Goal: Task Accomplishment & Management: Manage account settings

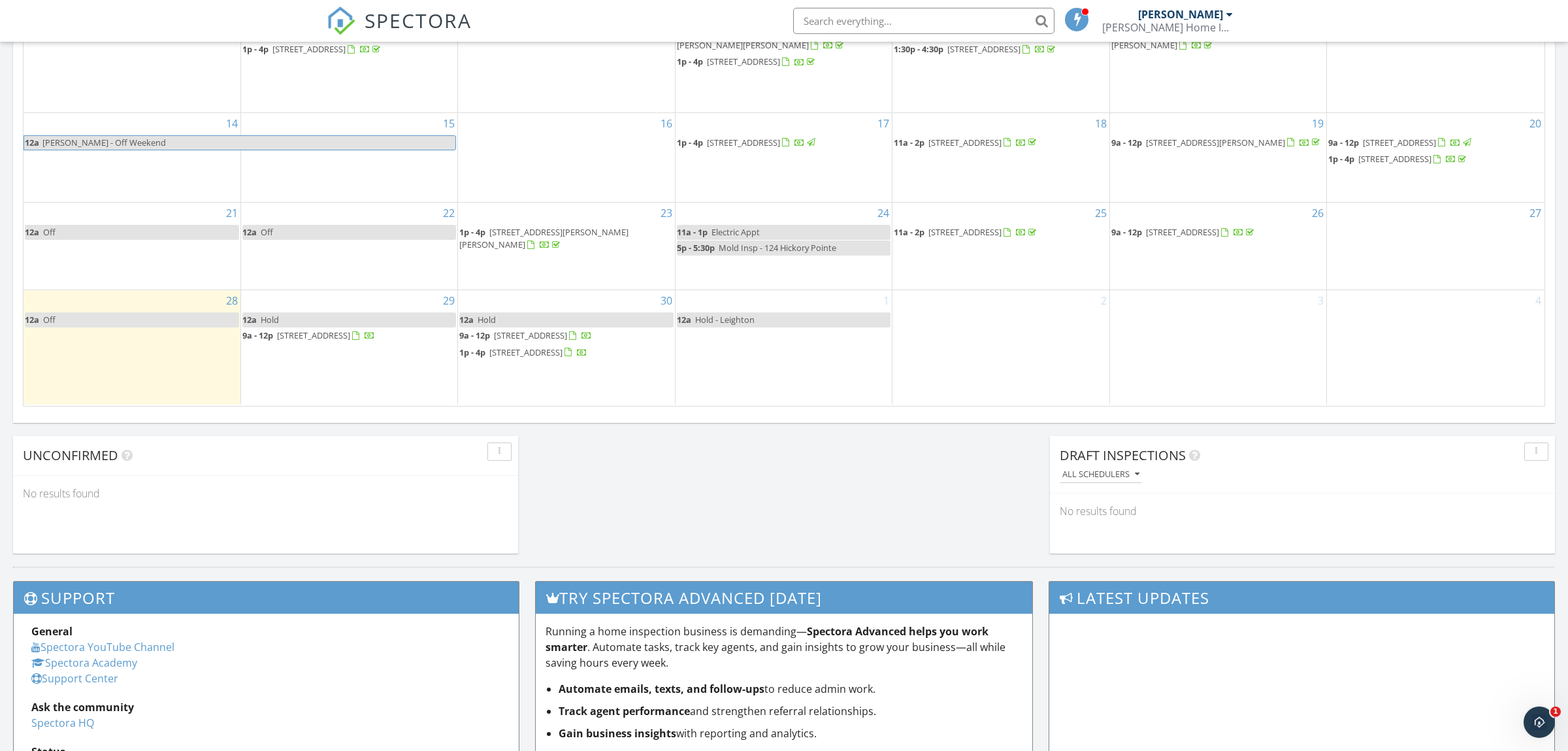
scroll to position [754, 0]
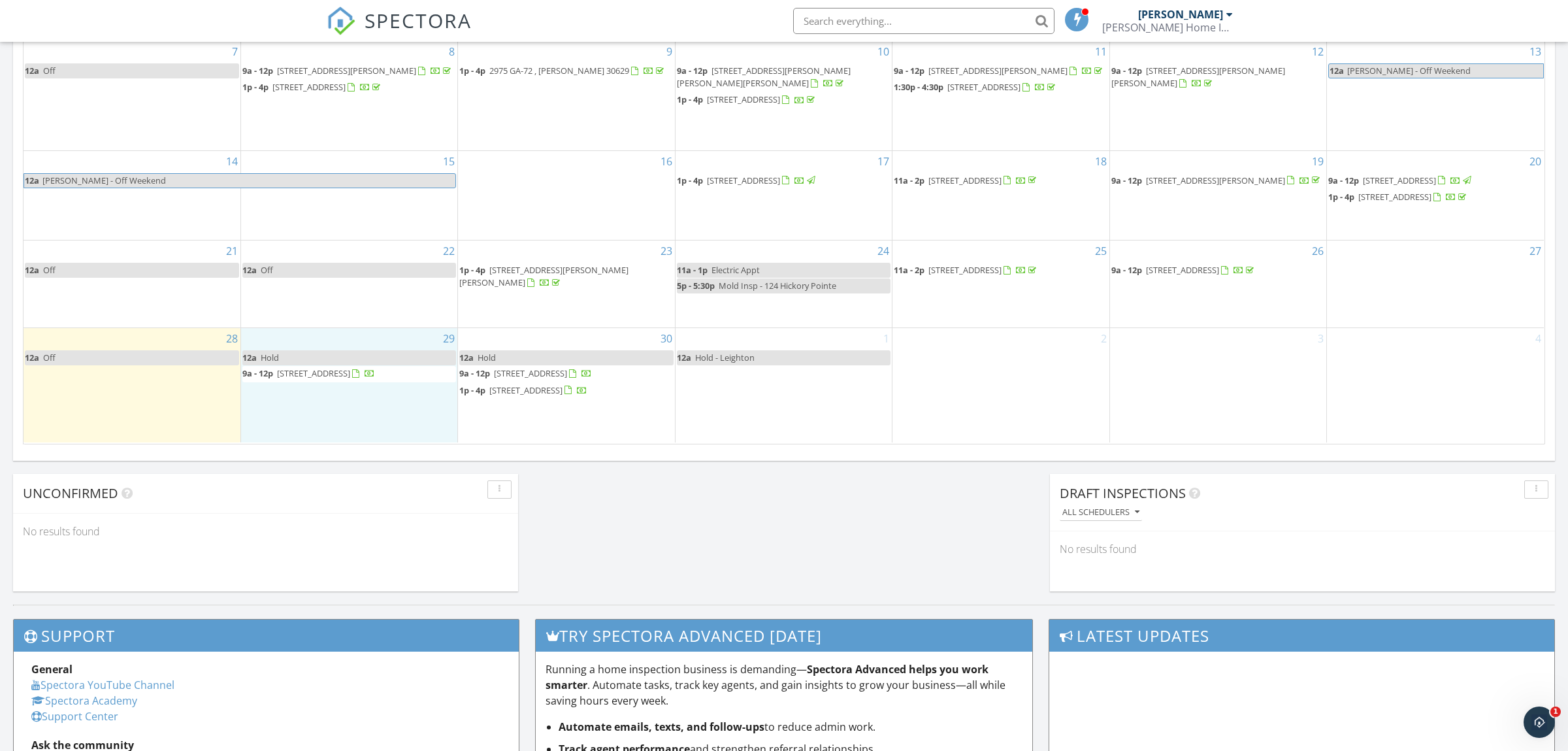
click at [378, 419] on td "29 12a Hold 9a - 12p 175 Pleasant Acres Dr, Maysville 30558" at bounding box center [349, 385] width 217 height 114
click at [526, 468] on div "Today Benjamin Marney 12:00 am Off Benjamin Marney New Inspection New Quote Map…" at bounding box center [784, 10] width 1568 height 1189
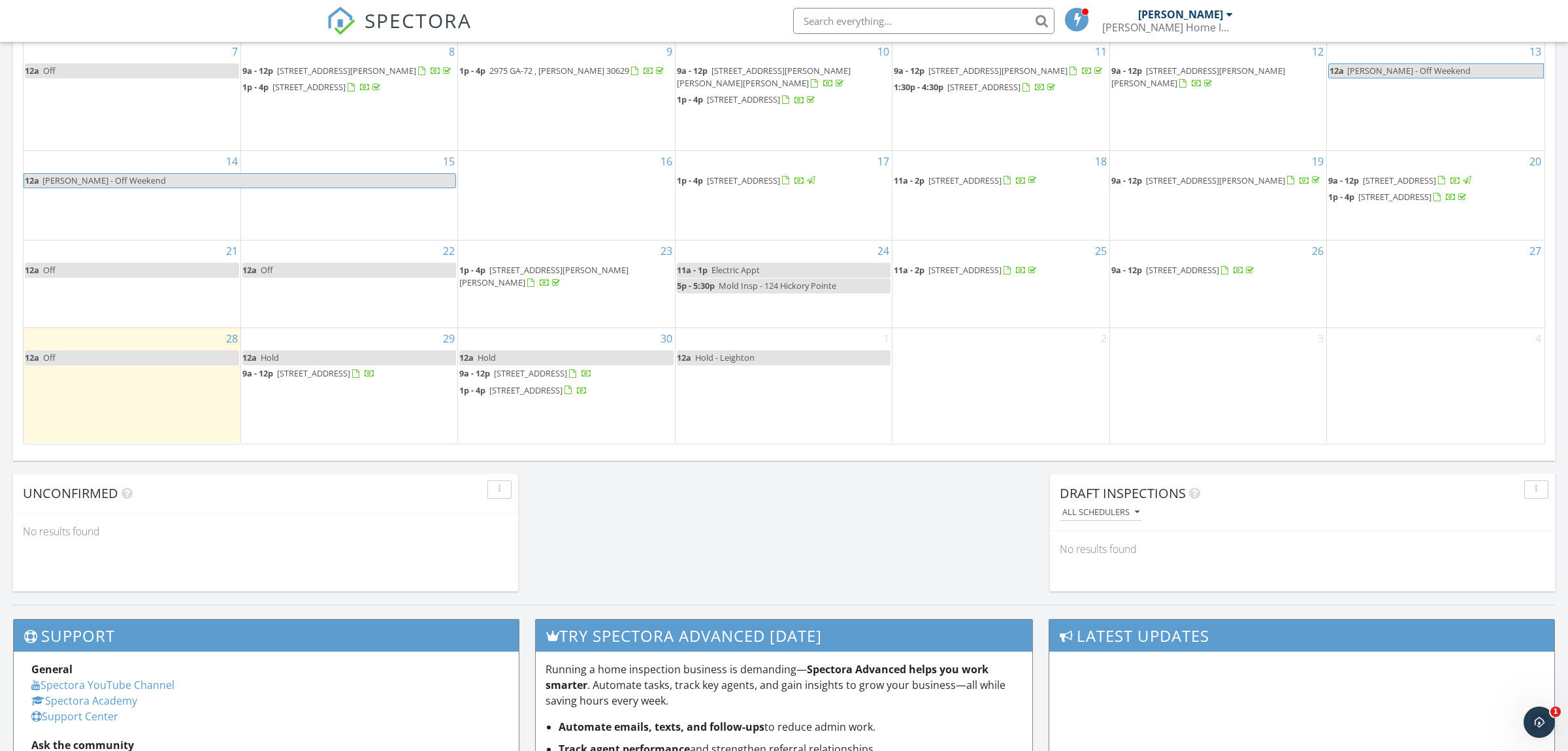
click at [319, 423] on td "29 12a Hold 9a - 12p 175 Pleasant Acres Dr, Maysville 30558" at bounding box center [349, 385] width 217 height 114
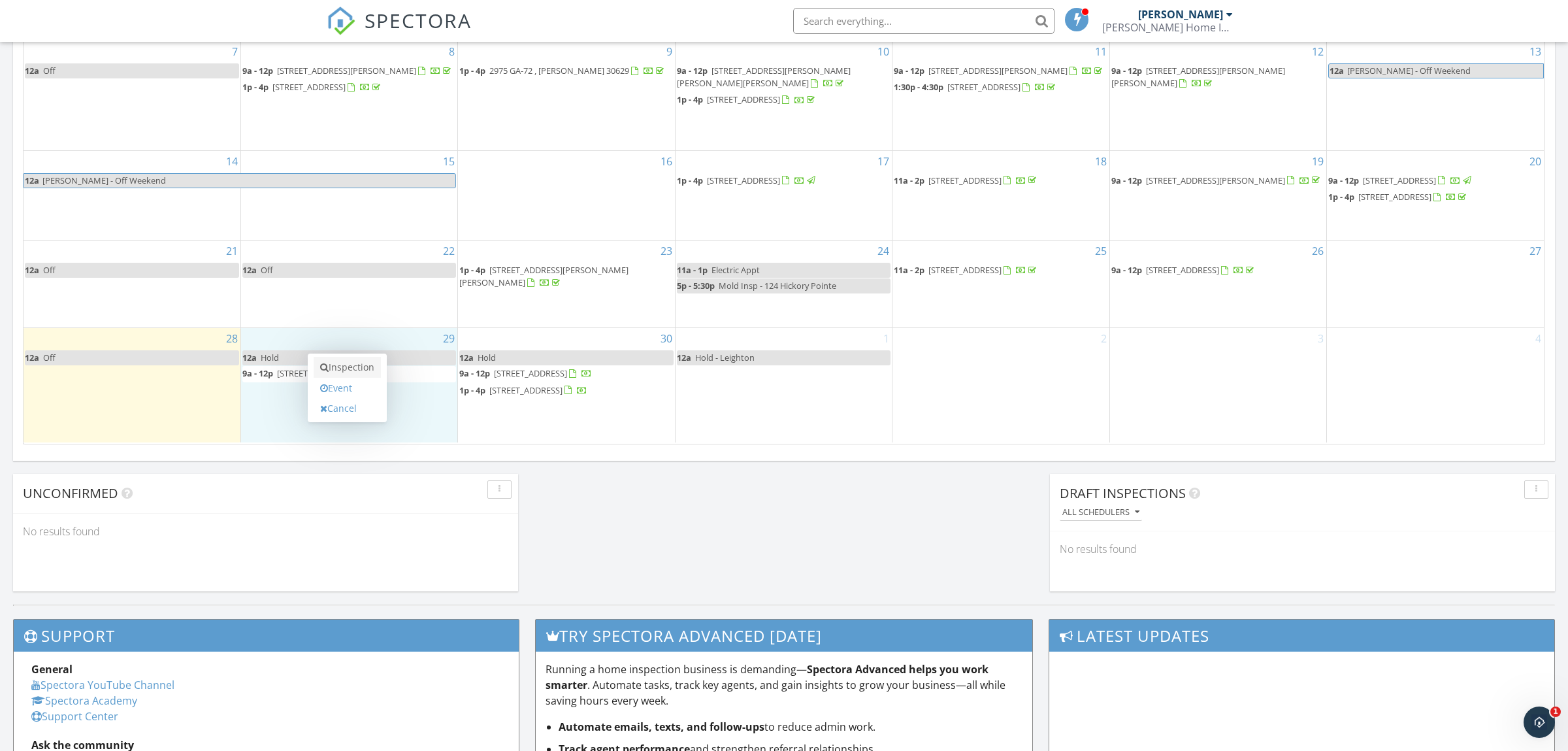
click at [344, 371] on link "Inspection" at bounding box center [347, 367] width 67 height 21
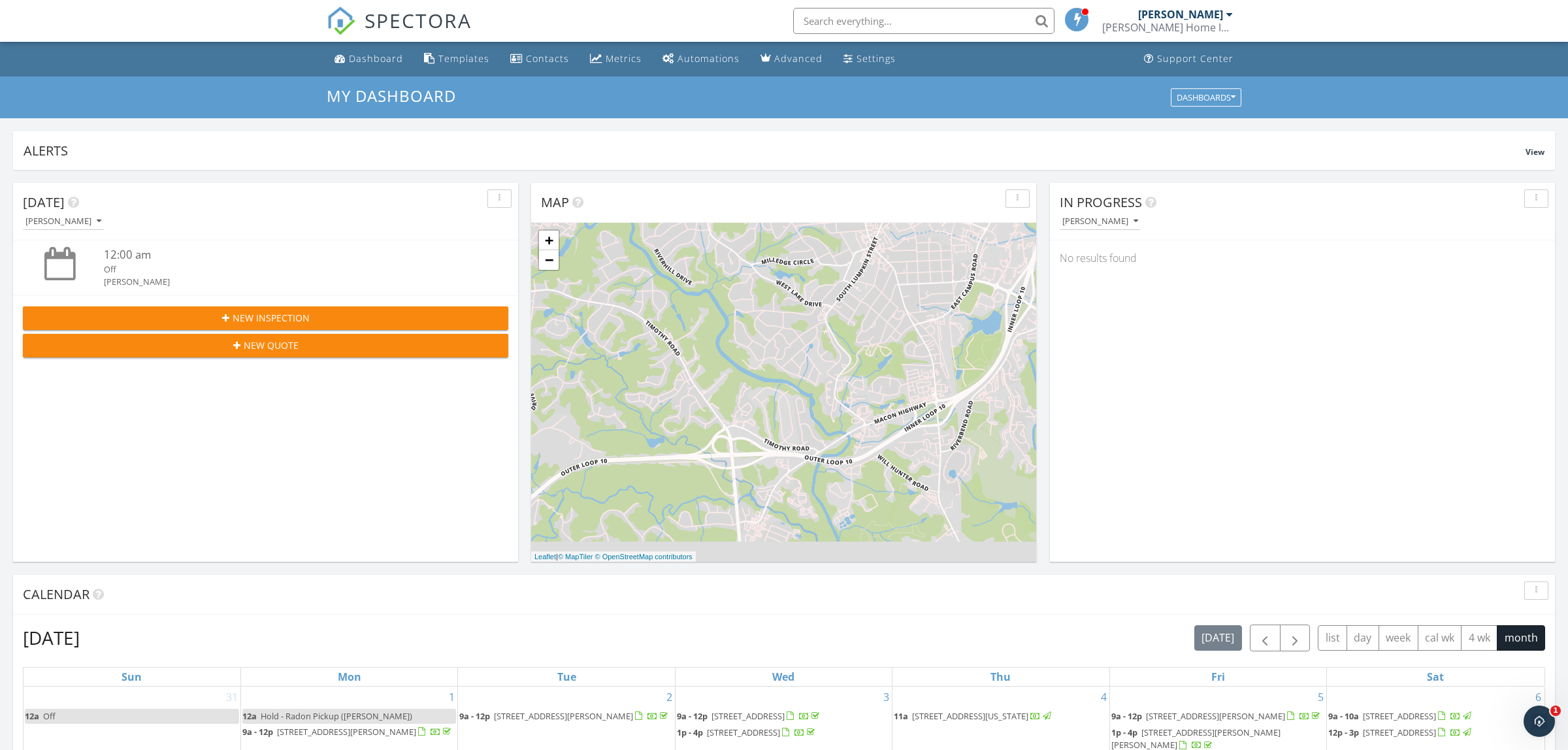
click at [904, 18] on input "text" at bounding box center [924, 21] width 262 height 26
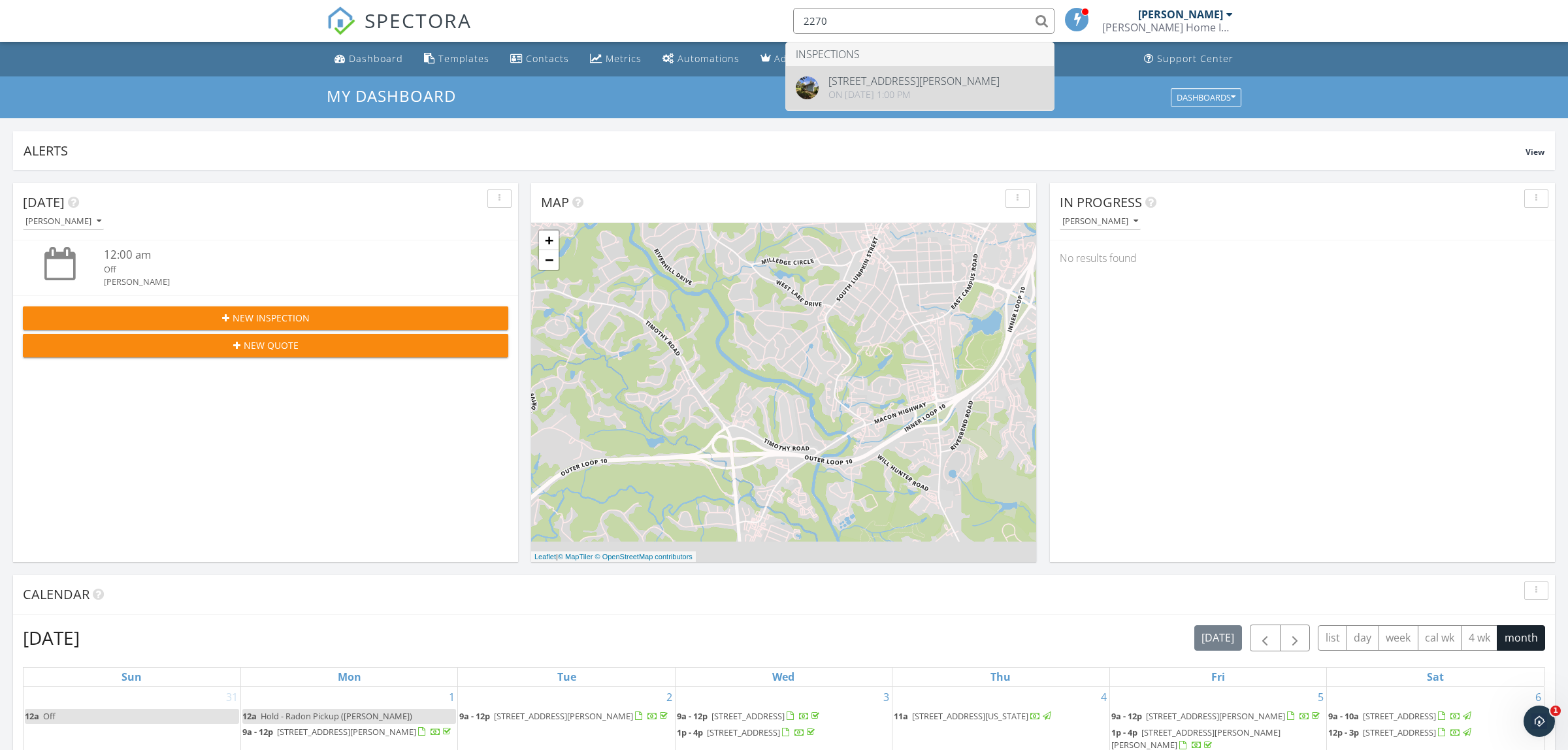
type input "2270"
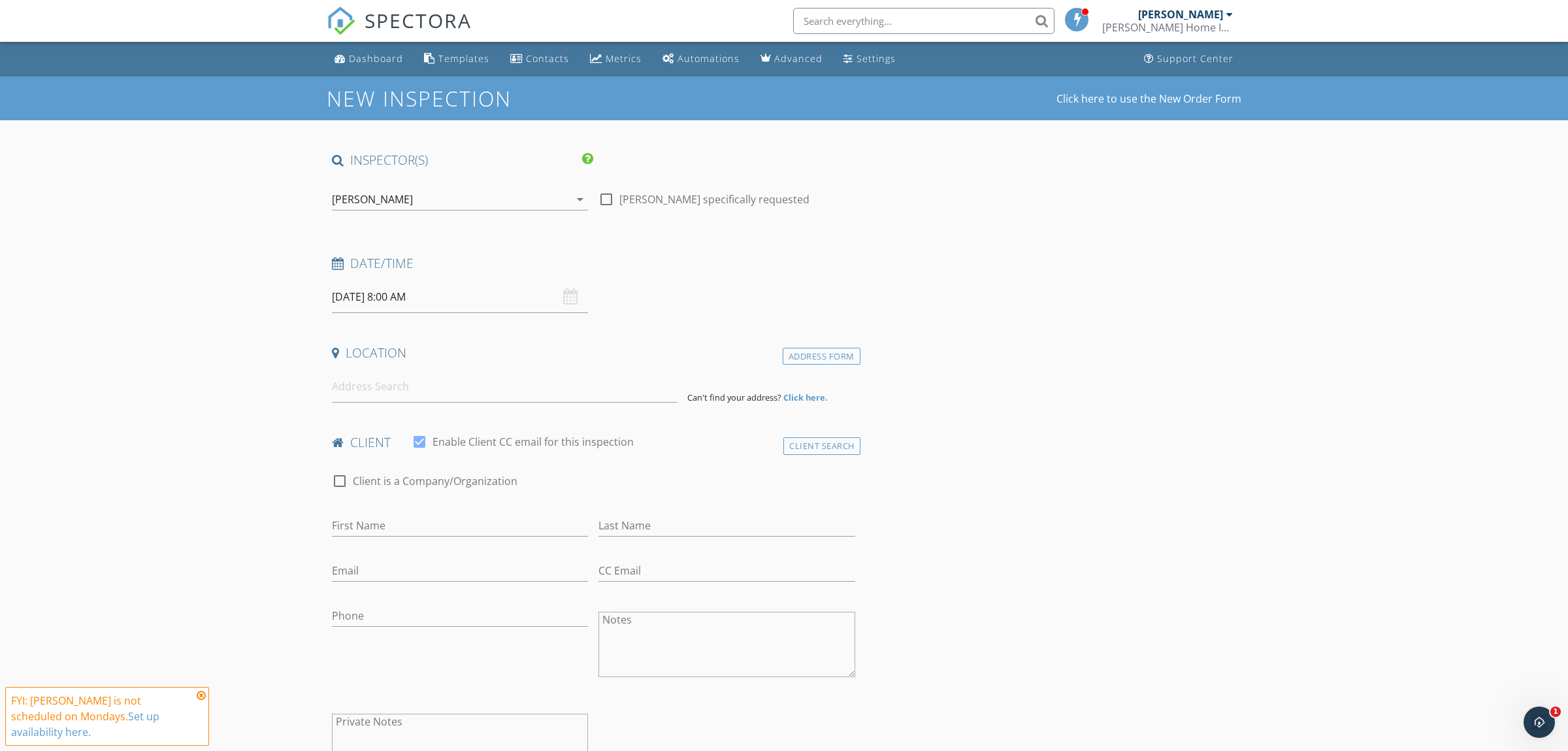
click at [454, 306] on input "09/29/2025 8:00 AM" at bounding box center [460, 297] width 256 height 32
type input "09"
type input "09/29/2025 9:00 AM"
click at [411, 518] on span at bounding box center [407, 513] width 9 height 13
type input "10"
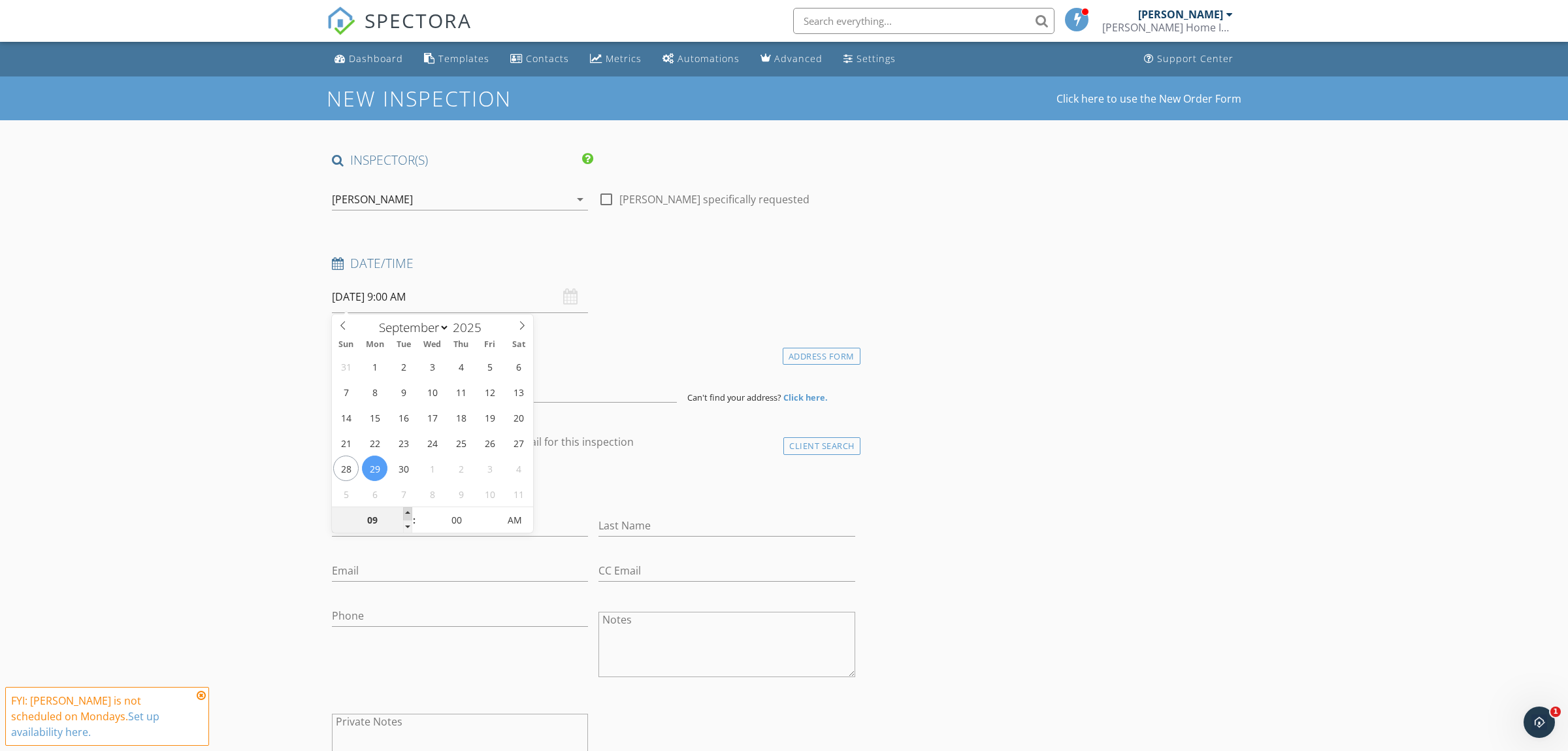
type input "09/29/2025 10:00 AM"
click at [411, 518] on span at bounding box center [407, 513] width 9 height 13
type input "11"
type input "09/29/2025 11:00 AM"
click at [411, 518] on span at bounding box center [407, 513] width 9 height 13
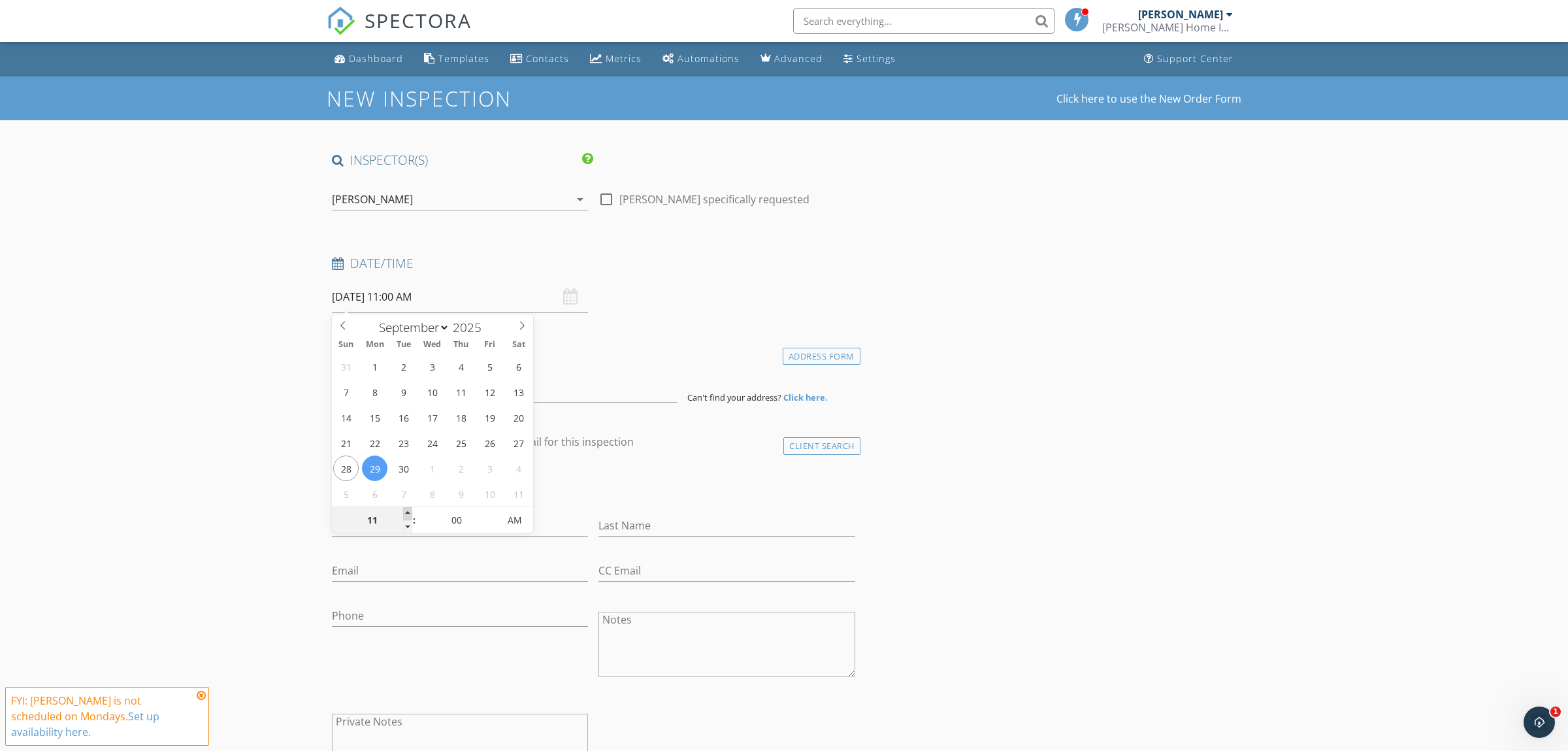
type input "12"
type input "[DATE] 12:00 PM"
click at [411, 518] on span at bounding box center [407, 513] width 9 height 13
click at [404, 386] on input at bounding box center [505, 386] width 345 height 32
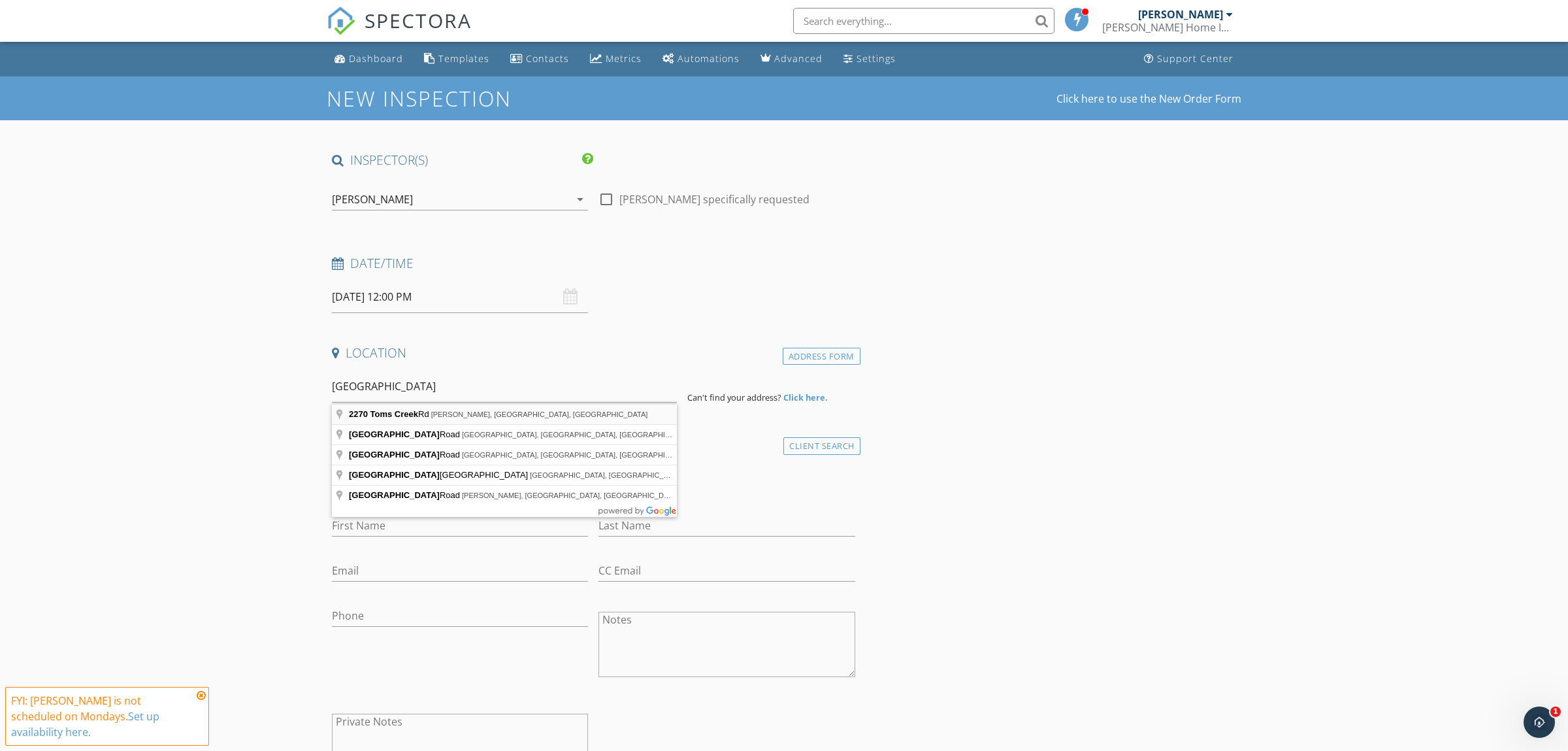
type input "2270 Toms Creek Rd, Martin, GA, USA"
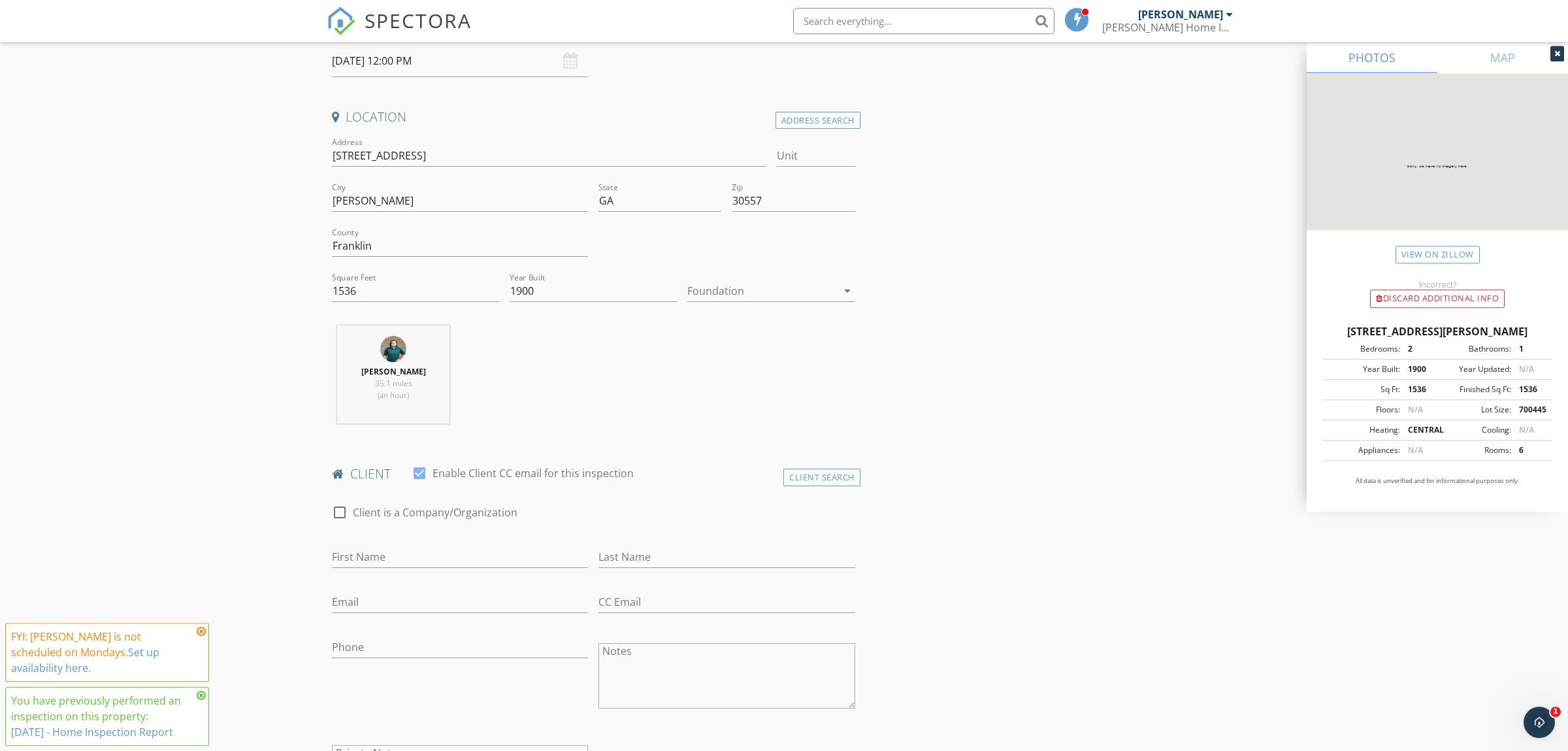
scroll to position [275, 0]
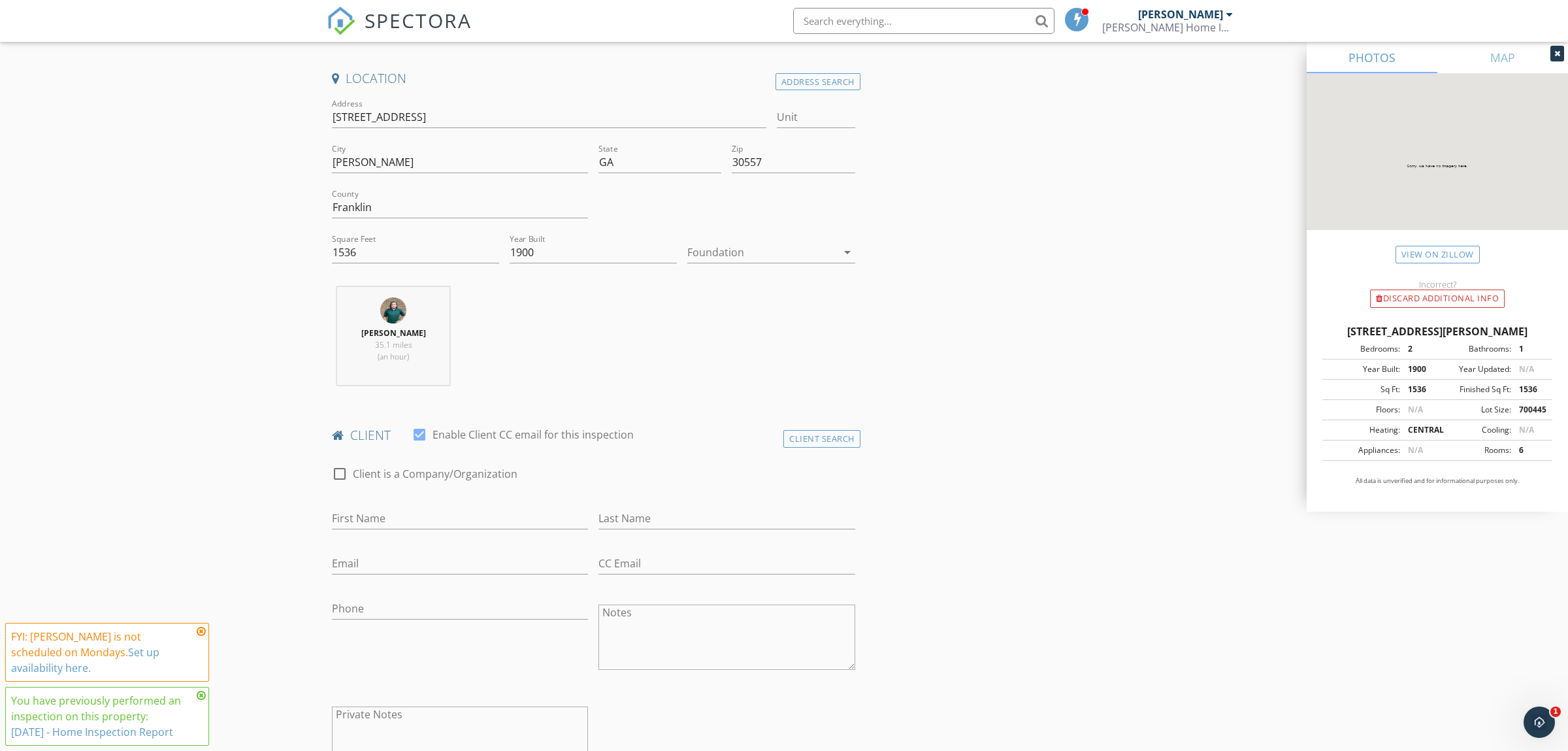
click at [201, 627] on icon at bounding box center [201, 632] width 9 height 10
click at [829, 447] on div "Client Search" at bounding box center [821, 439] width 77 height 17
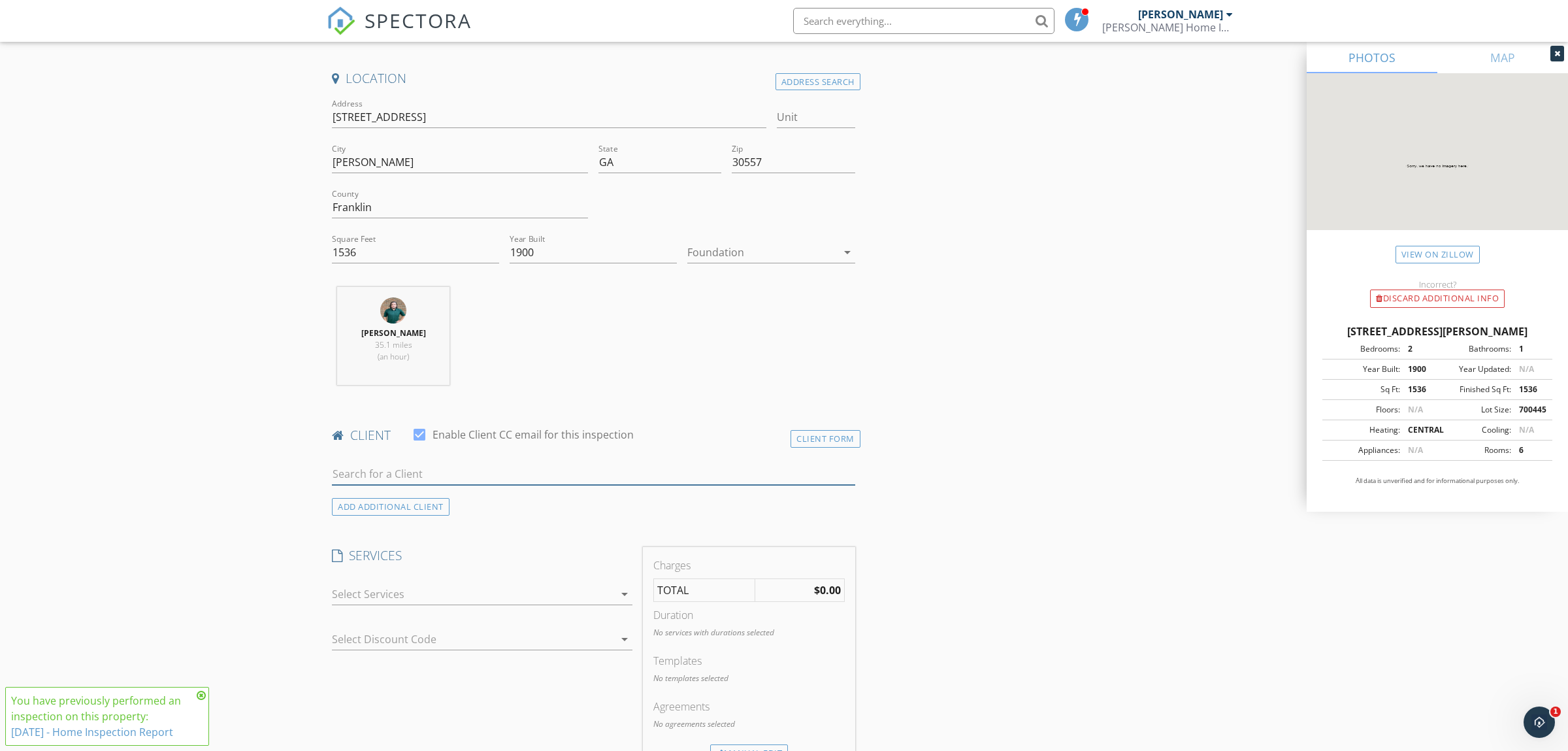
click at [548, 470] on input "text" at bounding box center [594, 474] width 523 height 22
type input "Elizabeth Are"
click at [531, 503] on li "Elizabeth Arellano ebbrily@gmail.com" at bounding box center [593, 503] width 522 height 37
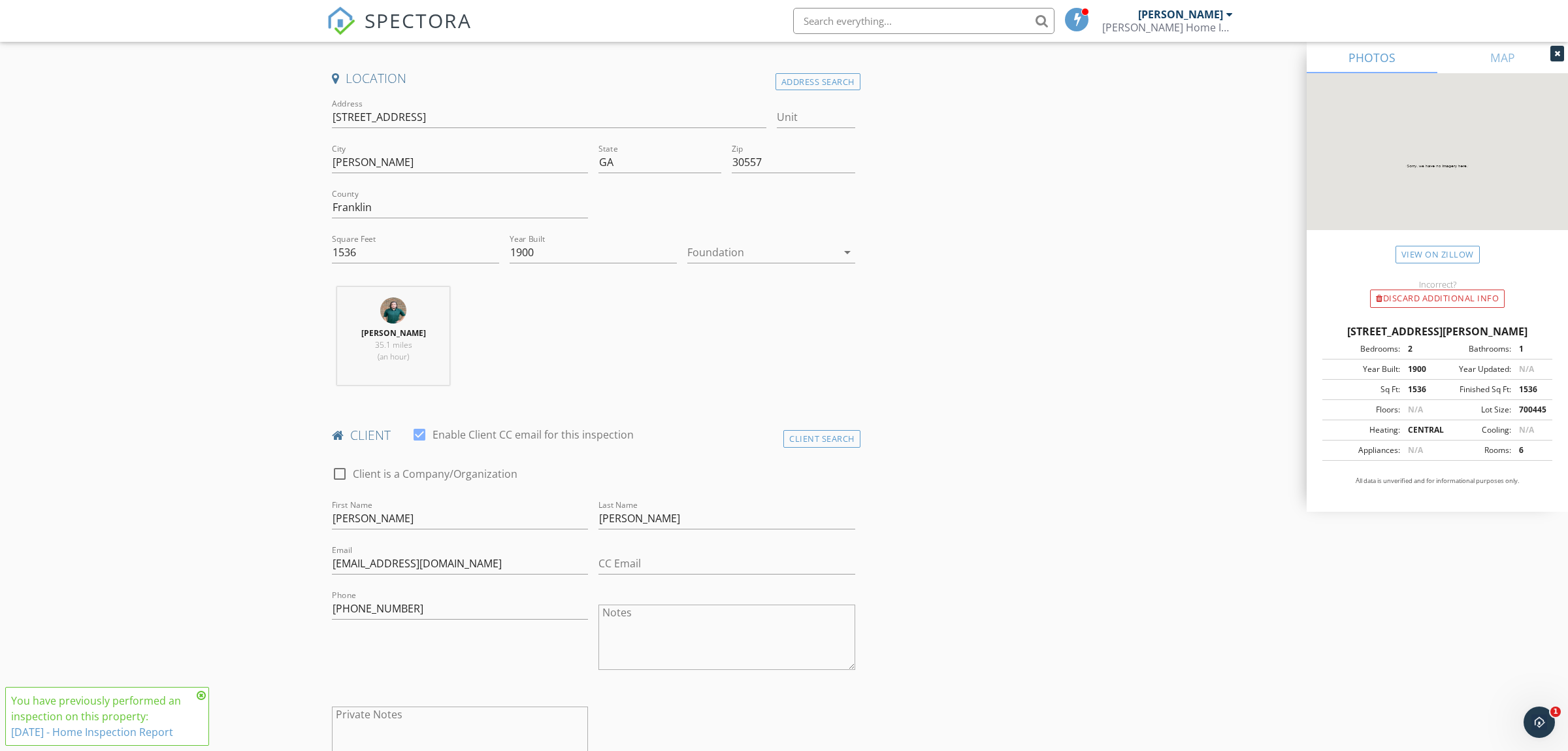
click at [201, 695] on icon at bounding box center [201, 695] width 9 height 10
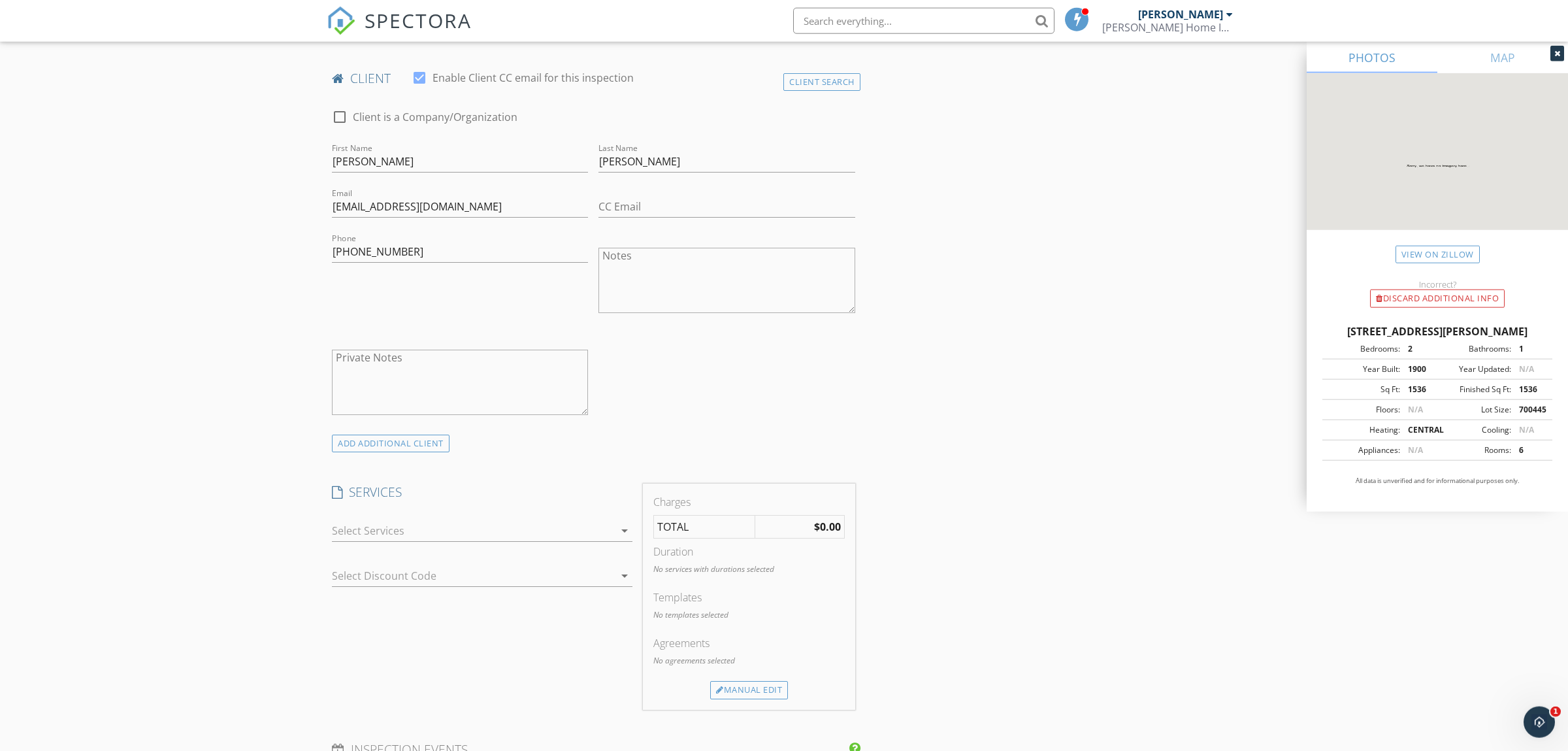
scroll to position [754, 0]
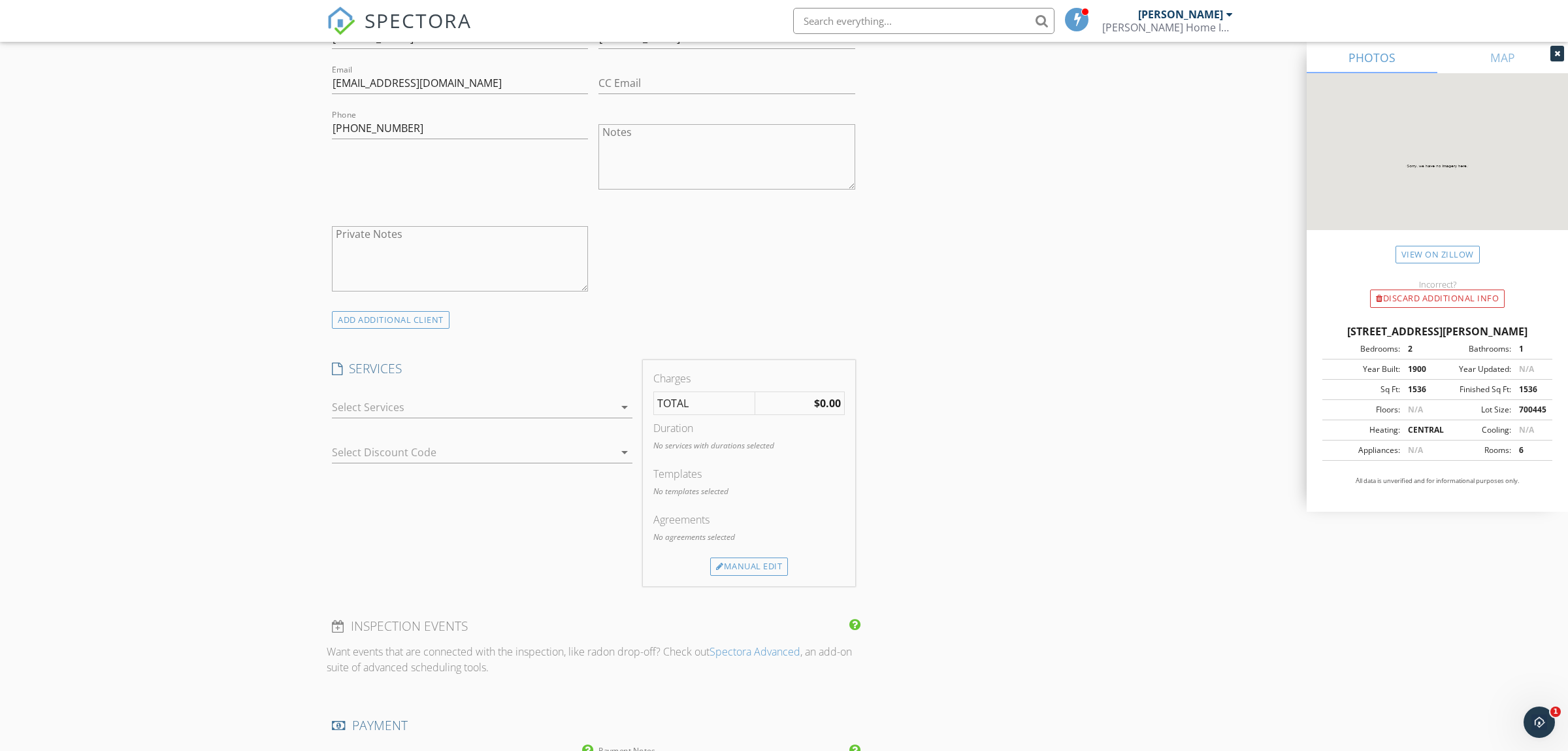
click at [440, 400] on div at bounding box center [474, 407] width 283 height 21
click at [628, 327] on div "ADD ADDITIONAL client" at bounding box center [594, 320] width 534 height 17
click at [444, 405] on div at bounding box center [474, 407] width 283 height 21
click at [201, 399] on div "New Inspection Click here to use the New Order Form INSPECTOR(S) check_box Benj…" at bounding box center [784, 446] width 1568 height 2249
click at [437, 415] on div at bounding box center [474, 407] width 283 height 21
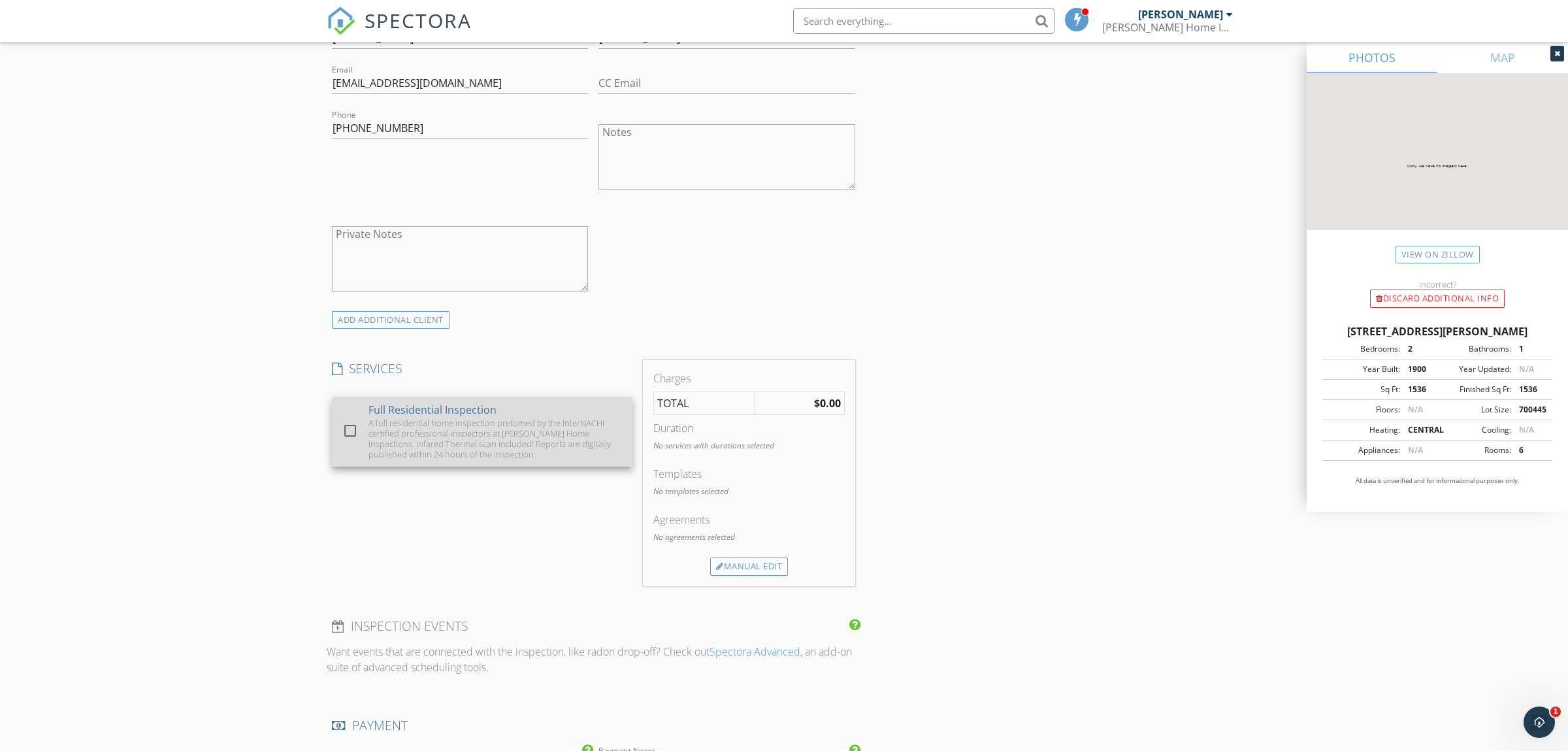
click at [343, 434] on div at bounding box center [350, 430] width 22 height 22
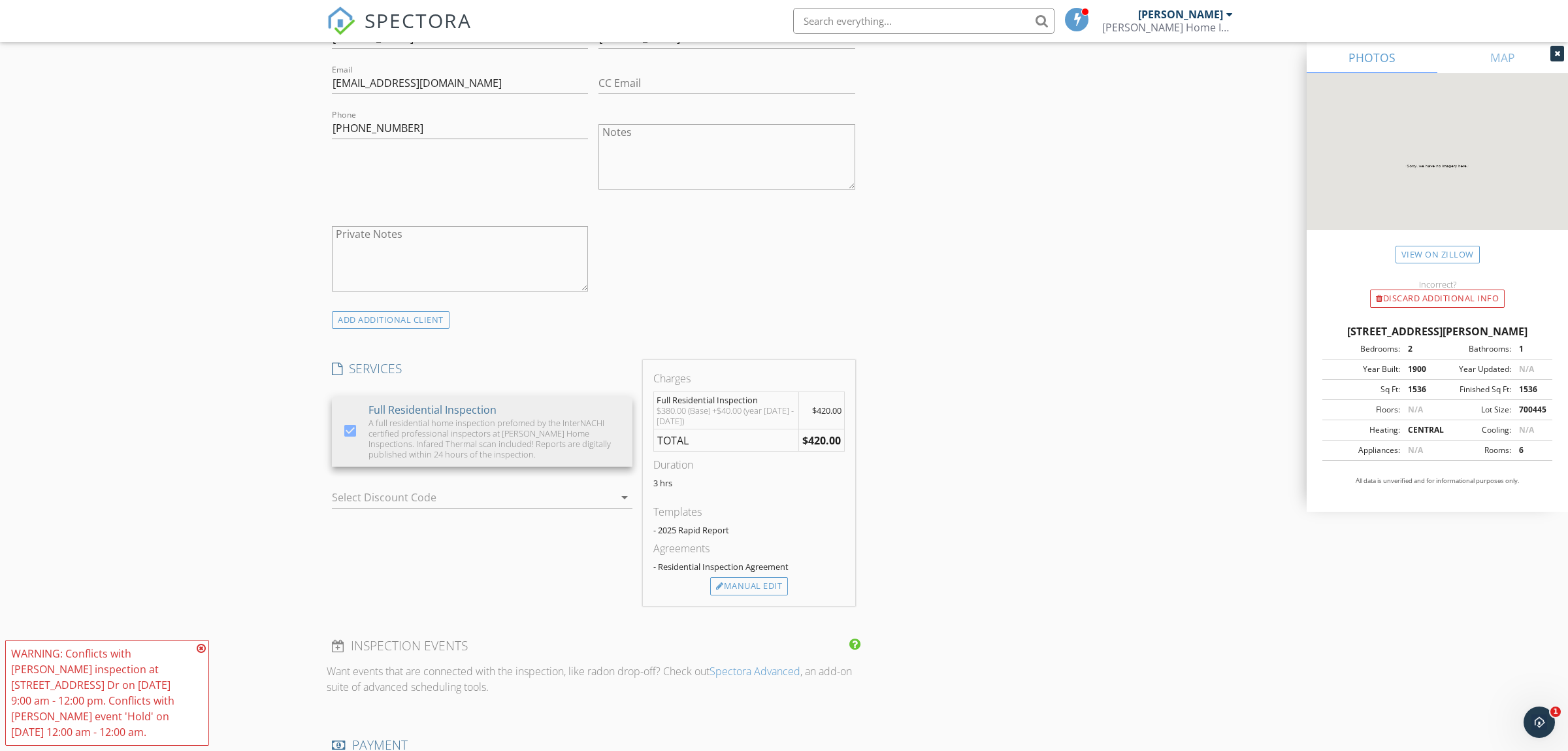
click at [343, 565] on div "SERVICES check_box Full Residential Inspection A full residential home inspecti…" at bounding box center [482, 483] width 311 height 246
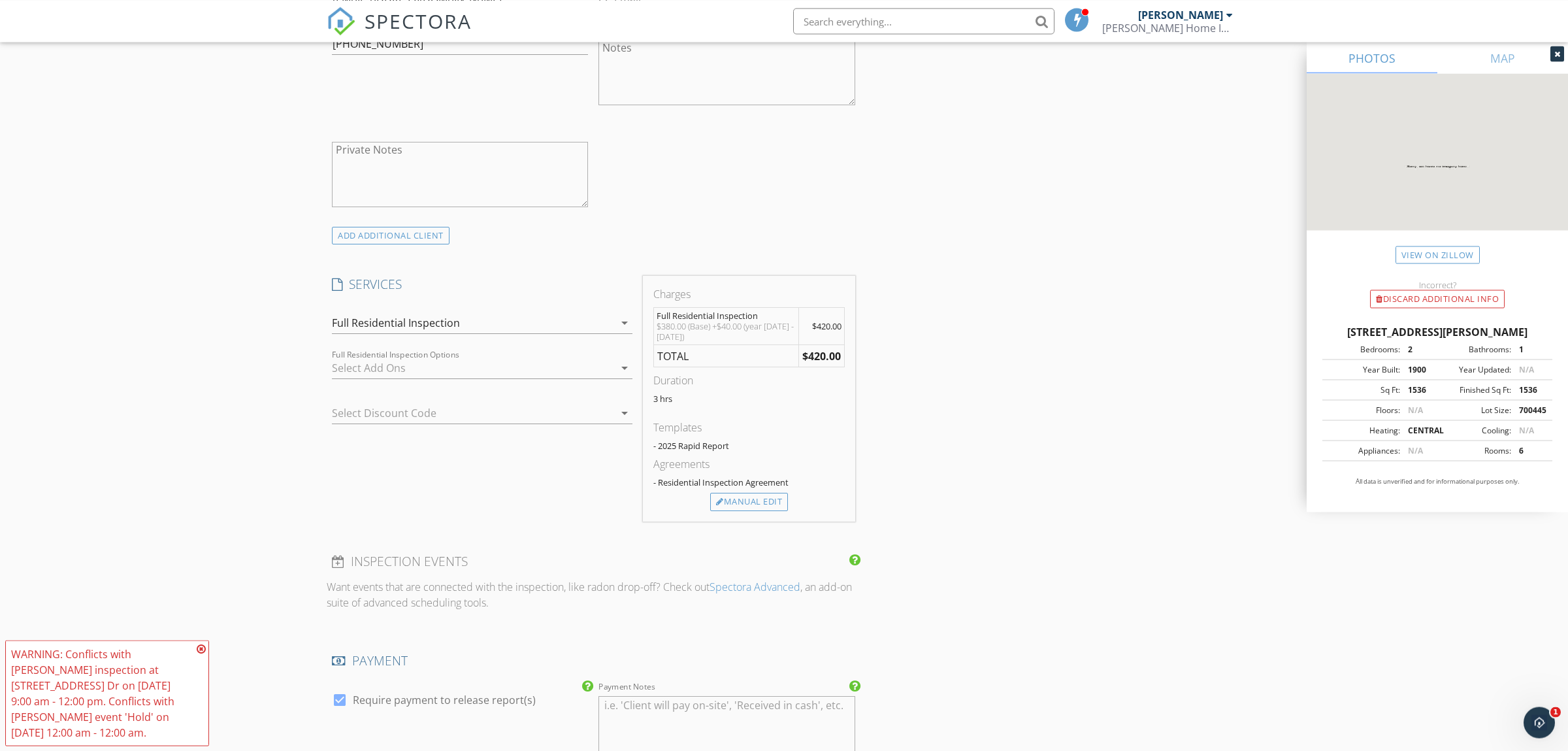
scroll to position [823, 0]
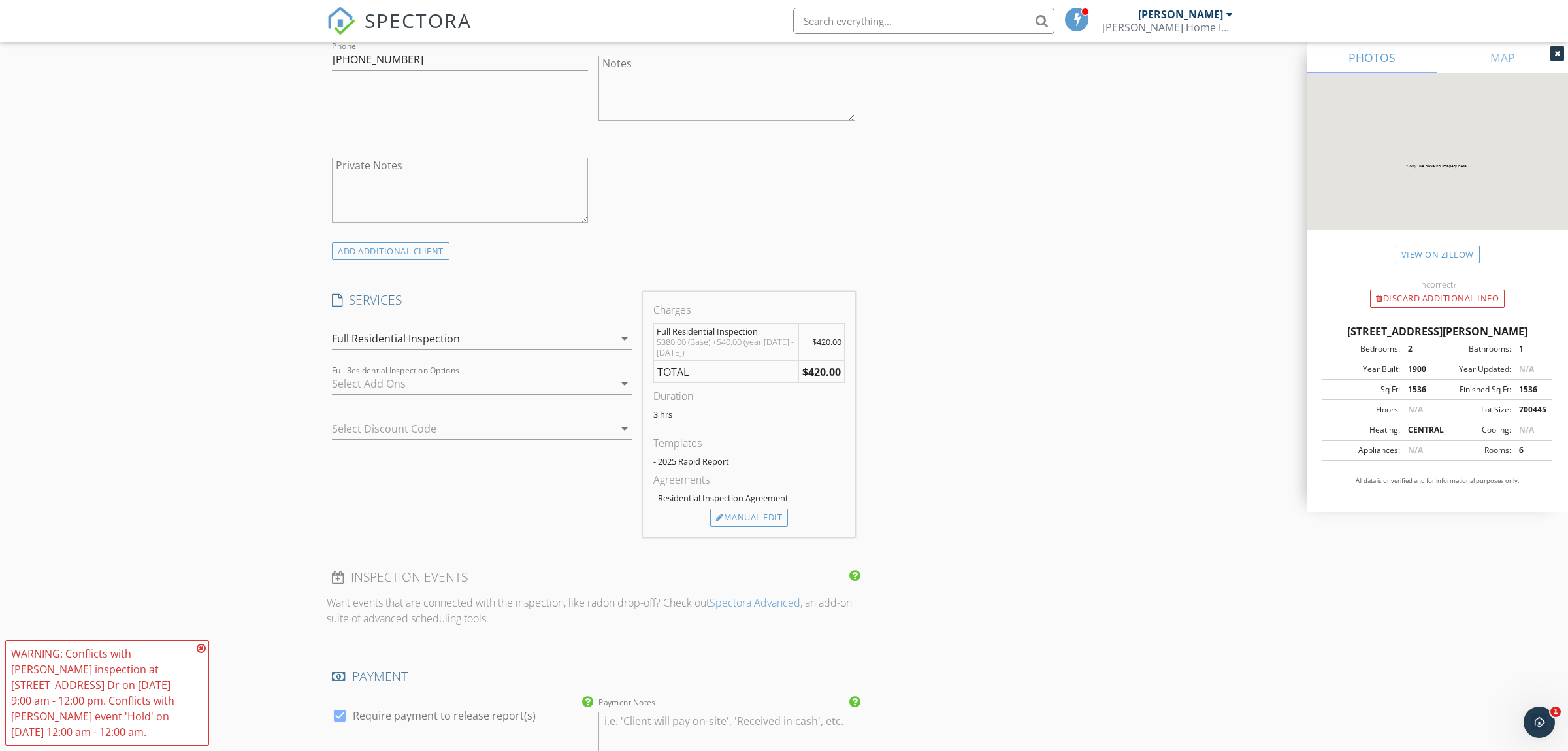
click at [201, 651] on icon at bounding box center [201, 648] width 9 height 10
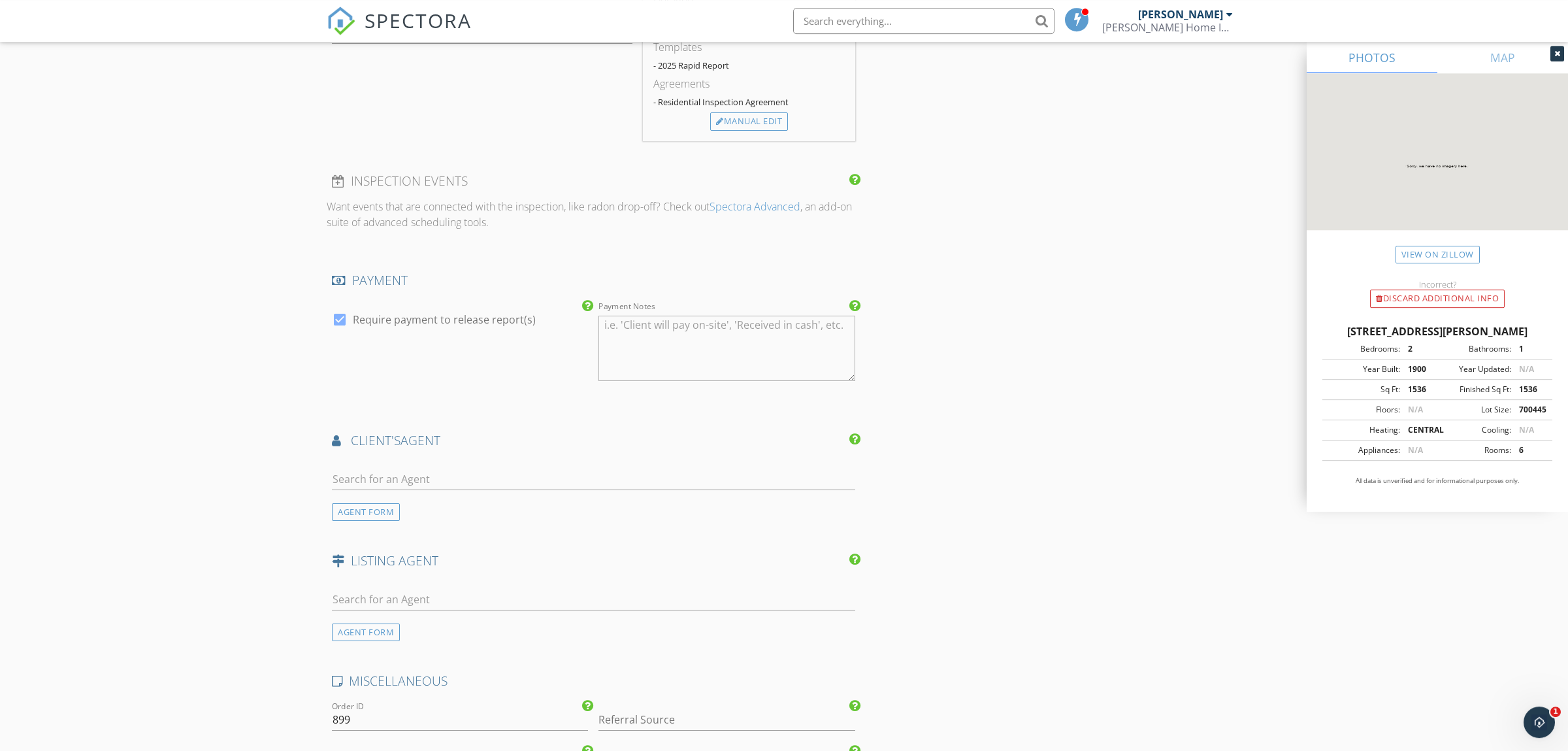
scroll to position [1372, 0]
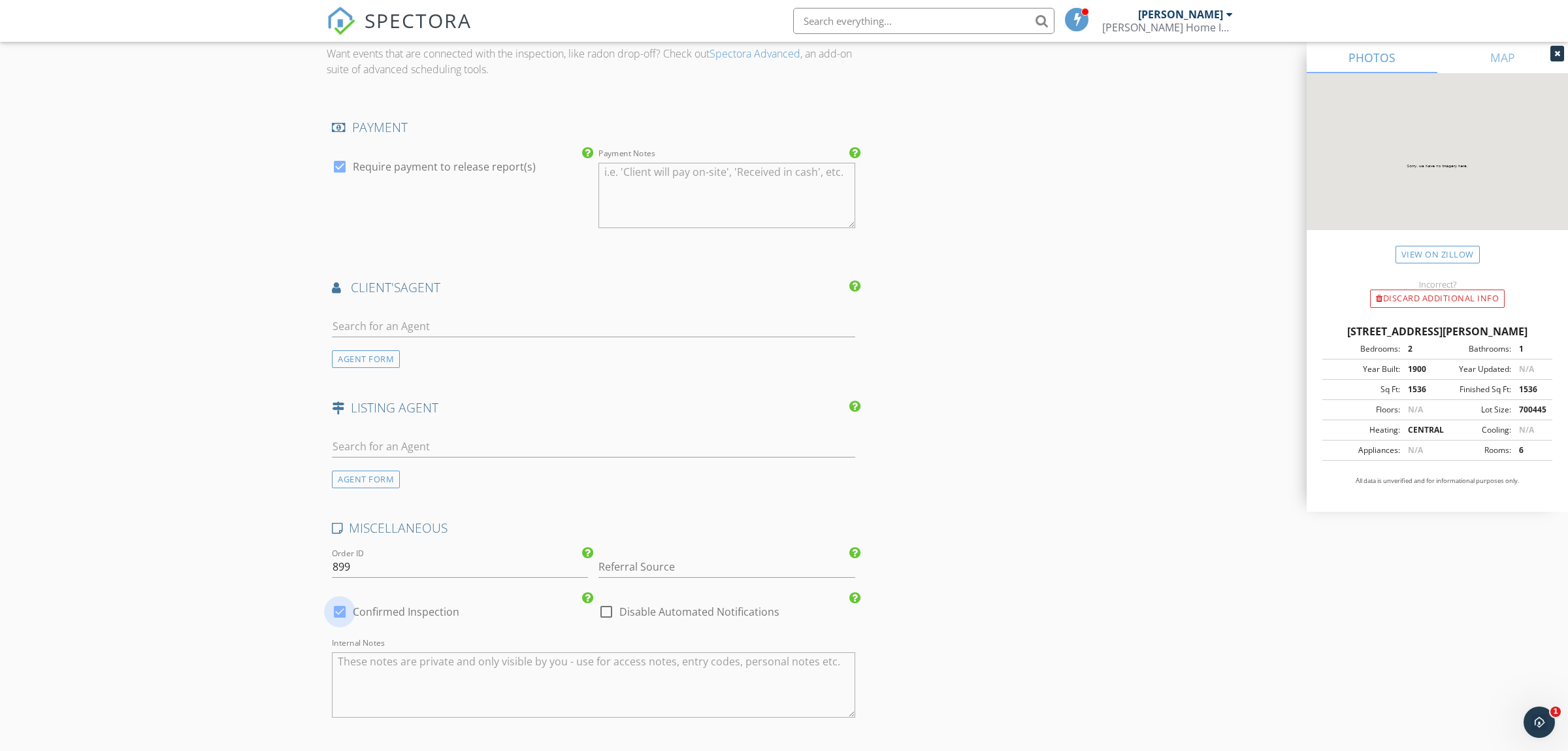
click at [335, 611] on div at bounding box center [339, 611] width 22 height 22
checkbox input "false"
checkbox input "true"
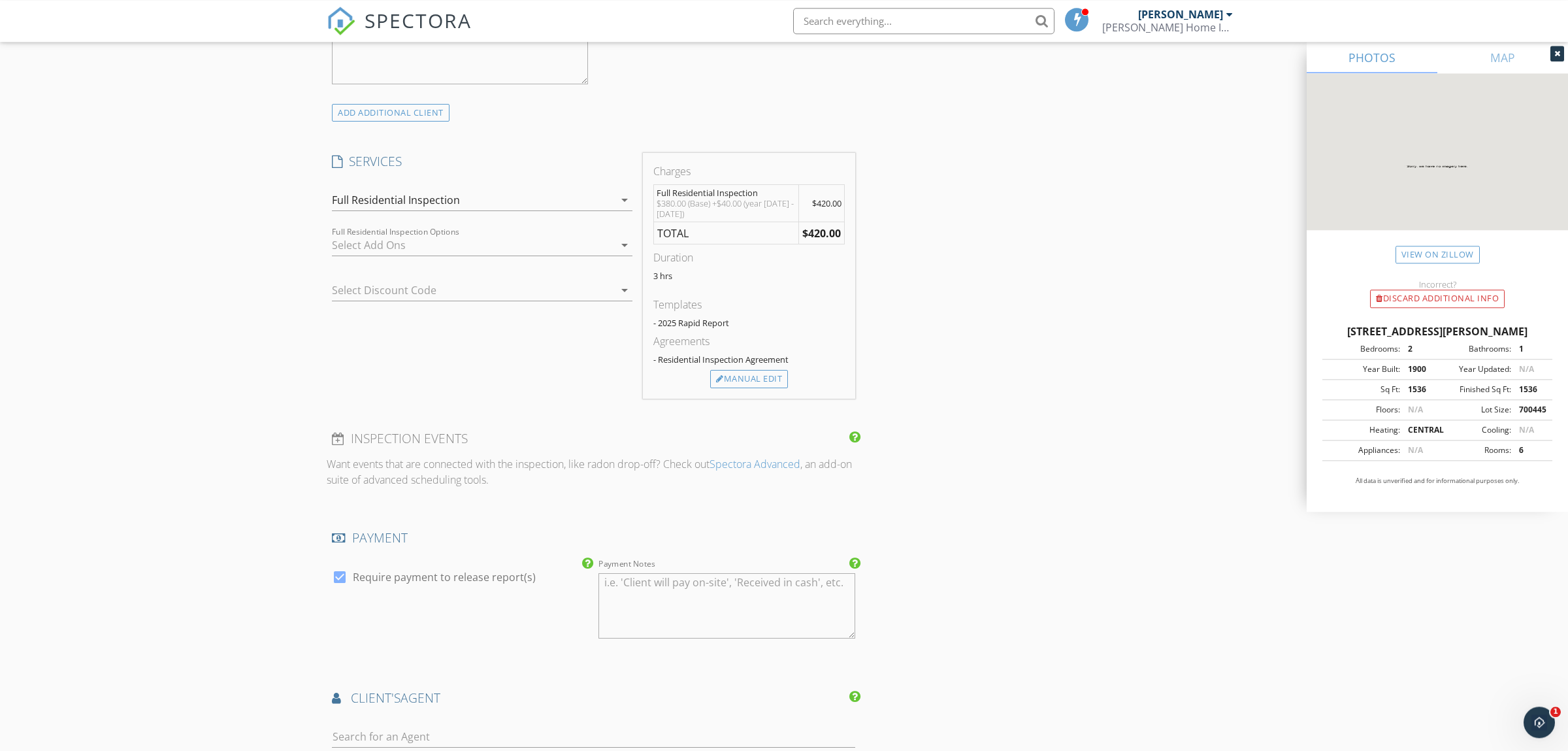
scroll to position [960, 0]
click at [760, 379] on div "Manual Edit" at bounding box center [748, 379] width 78 height 18
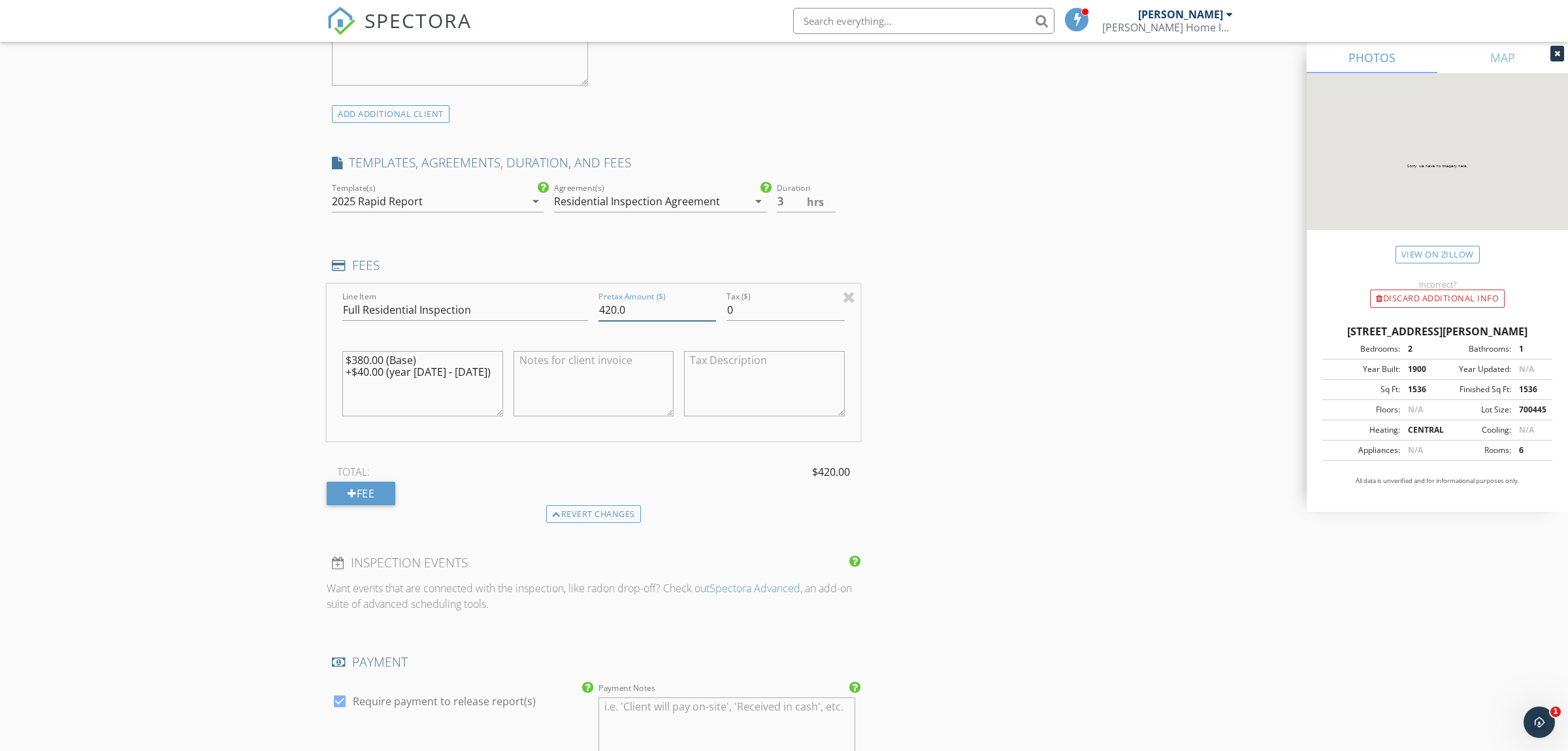
drag, startPoint x: 645, startPoint y: 309, endPoint x: 449, endPoint y: 304, distance: 196.1
click at [598, 304] on input "420.0" at bounding box center [657, 310] width 118 height 22
type input "165.00"
drag, startPoint x: 490, startPoint y: 317, endPoint x: 255, endPoint y: 310, distance: 235.1
click at [343, 304] on input "Full Residential Inspection" at bounding box center [466, 310] width 246 height 22
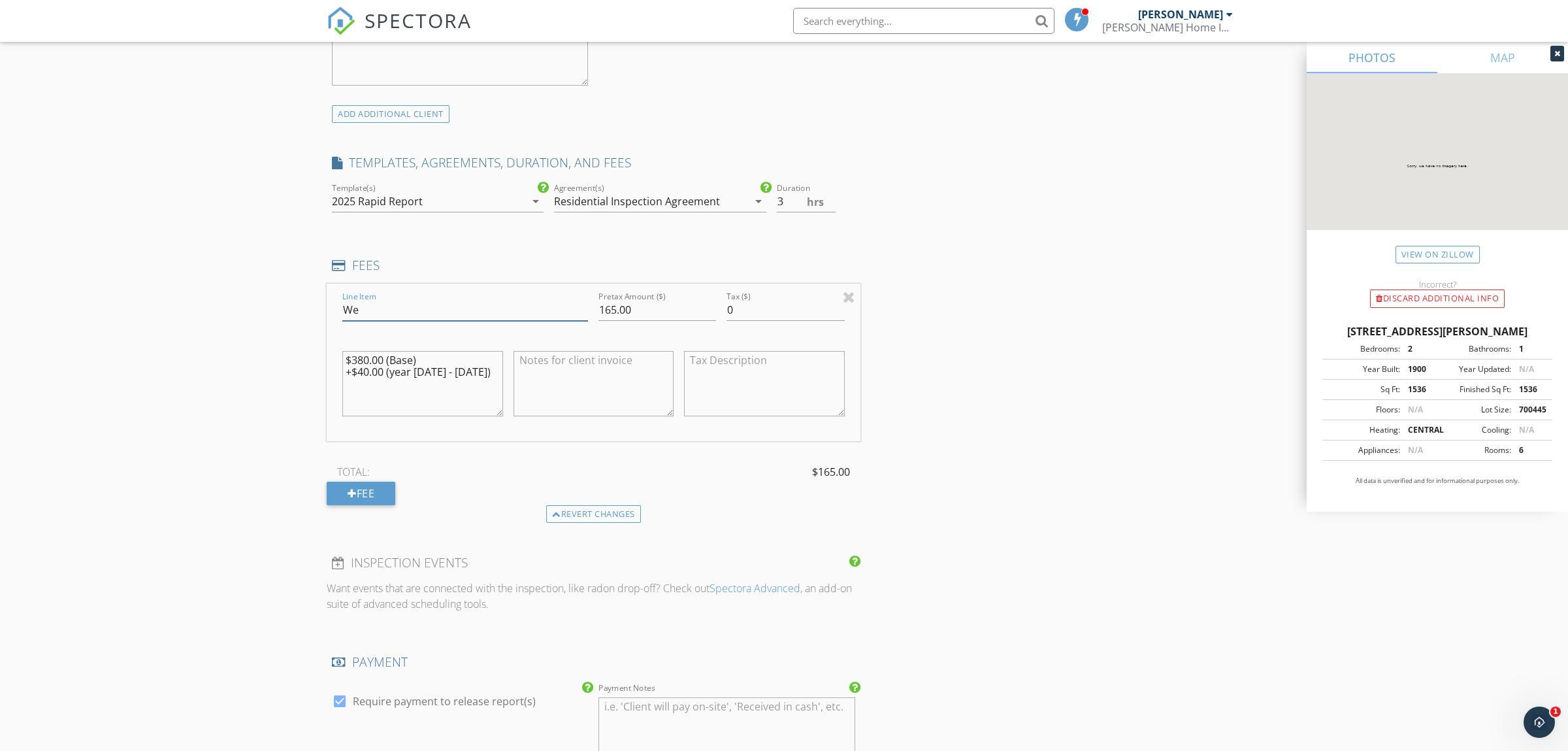
type input "W"
click at [345, 311] on input "Well Water Testing" at bounding box center [466, 310] width 246 height 22
type input "Well Water Testing"
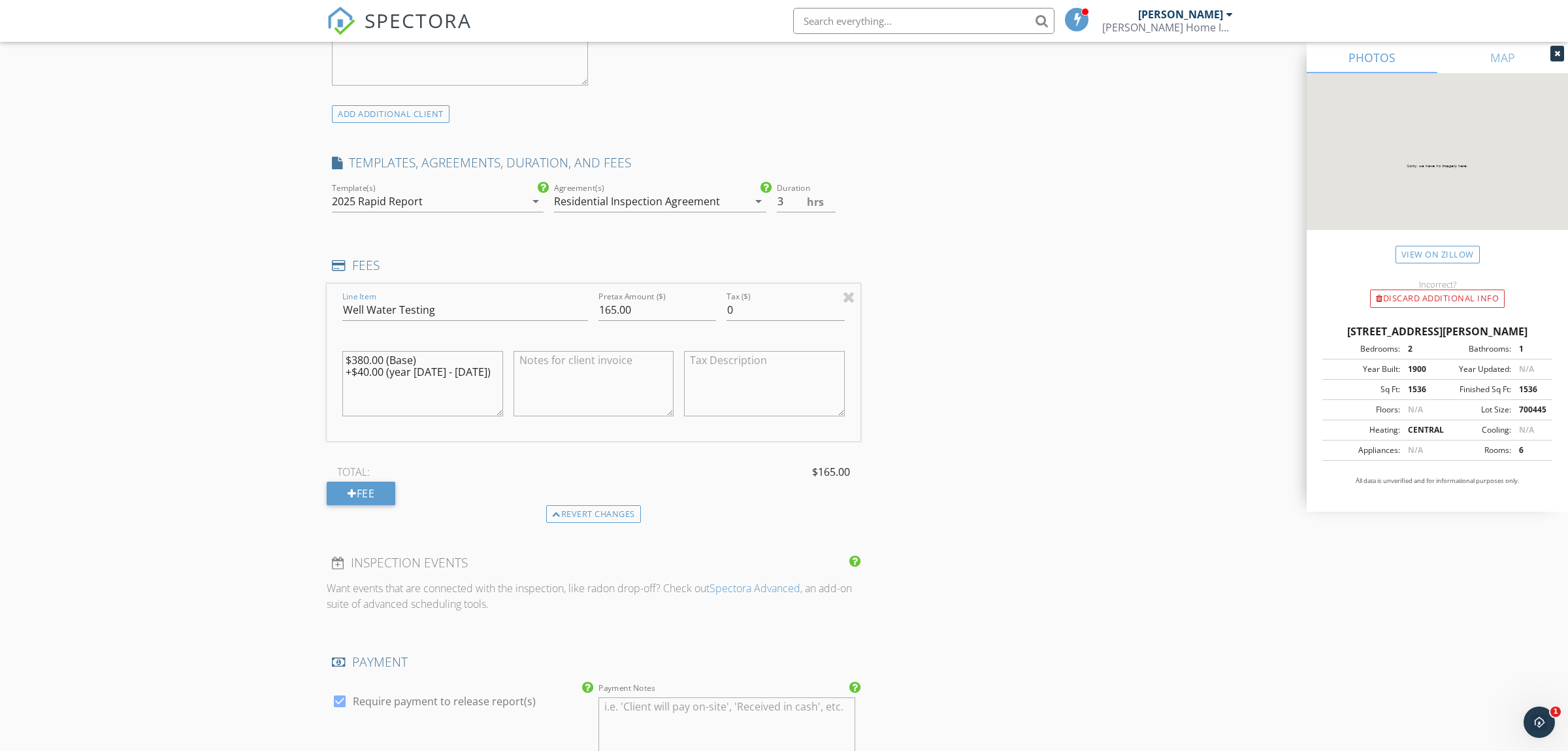
click at [957, 382] on div "INSPECTOR(S) check_box Benjamin Marney PRIMARY Benjamin Marney arrow_drop_down …" at bounding box center [784, 334] width 915 height 2285
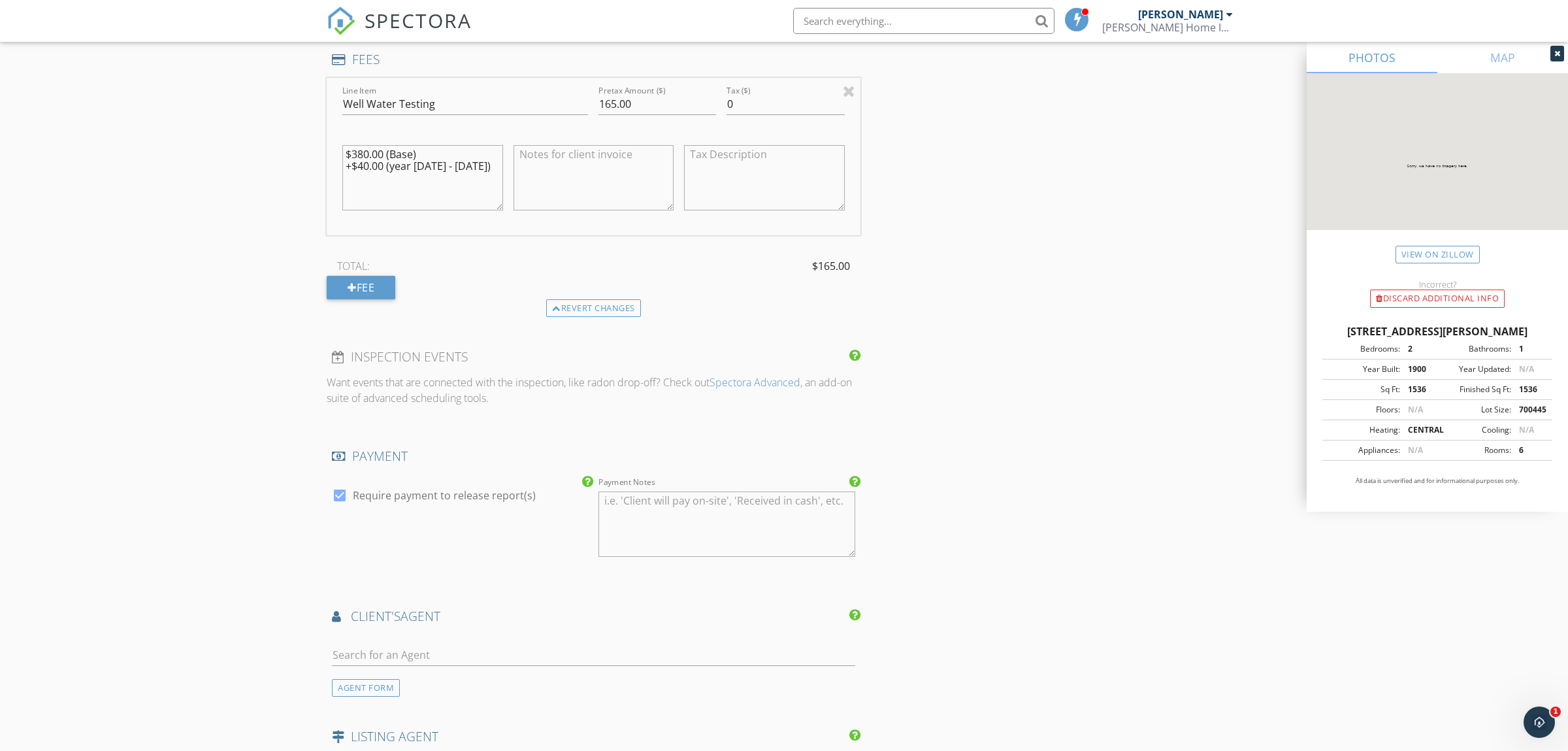
scroll to position [891, 0]
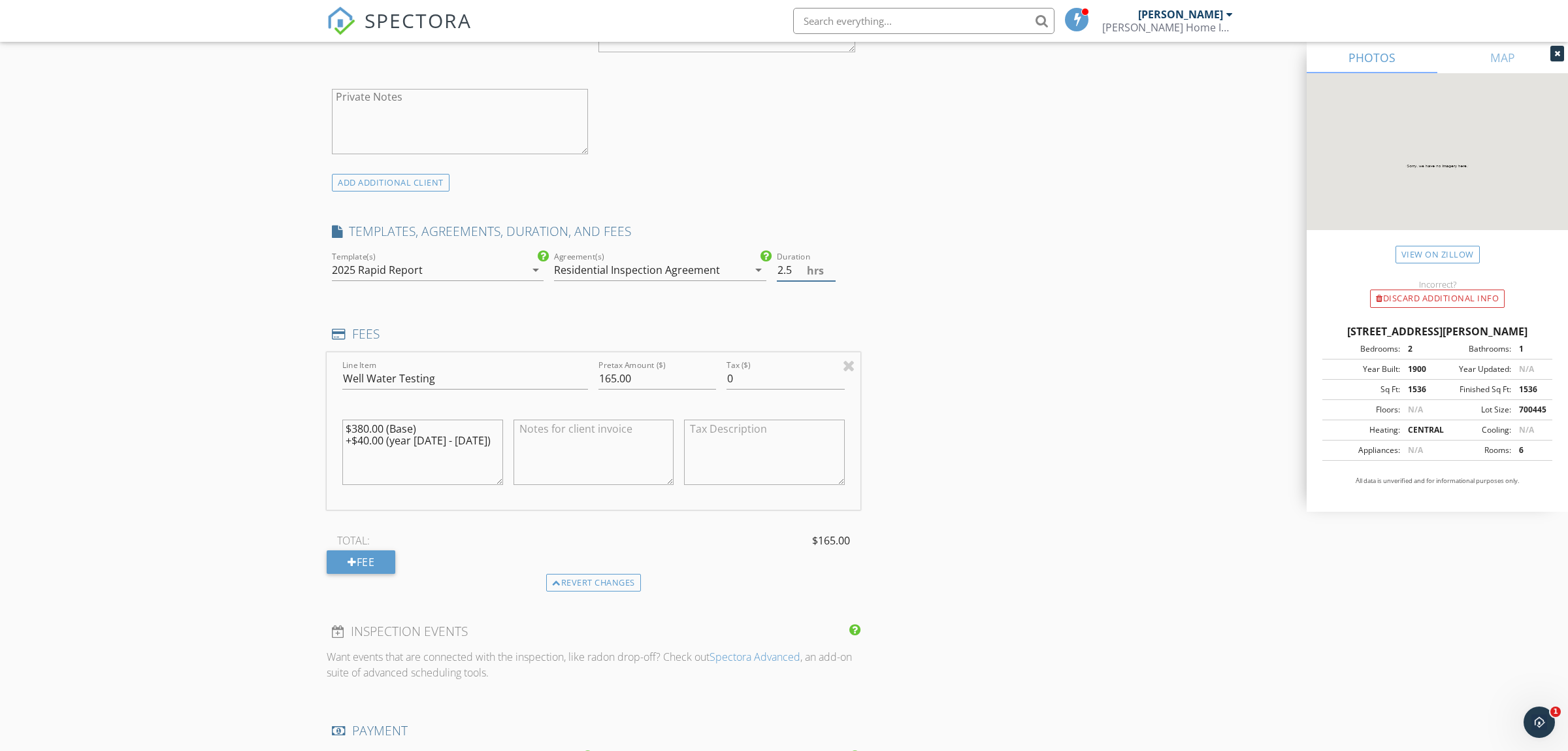
click at [827, 277] on input "2.5" at bounding box center [806, 270] width 58 height 22
click at [827, 277] on input "2" at bounding box center [806, 270] width 58 height 22
click at [827, 277] on input "1.5" at bounding box center [806, 270] width 58 height 22
click at [827, 277] on input "1" at bounding box center [806, 270] width 58 height 22
click at [827, 277] on input "0.5" at bounding box center [806, 270] width 58 height 22
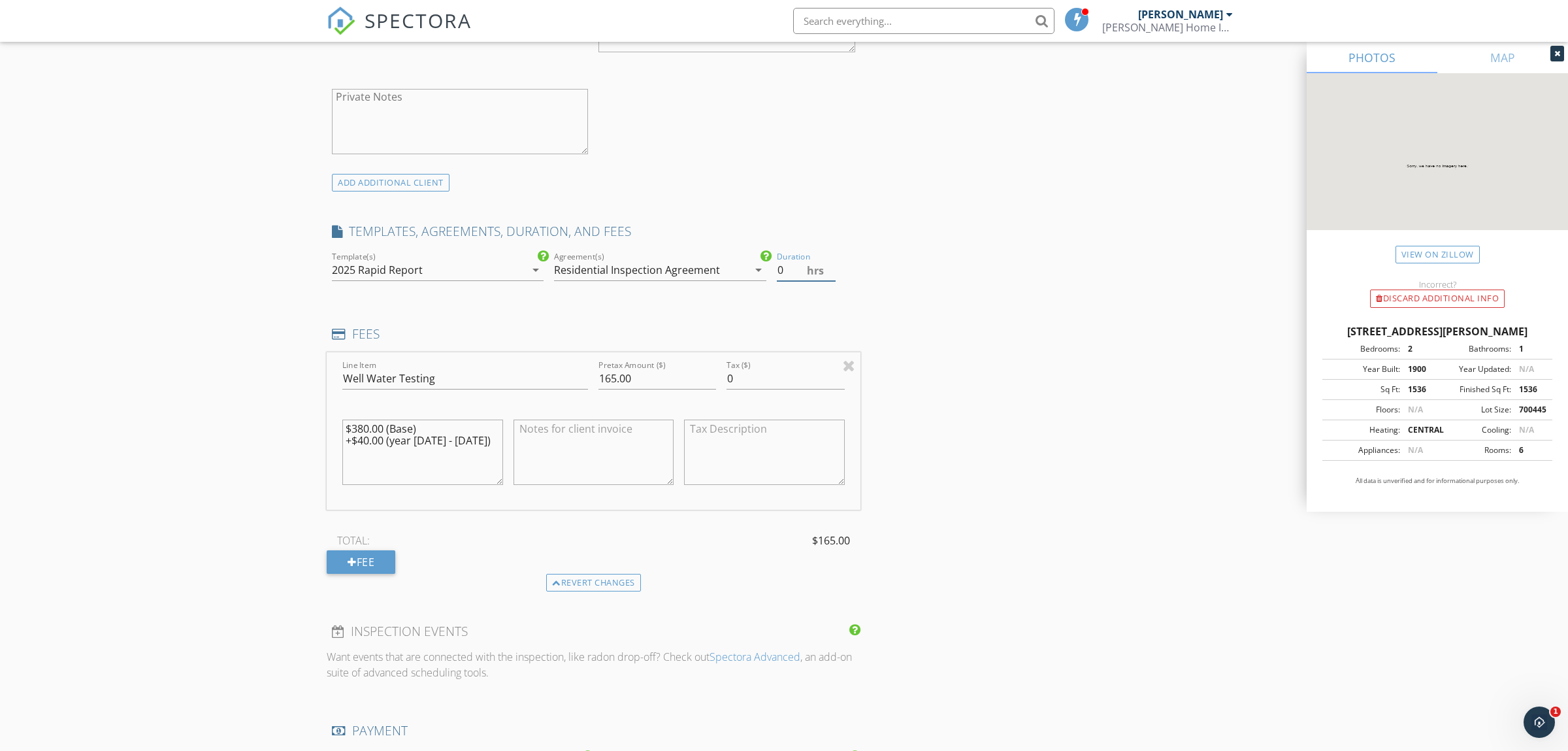
click at [827, 277] on input "0" at bounding box center [806, 270] width 58 height 22
type input "0.5"
click at [832, 269] on input "0.5" at bounding box center [806, 270] width 58 height 22
click at [866, 345] on div "INSPECTOR(S) check_box Benjamin Marney PRIMARY Benjamin Marney arrow_drop_down …" at bounding box center [784, 402] width 915 height 2285
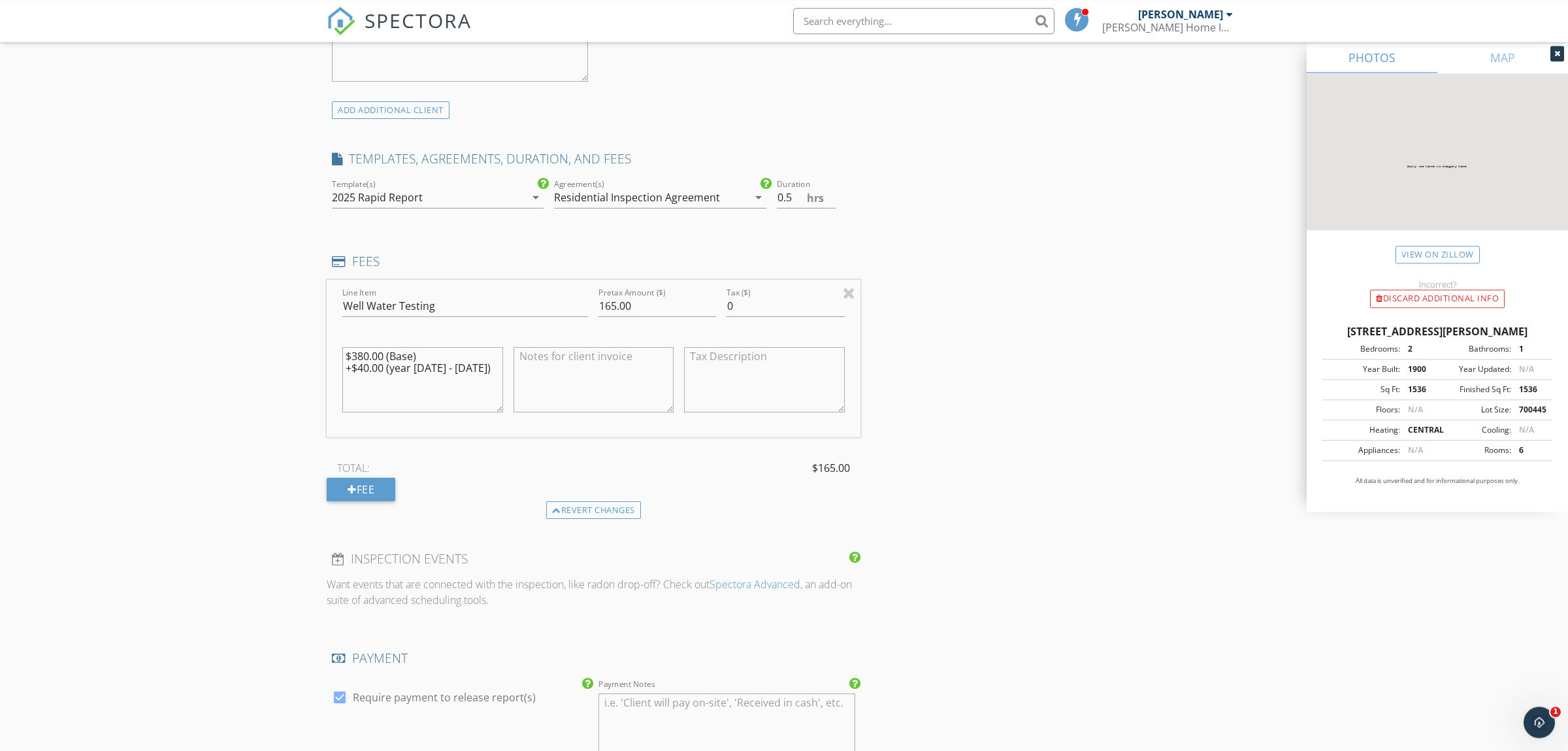
scroll to position [1029, 0]
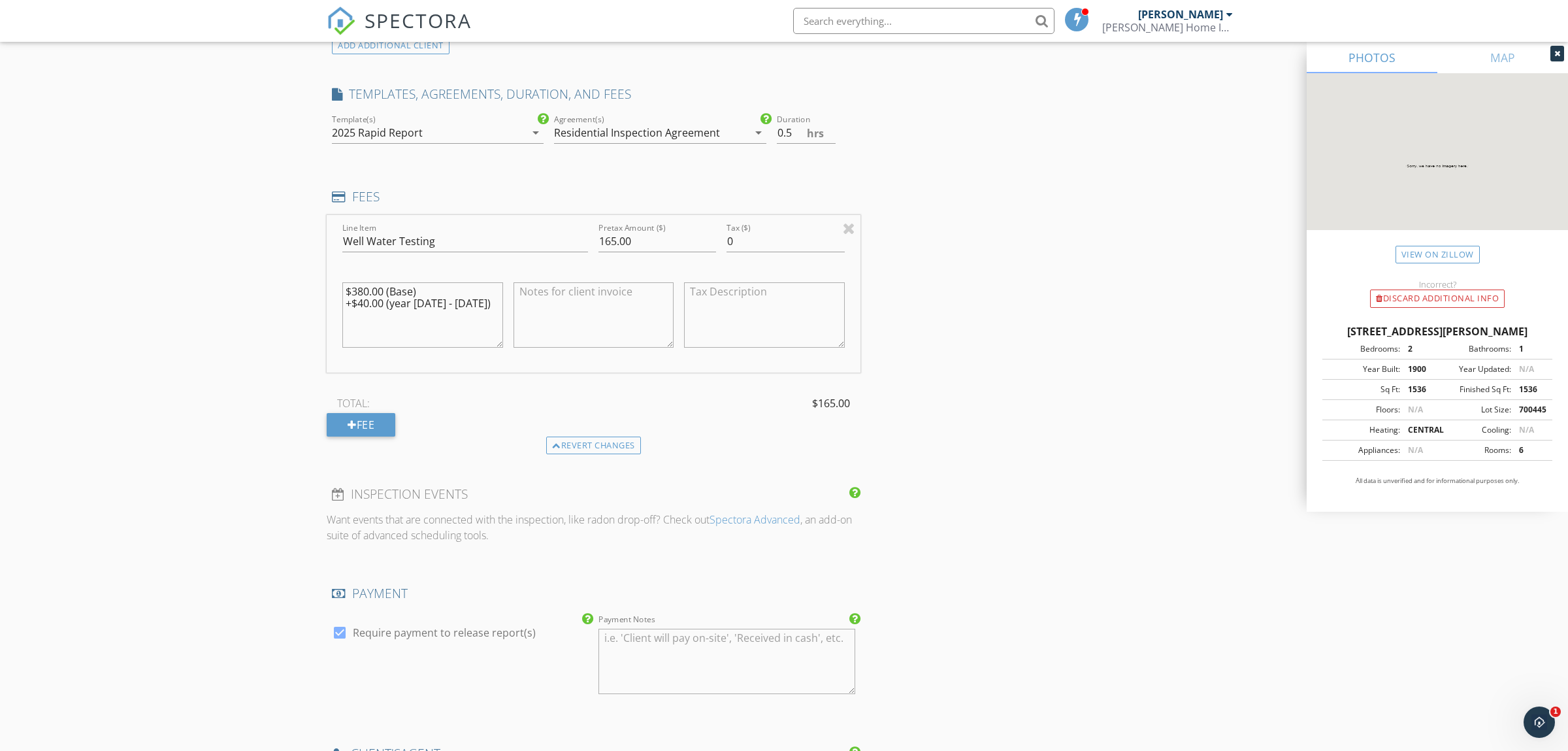
click at [676, 137] on div "Residential Inspection Agreement" at bounding box center [637, 132] width 166 height 11
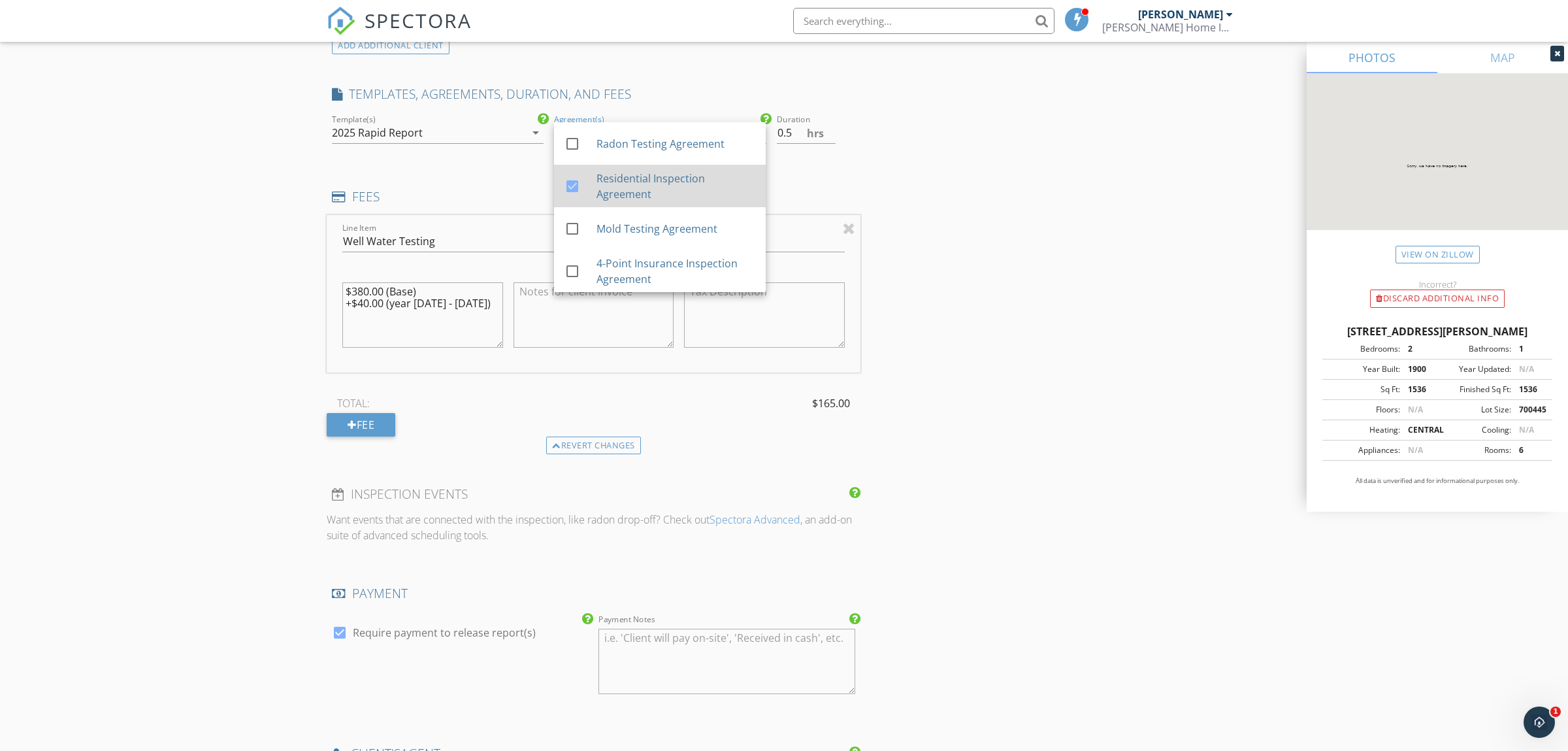
click at [575, 188] on div at bounding box center [571, 186] width 22 height 22
click at [895, 277] on div "INSPECTOR(S) check_box Benjamin Marney PRIMARY Benjamin Marney arrow_drop_down …" at bounding box center [784, 265] width 915 height 2285
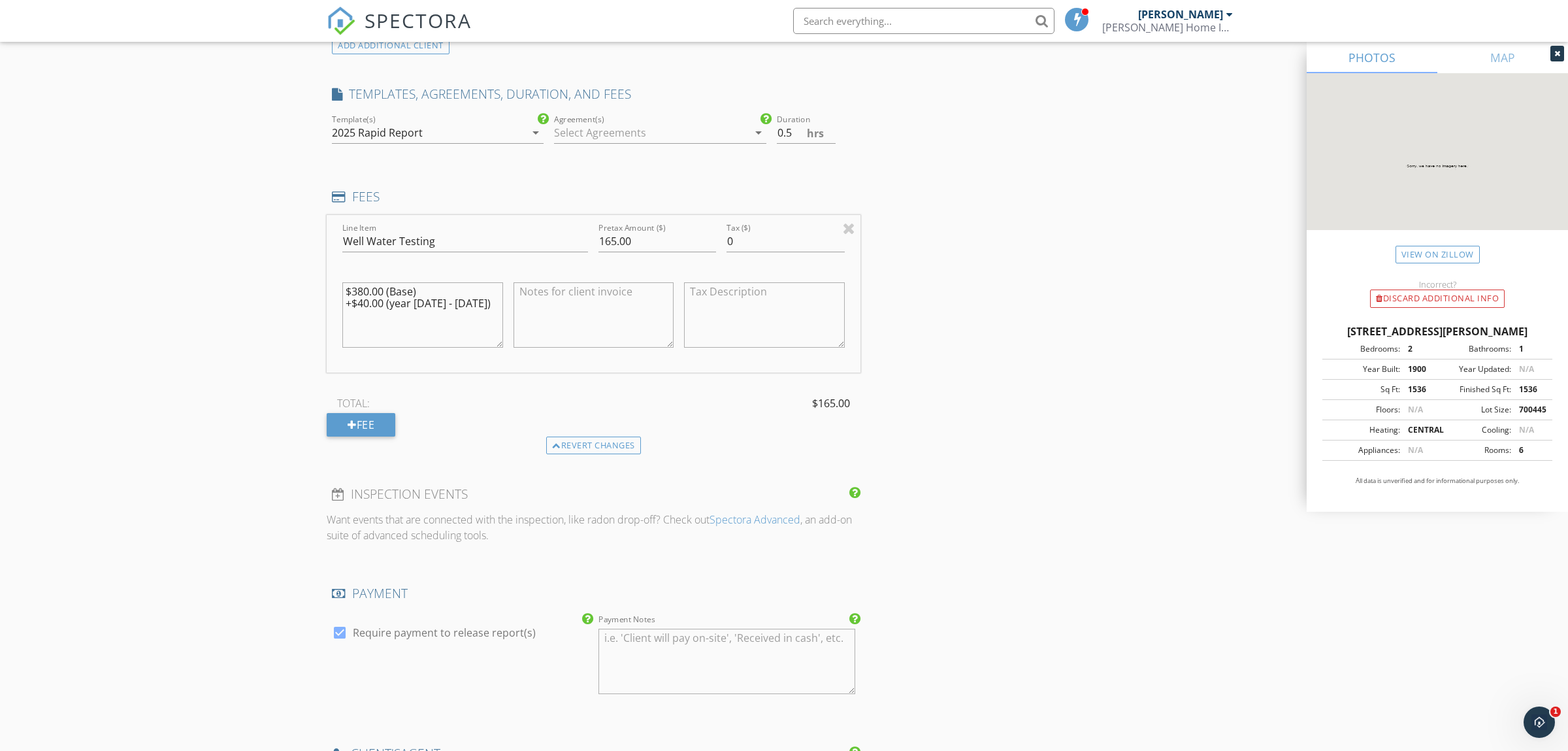
click at [477, 140] on div "2025 Rapid Report" at bounding box center [429, 133] width 194 height 21
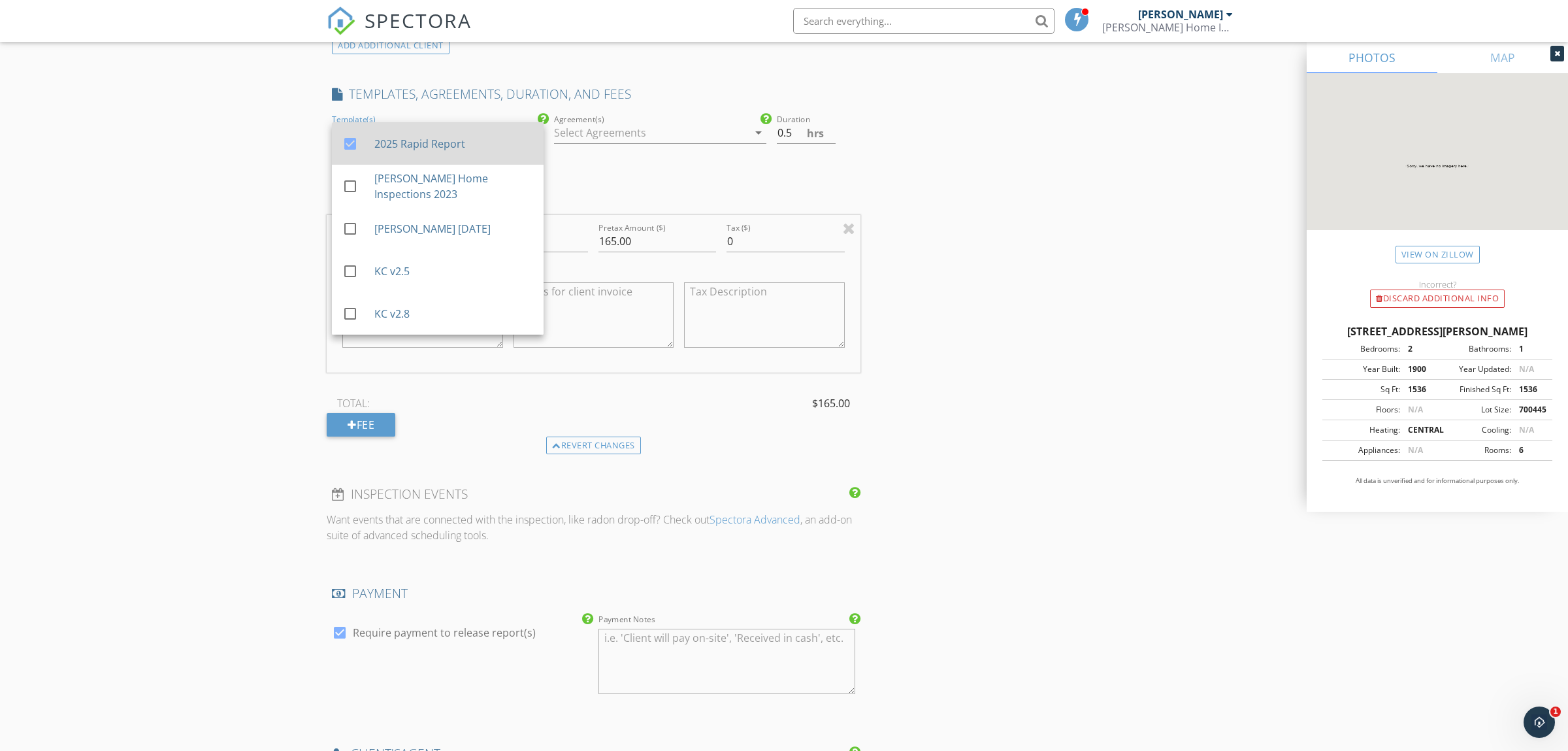
click at [351, 147] on div at bounding box center [350, 143] width 22 height 22
click at [238, 242] on div "New Inspection Click here to use the New Order Form INSPECTOR(S) check_box Benj…" at bounding box center [784, 243] width 1568 height 2392
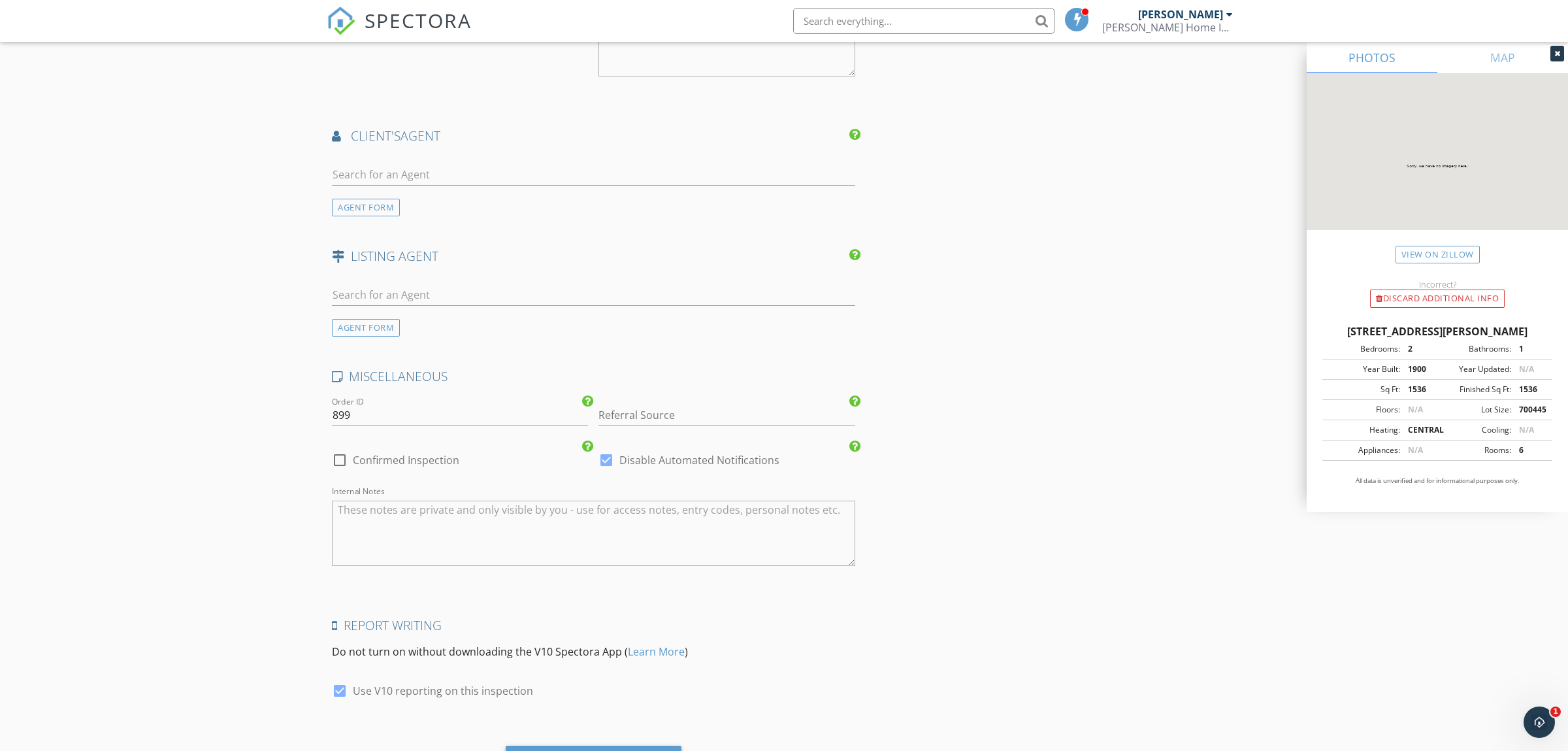
scroll to position [1720, 0]
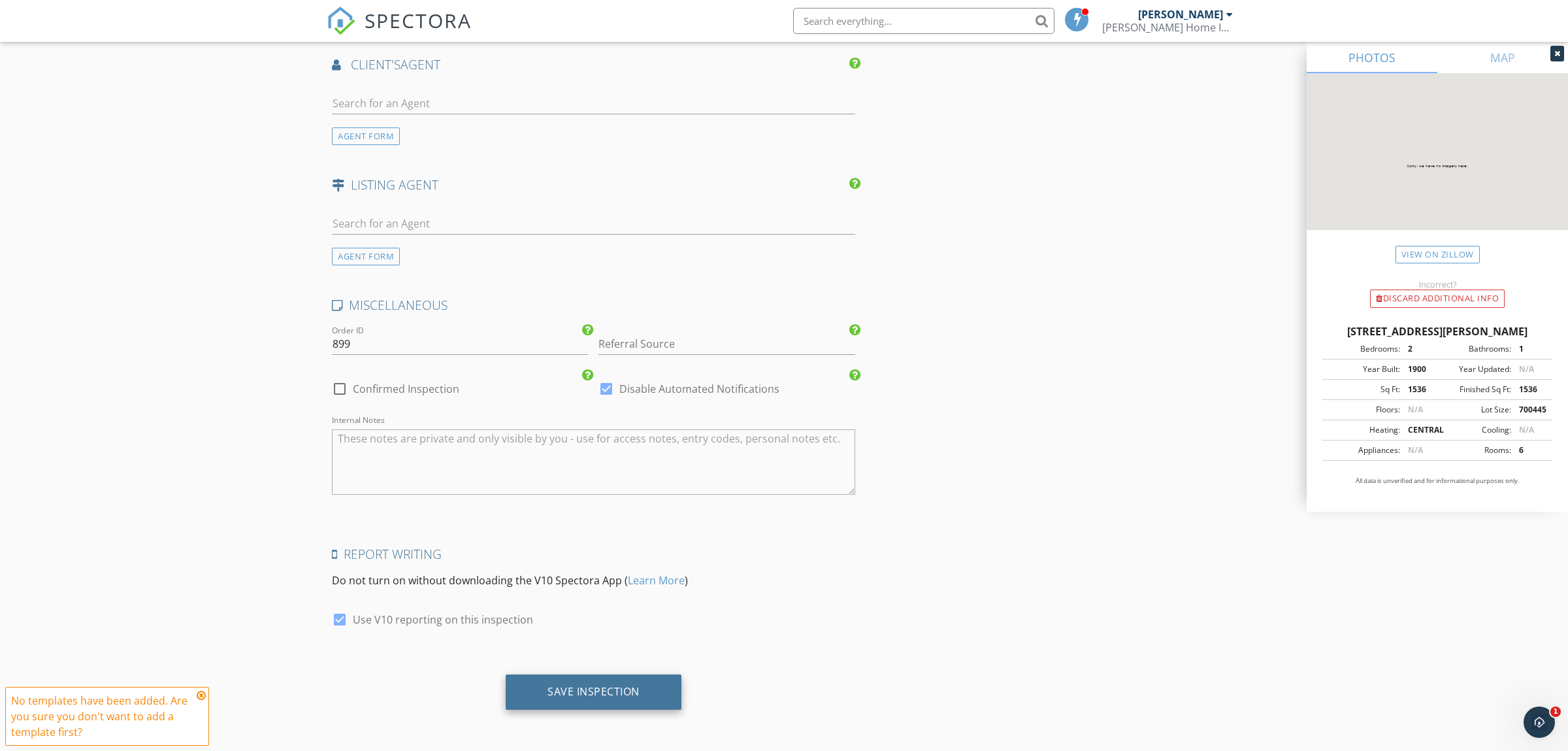
click at [593, 690] on div "Save Inspection" at bounding box center [594, 691] width 92 height 13
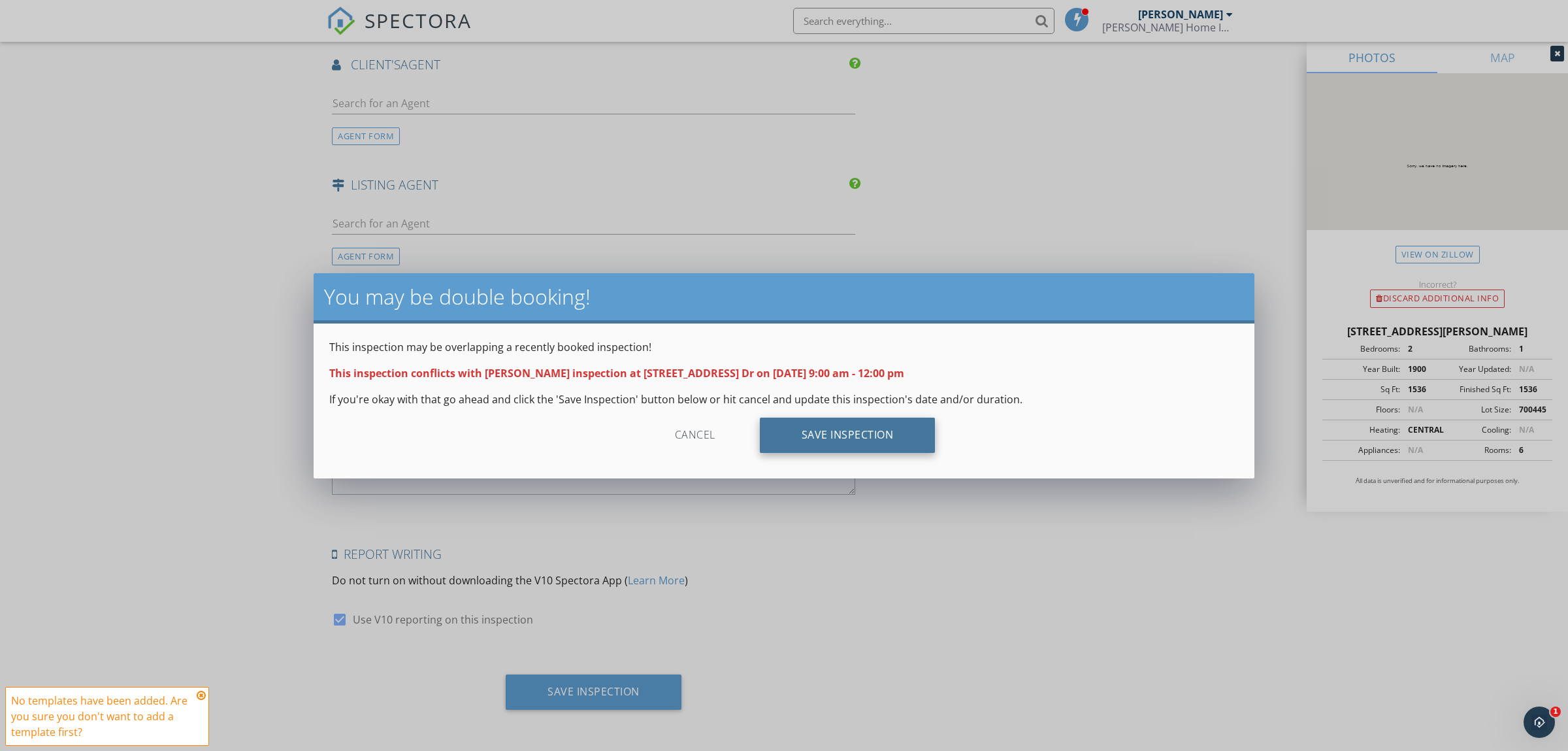
click at [872, 430] on div "Save Inspection" at bounding box center [848, 435] width 176 height 35
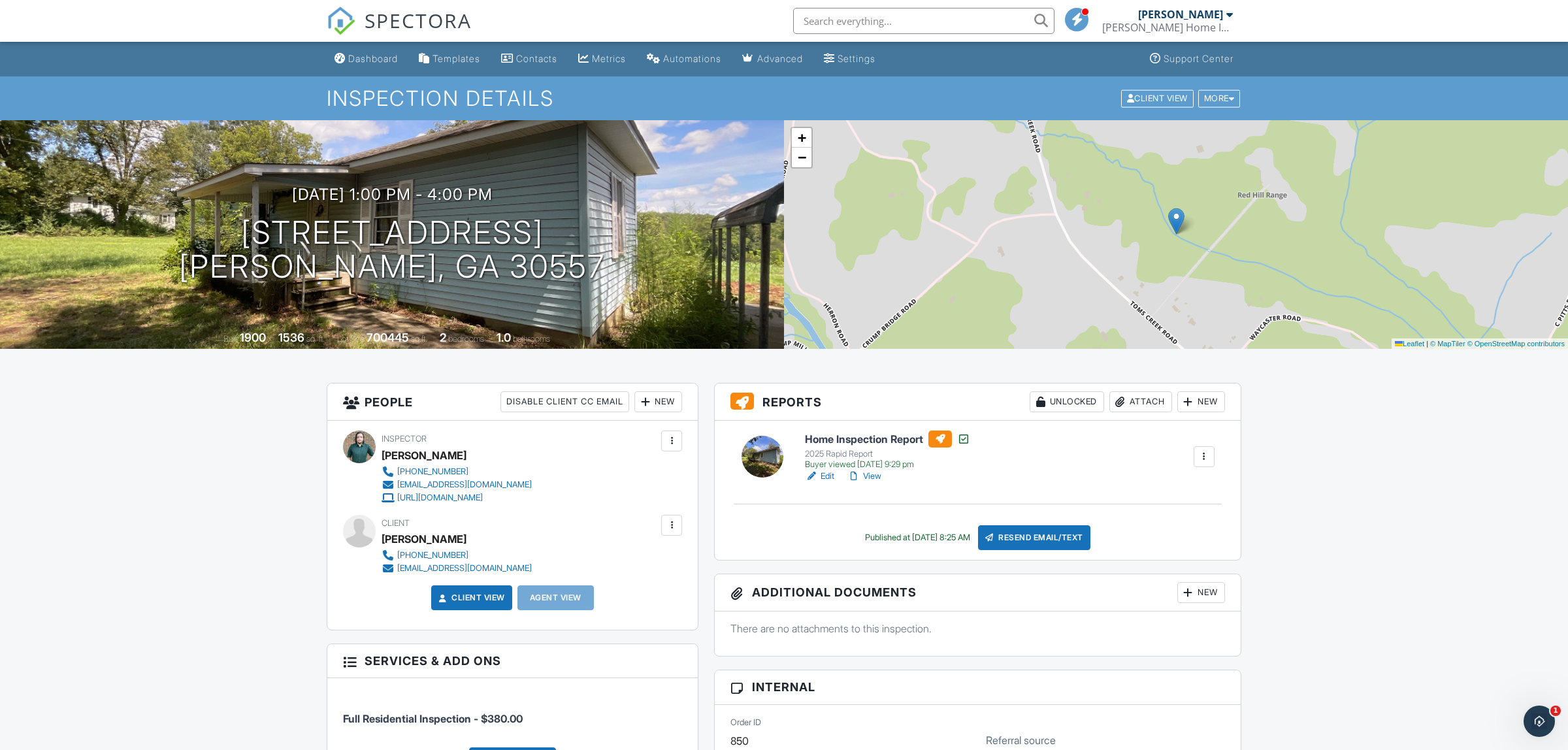
click at [356, 20] on link "SPECTORA" at bounding box center [399, 31] width 145 height 27
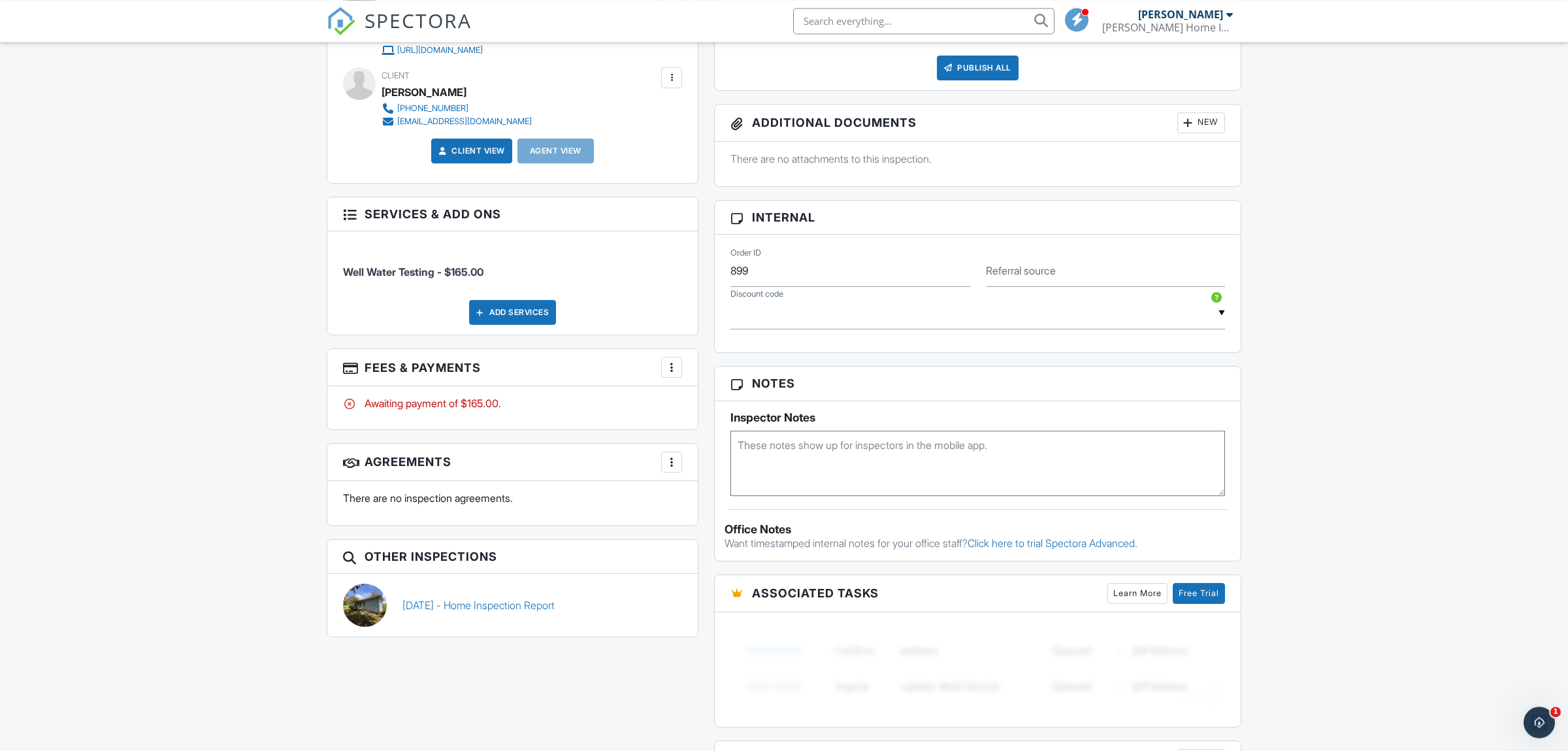
scroll to position [591, 0]
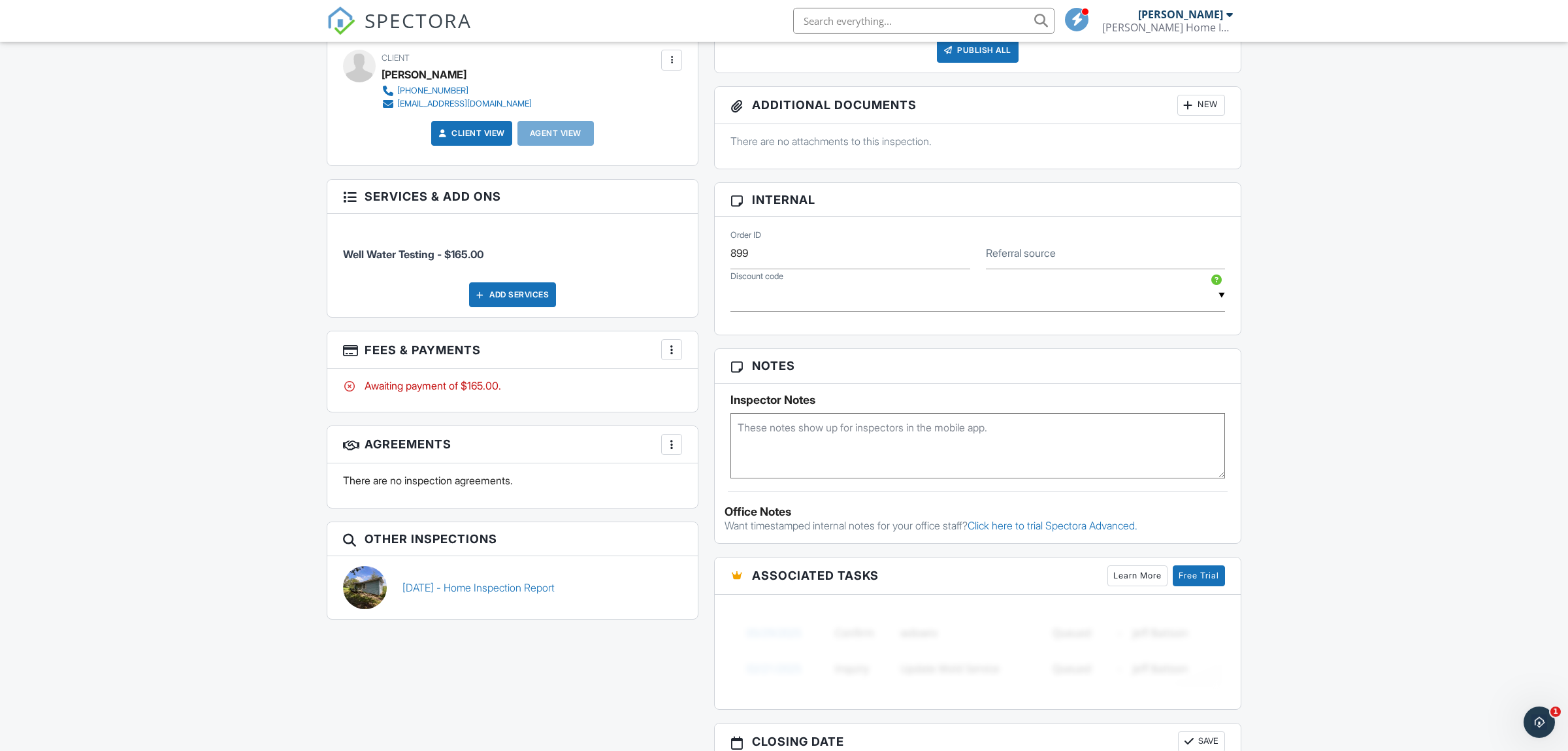
click at [517, 293] on div "Add Services" at bounding box center [513, 295] width 87 height 24
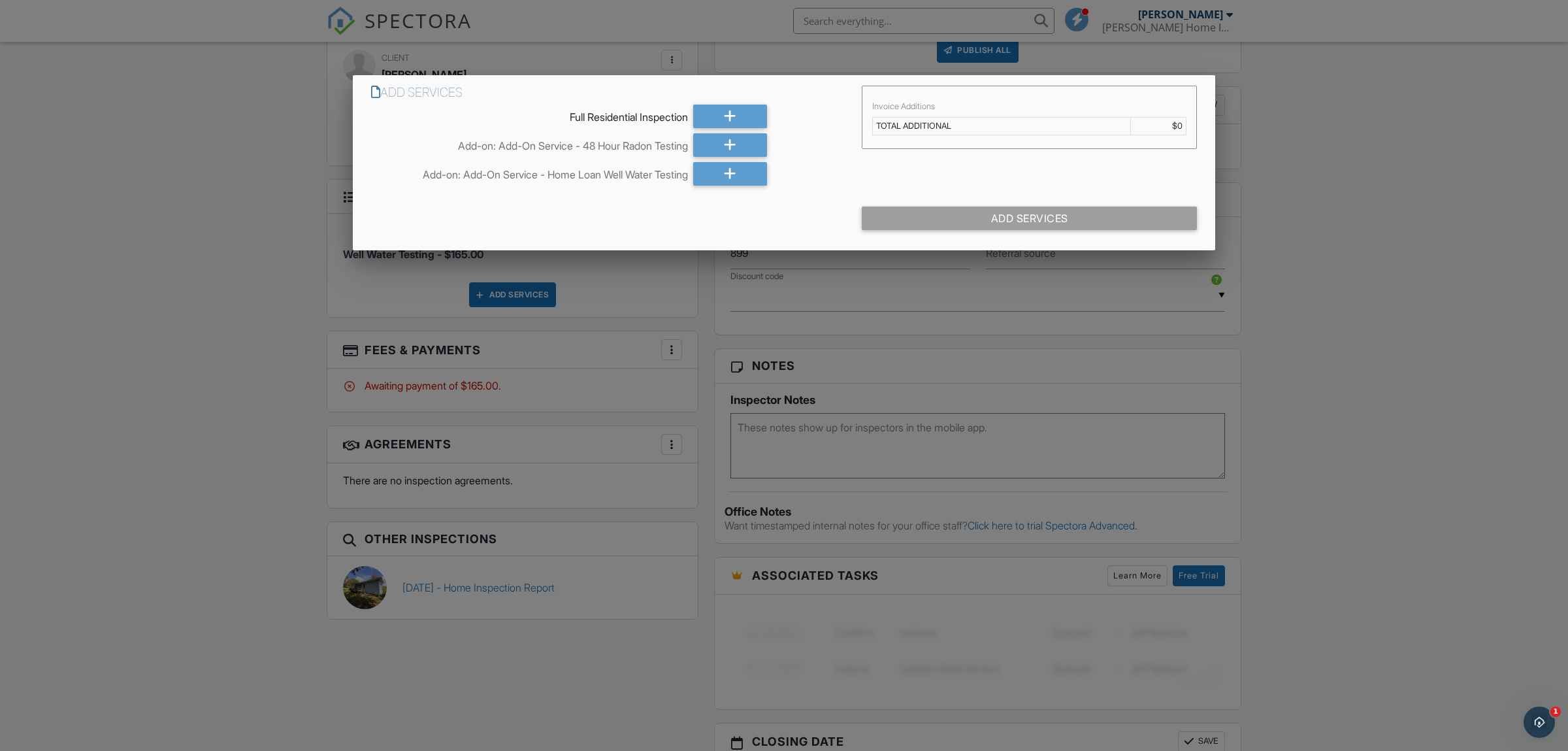
click at [689, 327] on div at bounding box center [784, 404] width 1568 height 939
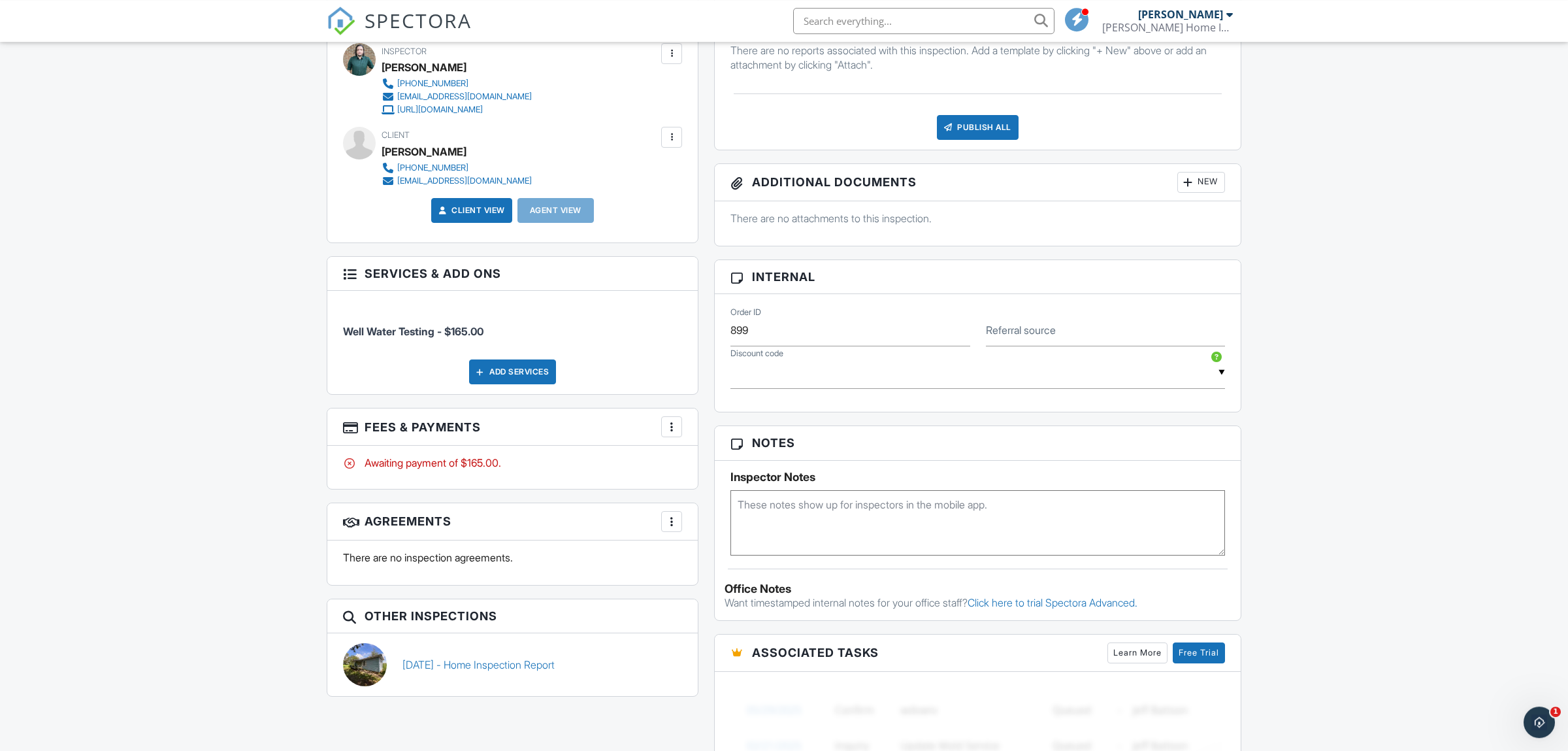
scroll to position [454, 0]
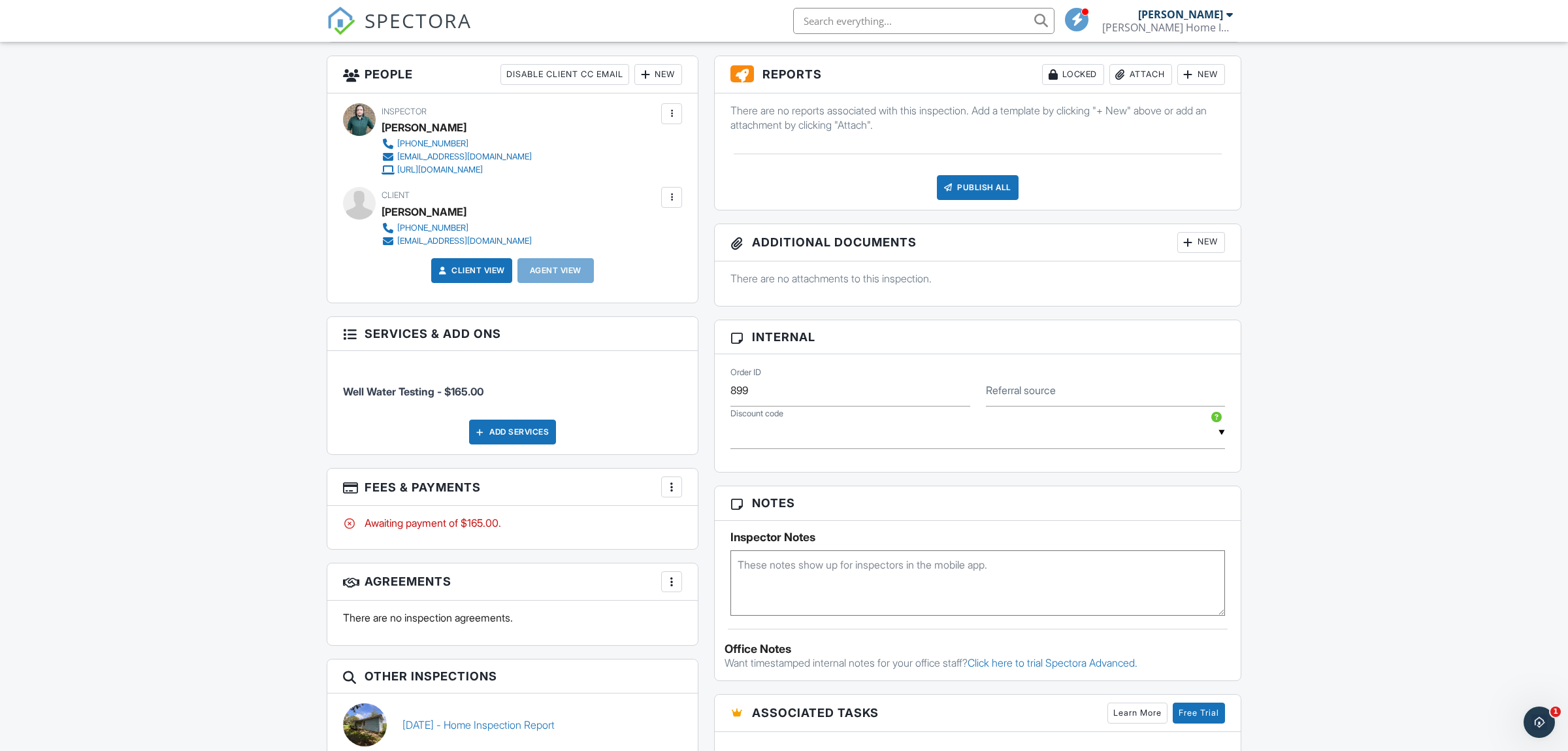
click at [671, 483] on div "More" at bounding box center [672, 487] width 21 height 21
click at [719, 533] on li "Edit Fees & Payments" at bounding box center [737, 526] width 137 height 32
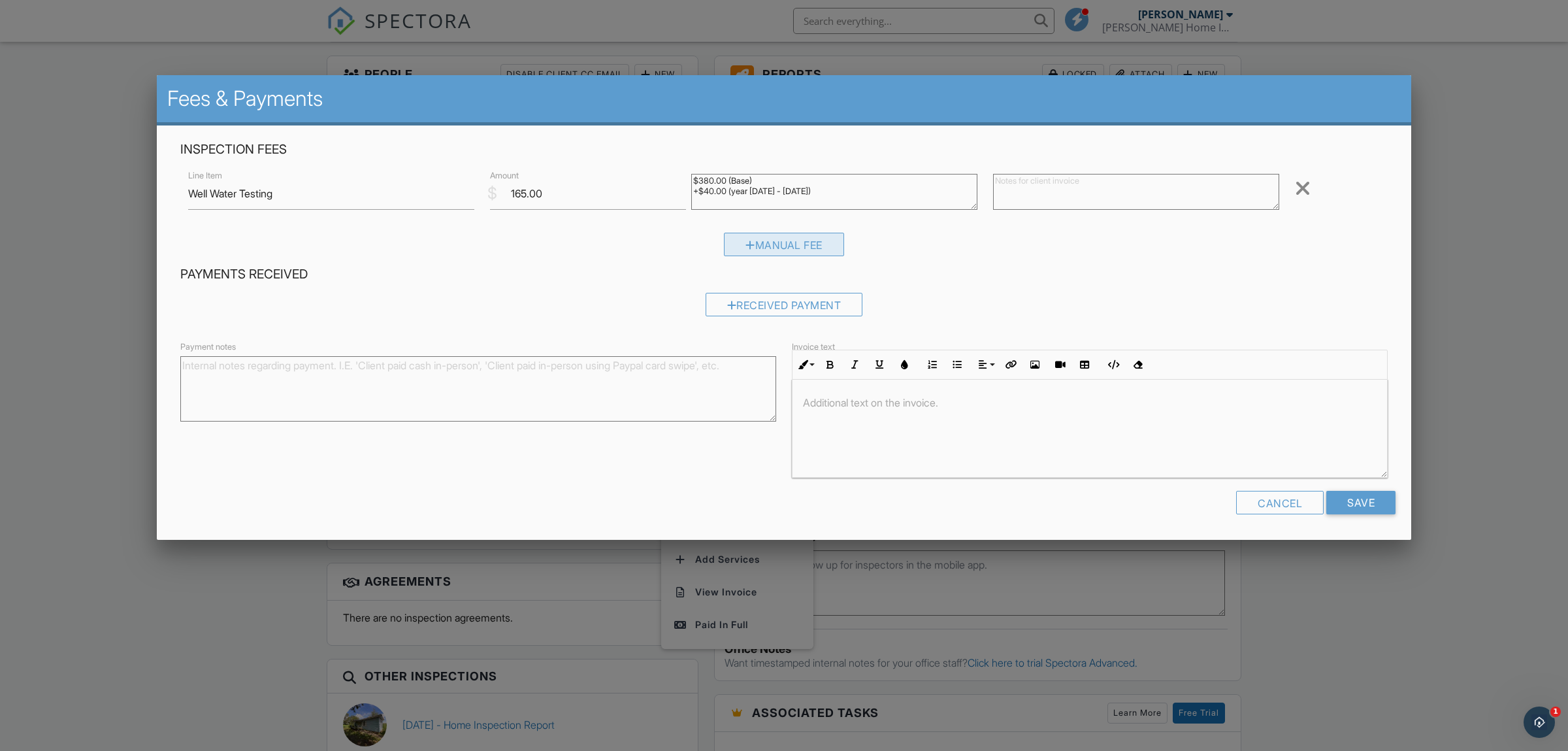
click at [790, 241] on div "Manual Fee" at bounding box center [784, 244] width 120 height 24
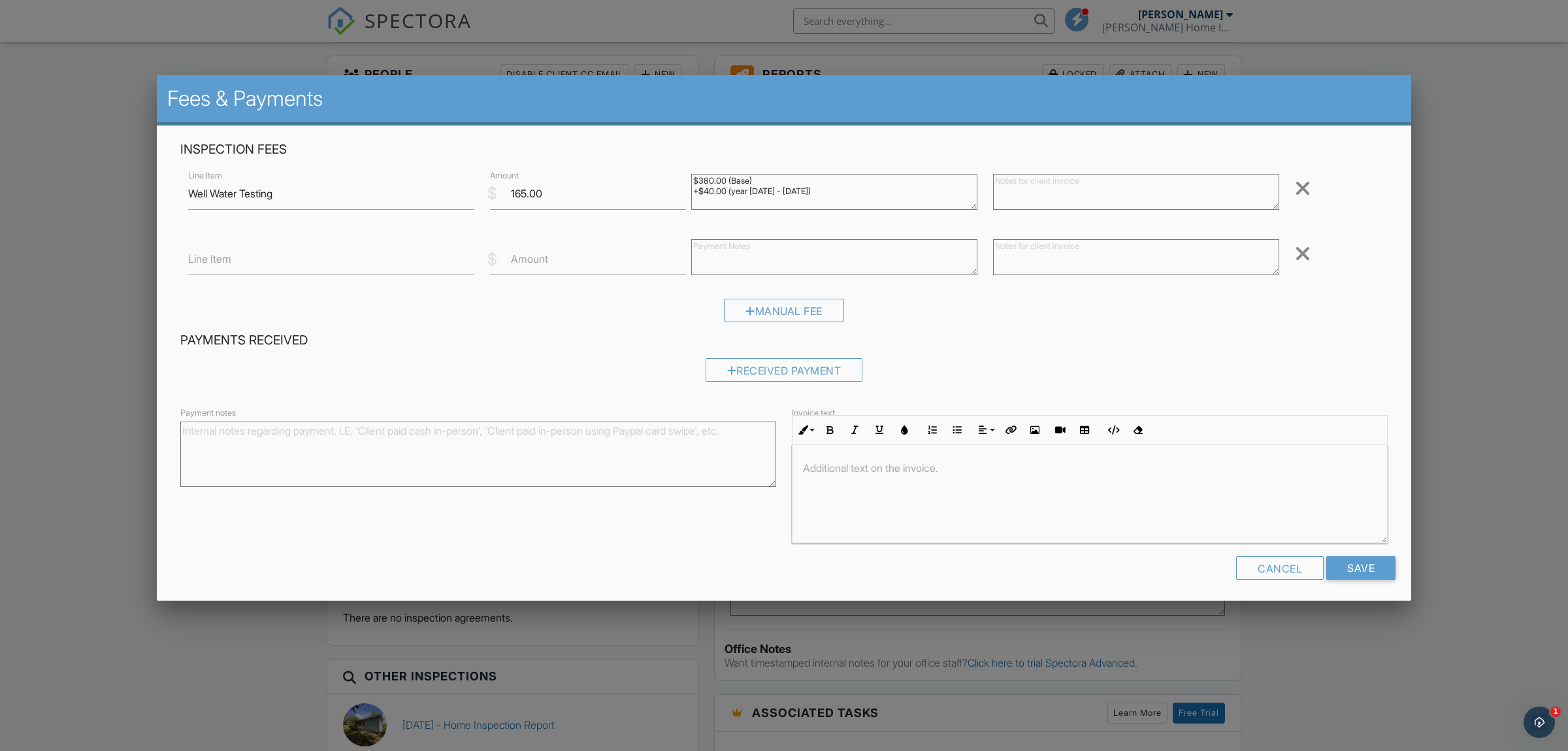
click at [1307, 186] on div at bounding box center [1303, 188] width 16 height 21
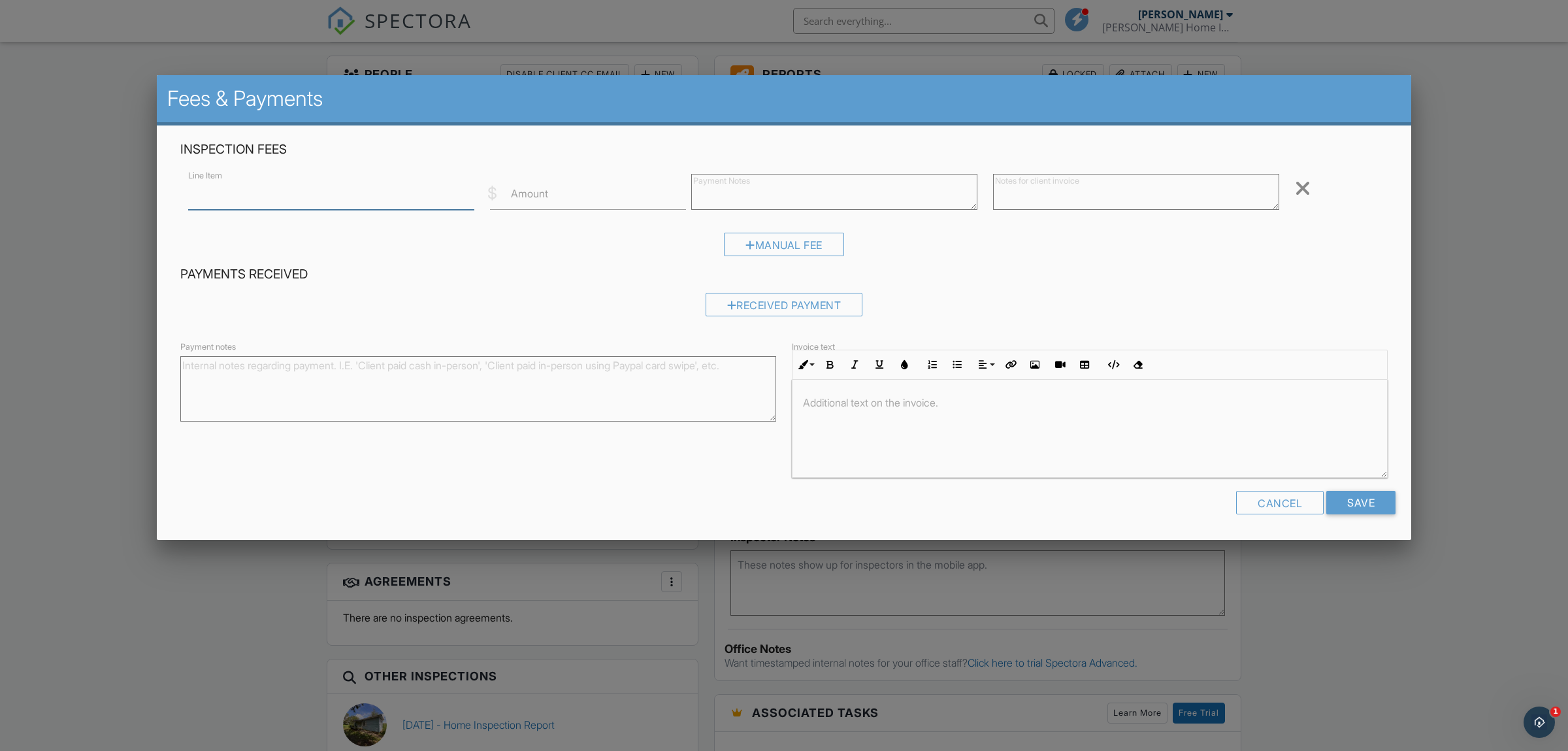
click at [314, 191] on input "Line Item" at bounding box center [331, 194] width 286 height 32
type input "H"
type input "Well Water Testing"
click at [794, 193] on textarea at bounding box center [835, 191] width 286 height 36
click at [509, 191] on input "Amount" at bounding box center [588, 194] width 196 height 32
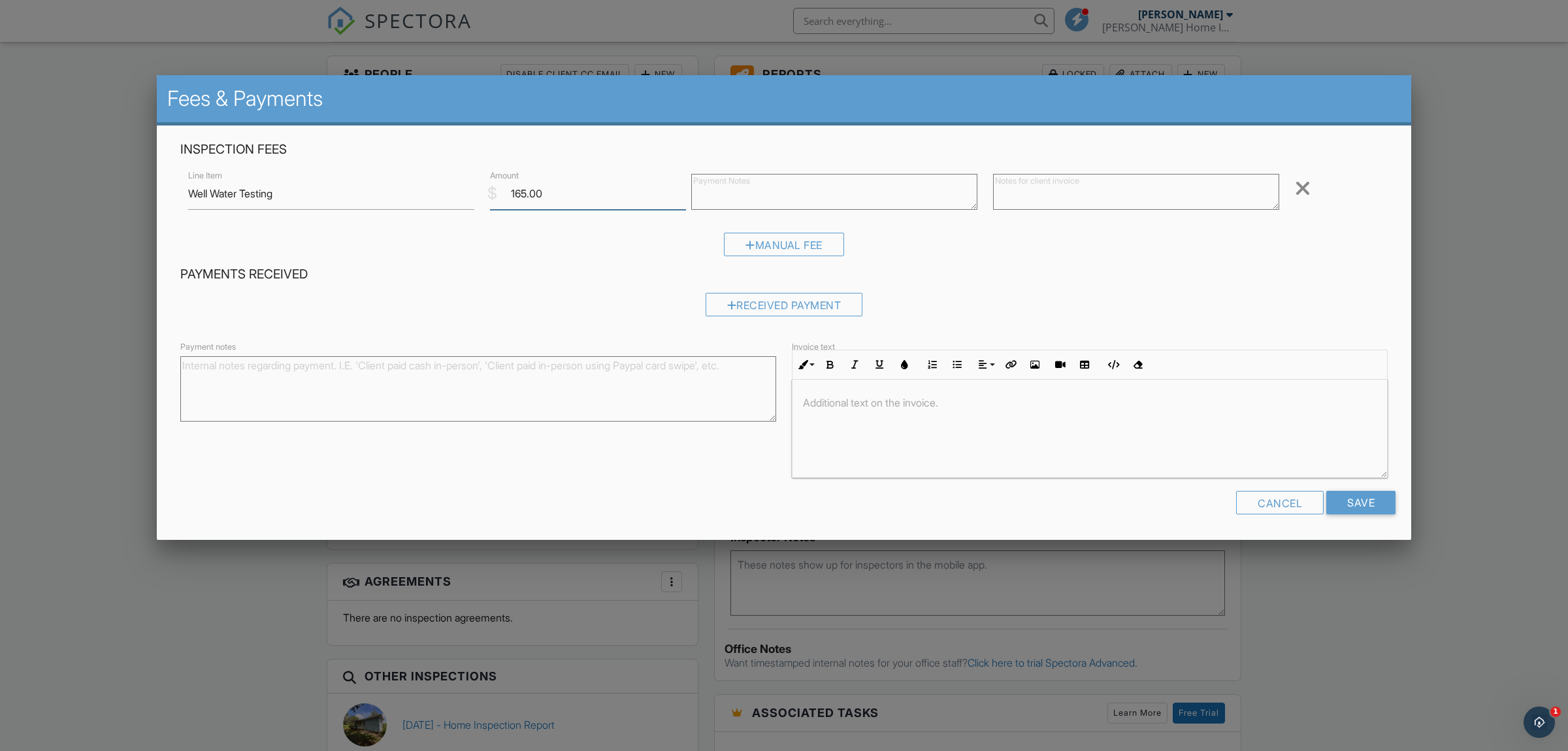
type input "165.00"
click at [1065, 188] on textarea at bounding box center [1136, 191] width 286 height 36
type textarea "#"
type textarea "T"
click at [1264, 186] on textarea "W33B Home Loan Water Testing that is performed through UGA's" at bounding box center [1136, 191] width 286 height 36
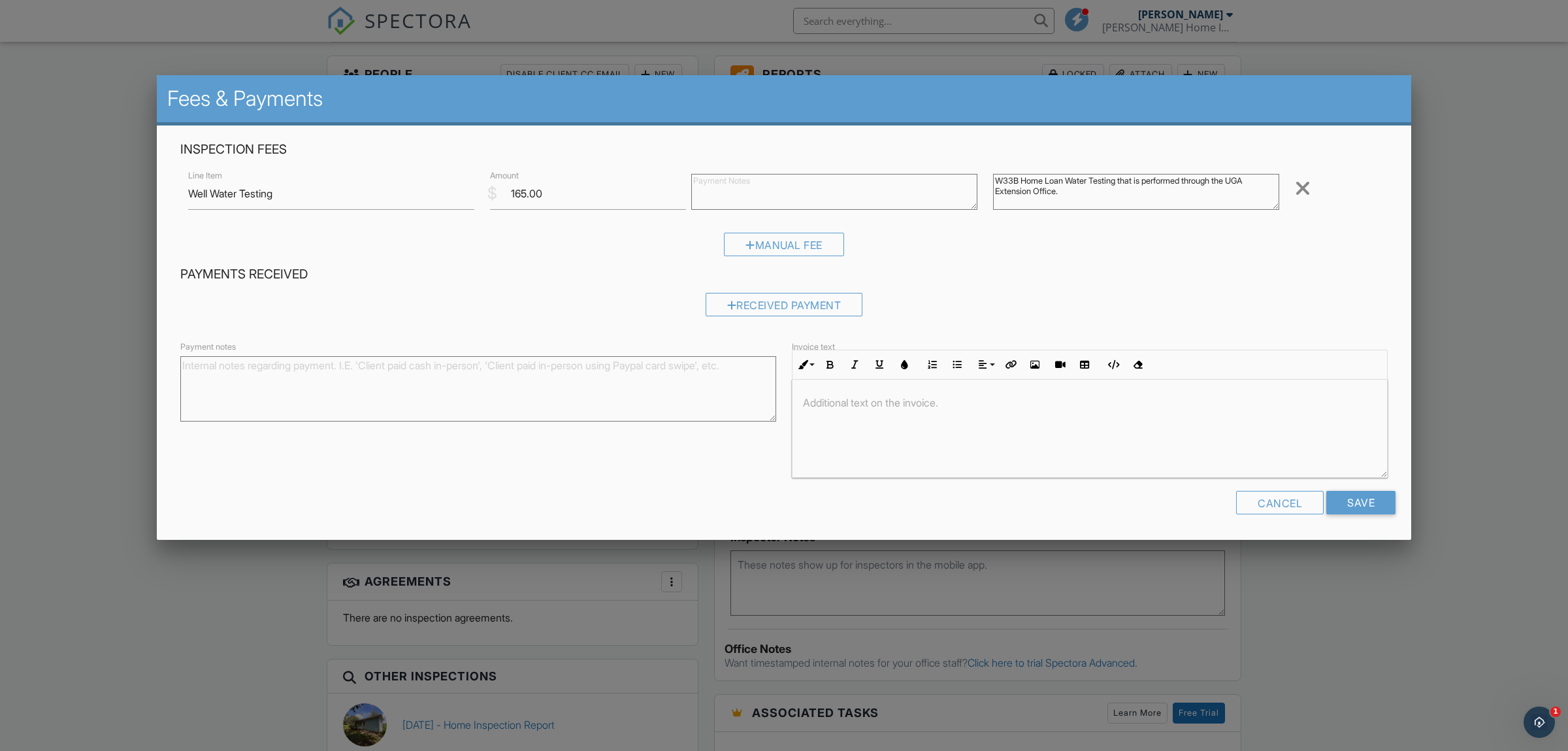
click at [1176, 188] on textarea "W33B Home Loan Water Testing that is performed through the UGA Extension Office." at bounding box center [1136, 191] width 286 height 36
click at [1147, 188] on textarea "W33B Home Loan Water Testing that is performed through the UGA Extension Office." at bounding box center [1136, 191] width 286 height 36
type textarea "W33B Home Loan Water Testing that is performed through the UGA Extension Office…"
click at [1059, 335] on form "Inspection Fees Line Item Well Water Testing $ Amount 165.00 $380.00 (Base) +$4…" at bounding box center [784, 332] width 1223 height 383
click at [1371, 499] on input "Save" at bounding box center [1360, 502] width 69 height 24
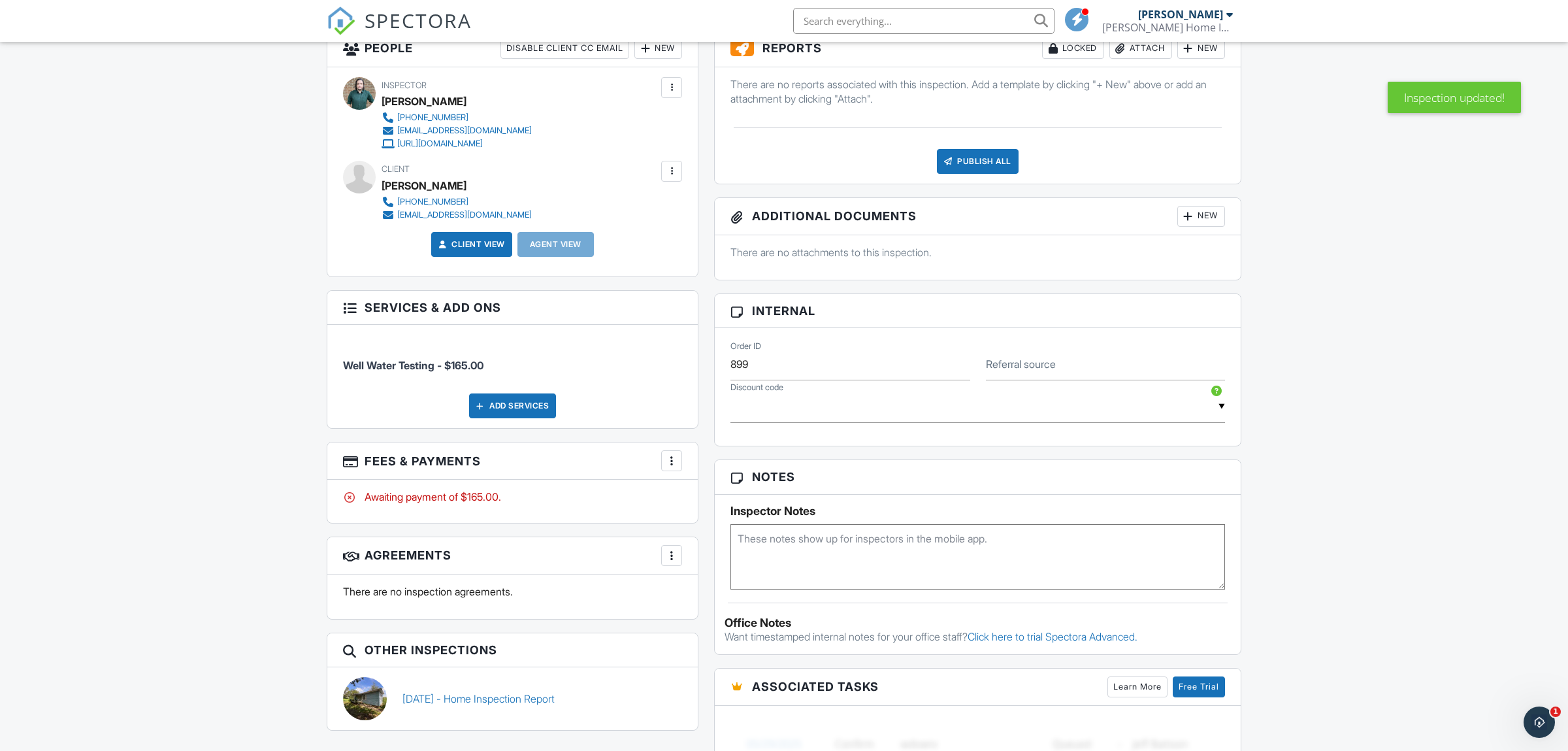
click at [488, 245] on link "Client View" at bounding box center [470, 244] width 69 height 13
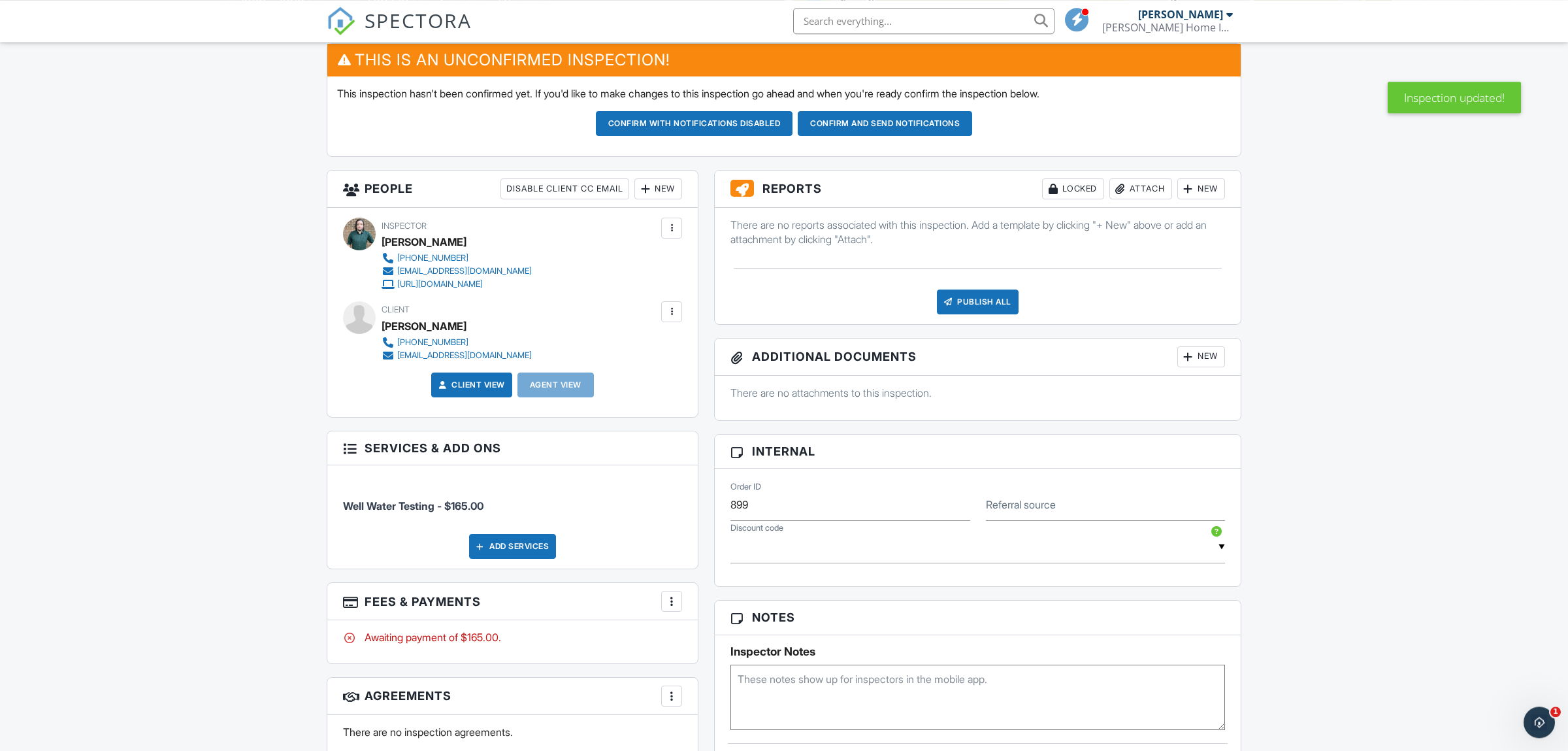
scroll to position [275, 0]
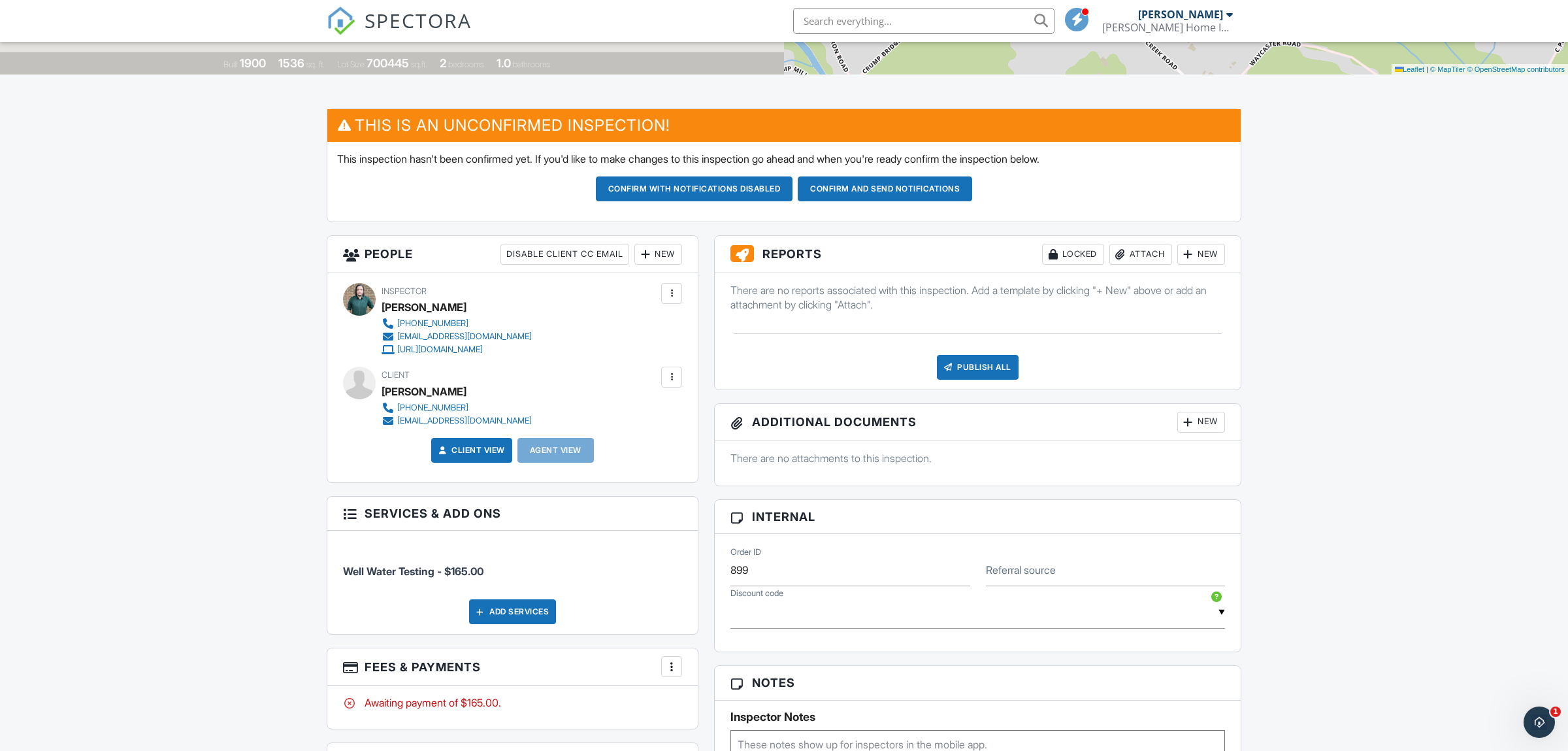
drag, startPoint x: 915, startPoint y: 185, endPoint x: 753, endPoint y: 239, distance: 170.8
click at [753, 239] on div "This is an Unconfirmed Inspection! This inspection hasn't been confirmed yet. I…" at bounding box center [784, 676] width 931 height 1137
click at [836, 181] on button "Confirm and send notifications" at bounding box center [885, 188] width 174 height 24
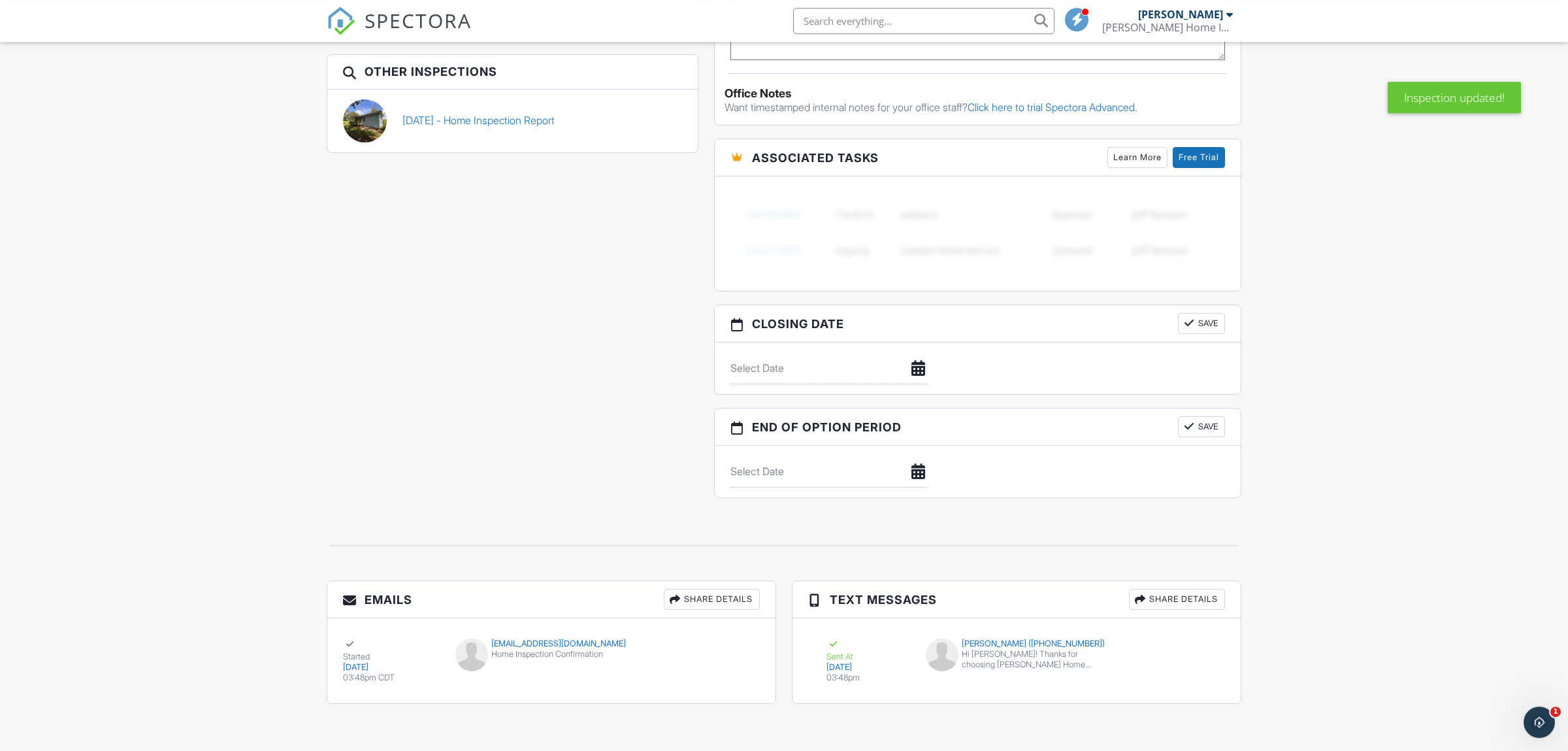
scroll to position [936, 0]
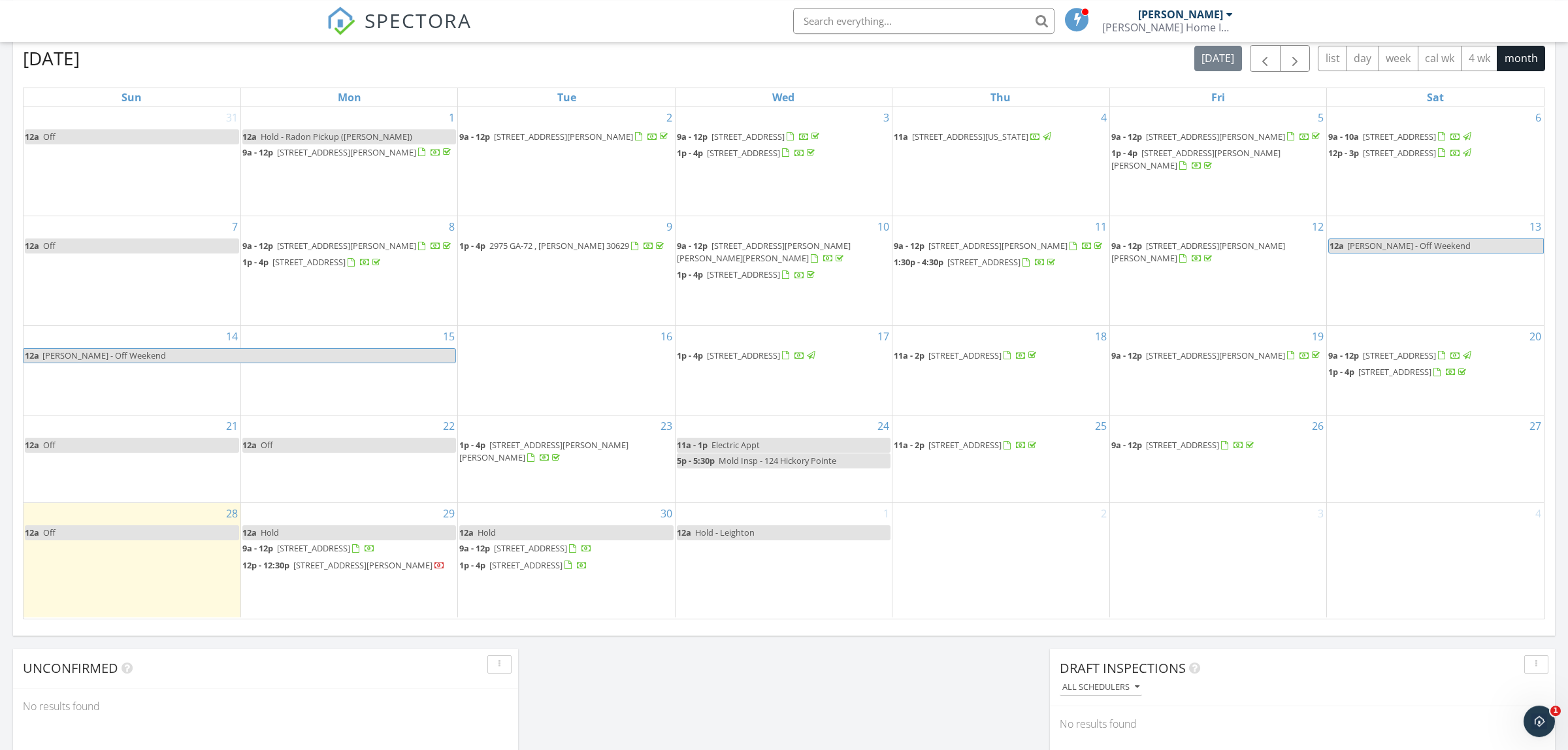
scroll to position [617, 0]
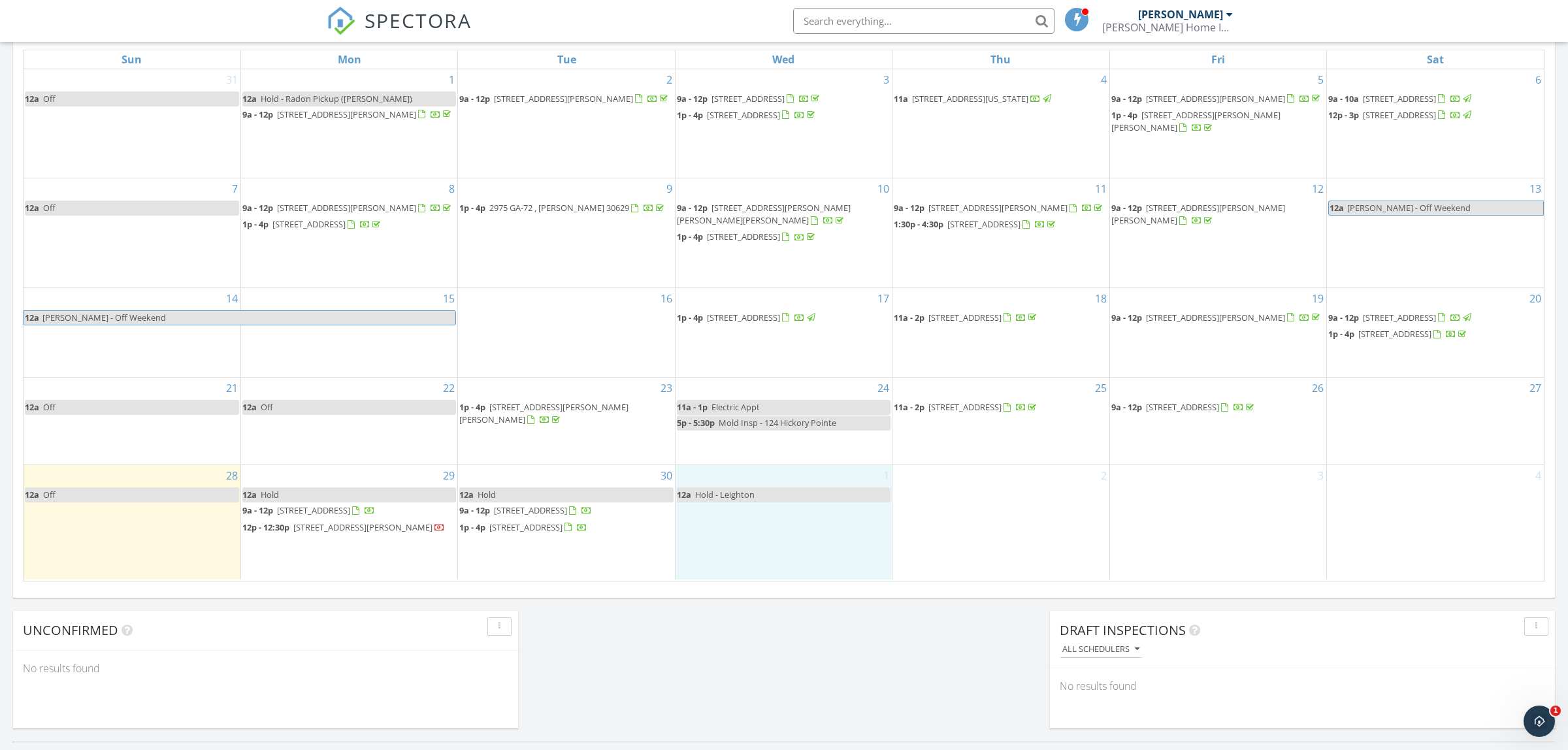
click at [782, 553] on td "1 12a Hold - Leighton" at bounding box center [783, 522] width 217 height 114
click at [793, 494] on link "Inspection" at bounding box center [781, 496] width 67 height 21
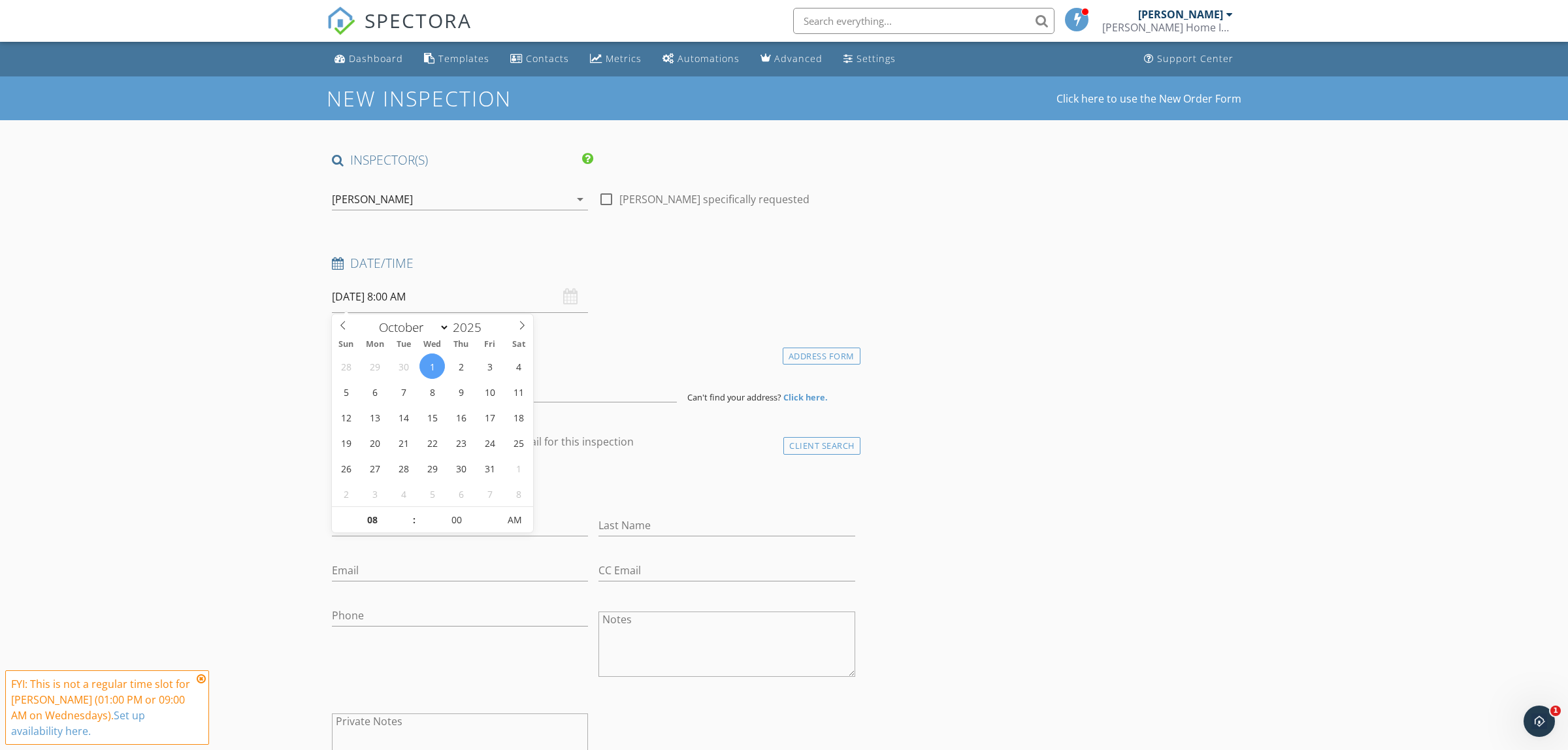
click at [479, 299] on input "10/01/2025 8:00 AM" at bounding box center [460, 297] width 256 height 32
type input "09"
type input "[DATE] 9:00 AM"
click at [410, 512] on span at bounding box center [407, 513] width 9 height 13
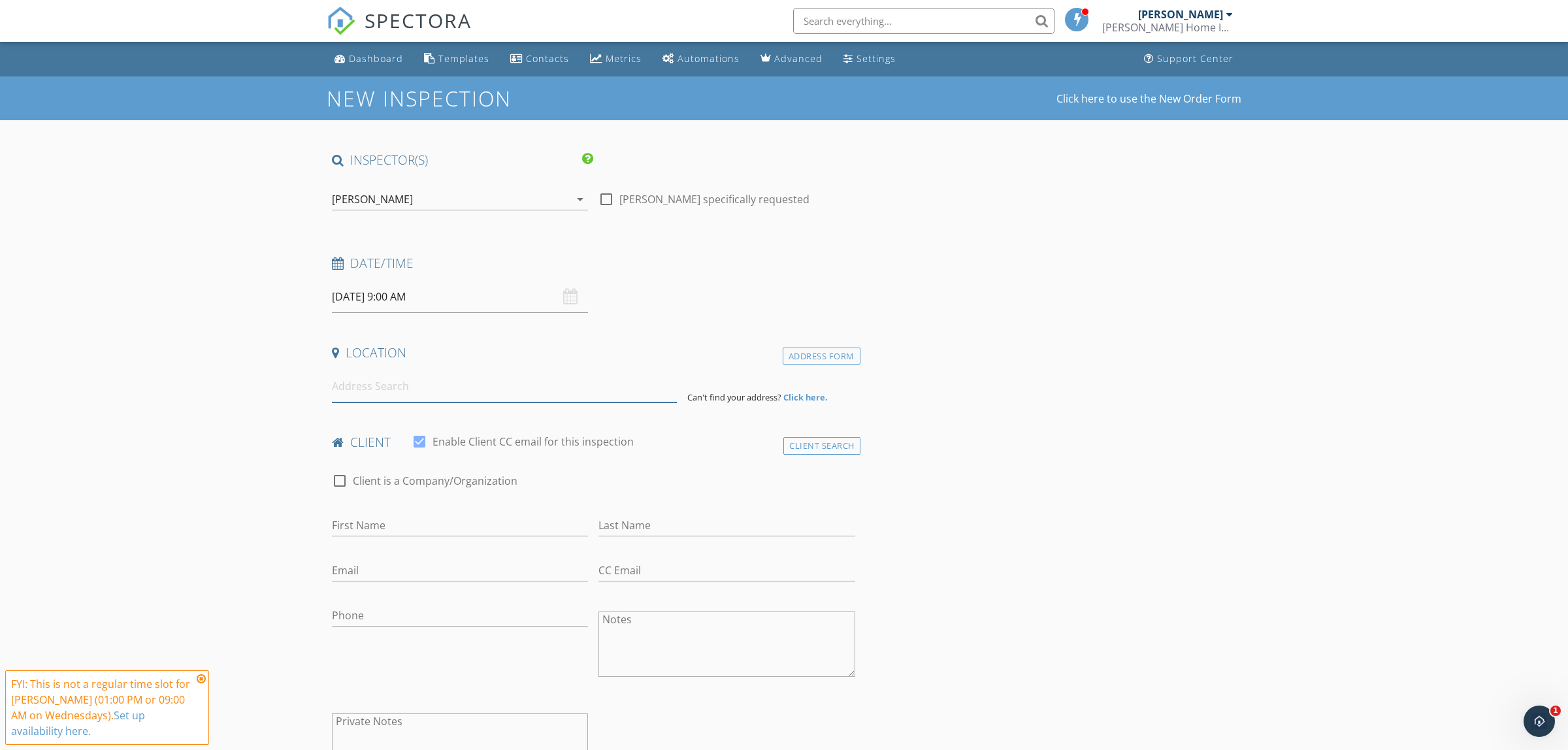
click at [420, 385] on input at bounding box center [505, 386] width 345 height 32
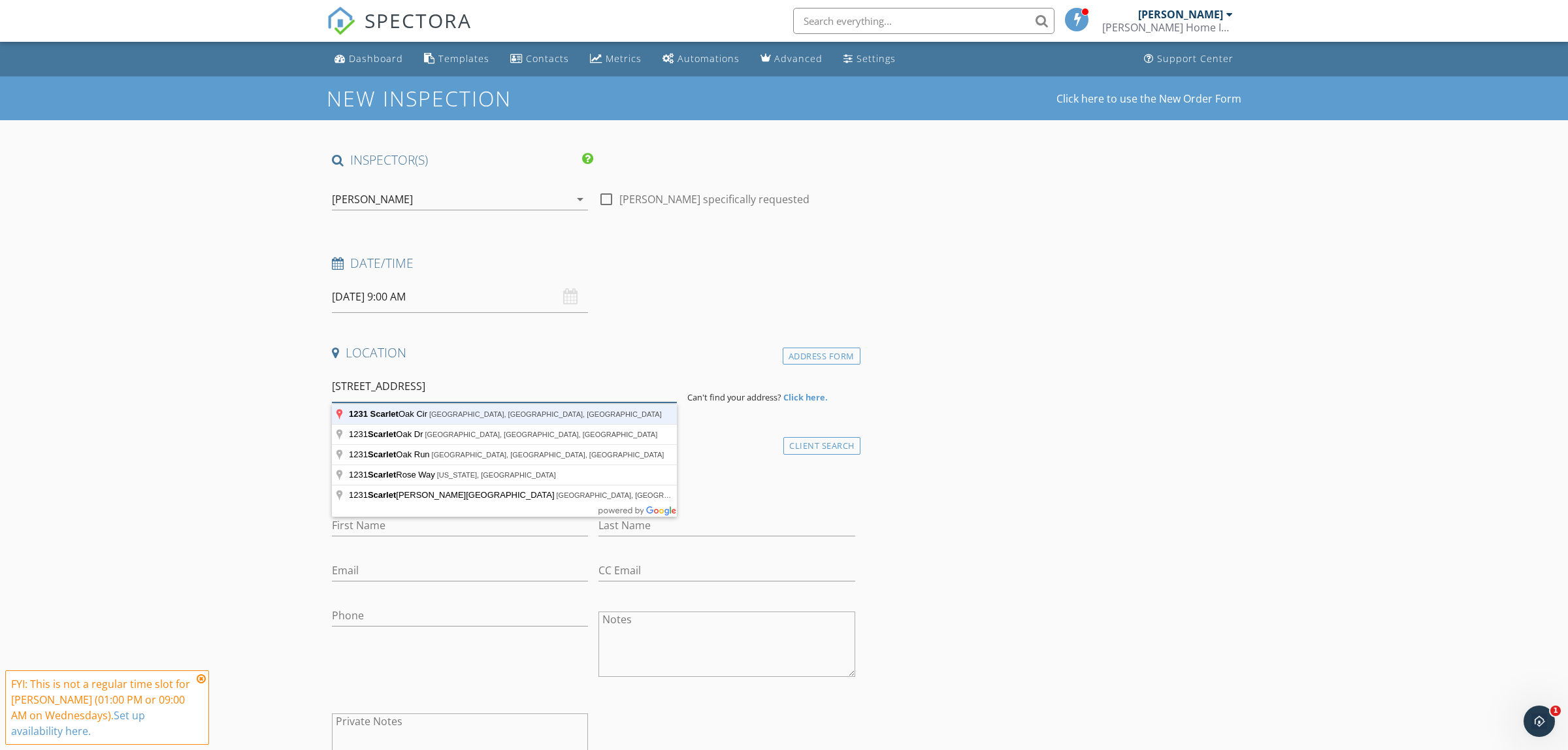
type input "1231 Scarlet Oak Cir, Athens, GA, USA"
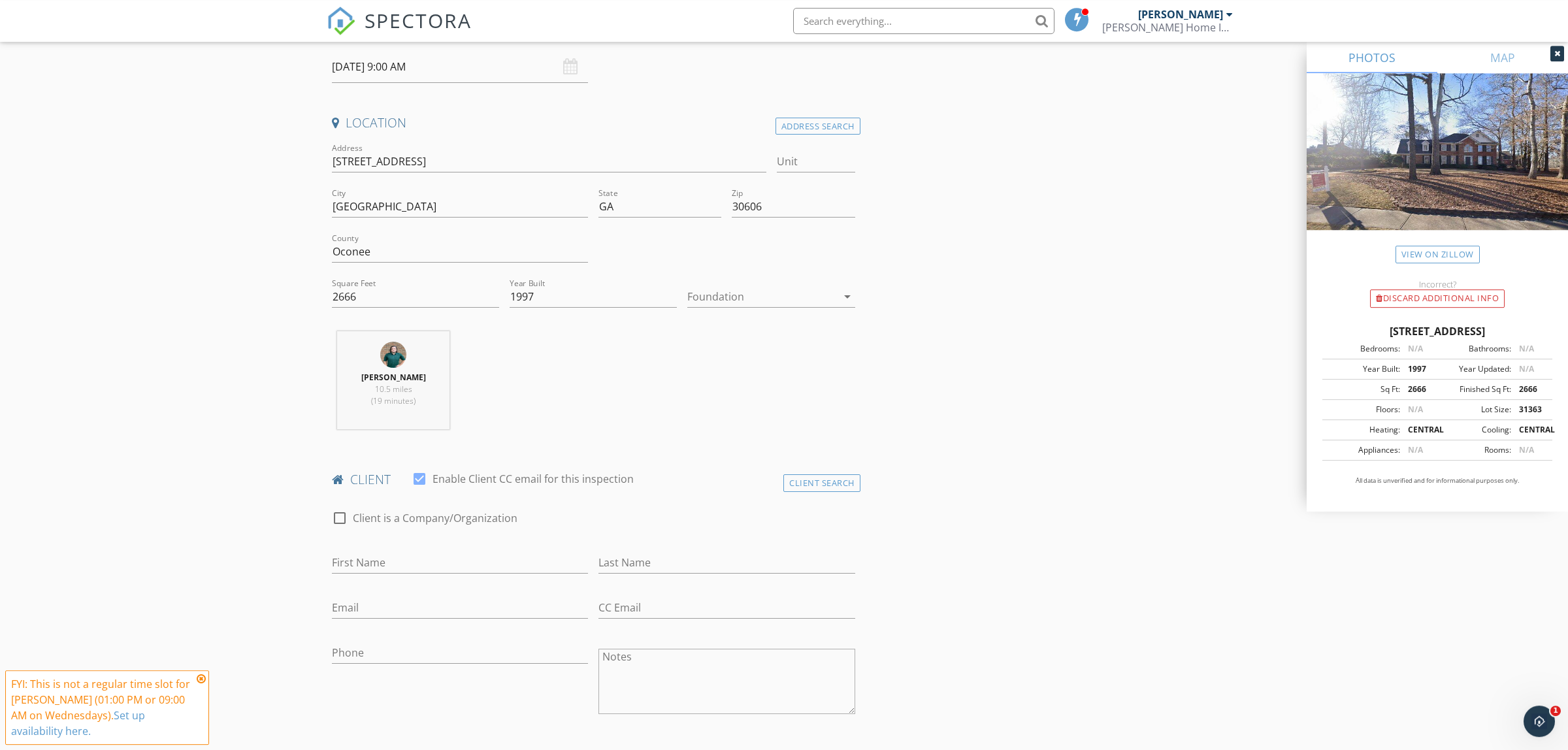
scroll to position [412, 0]
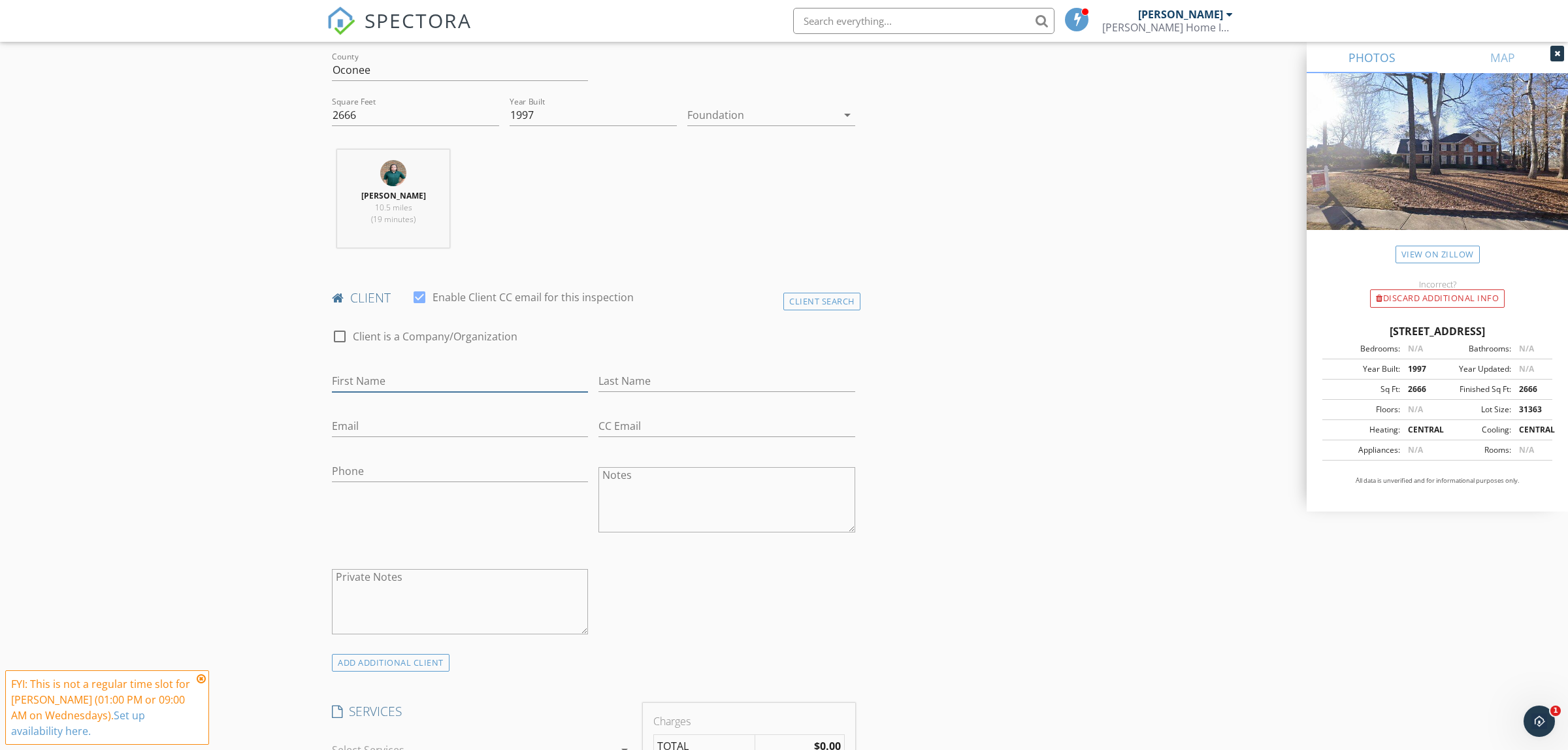
click at [417, 384] on input "First Name" at bounding box center [460, 381] width 256 height 22
type input "Ben"
type input "Brock"
click at [423, 419] on input "Email" at bounding box center [460, 426] width 256 height 22
click at [440, 467] on input "Phone" at bounding box center [460, 471] width 256 height 22
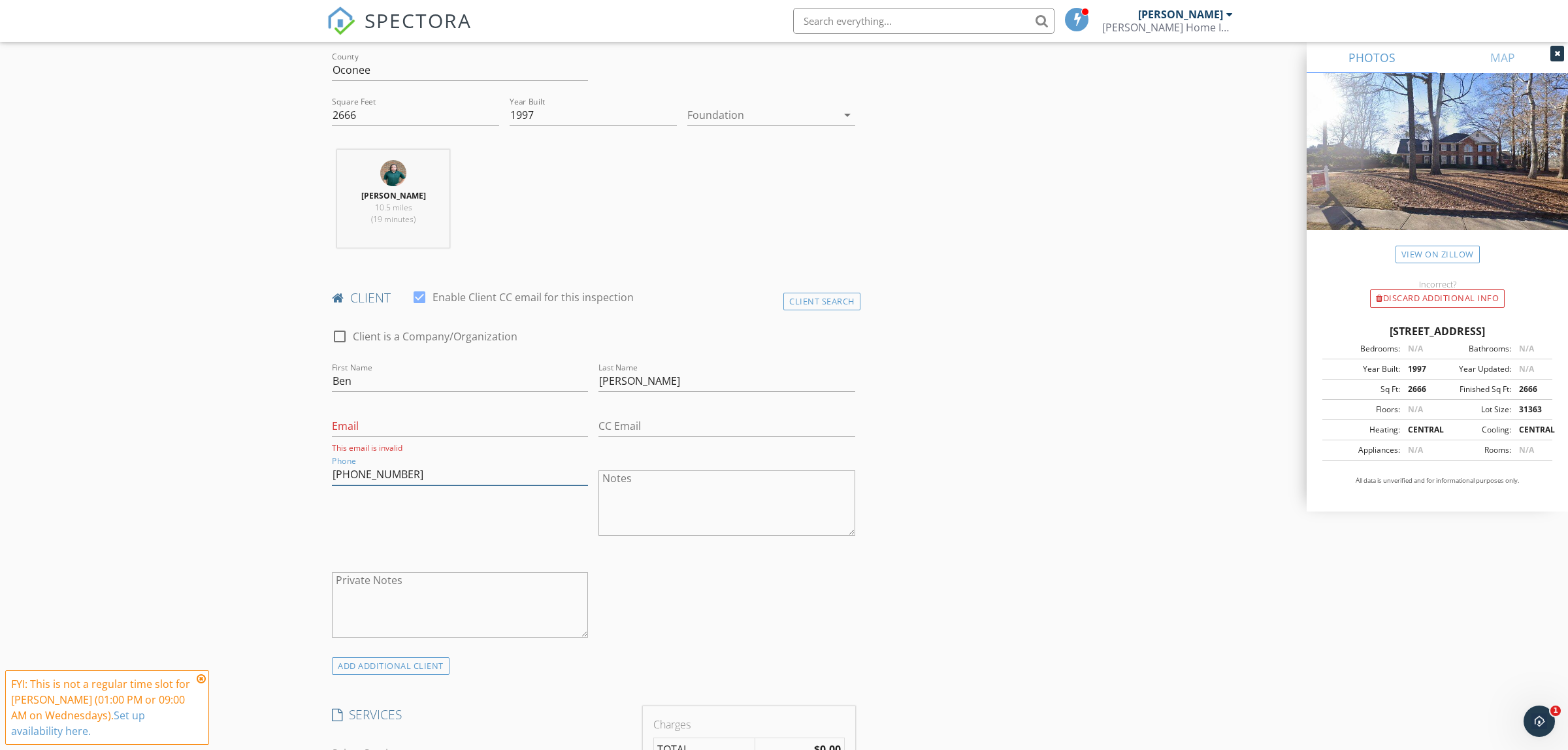
type input "516-309-3587"
click at [381, 426] on input "Email" at bounding box center [460, 426] width 256 height 22
type input "ben_brock12@yahoo.com"
click at [706, 597] on div "check_box_outline_blank Client is a Company/Organization First Name Ben Last Na…" at bounding box center [594, 485] width 534 height 338
click at [381, 659] on div "ADD ADDITIONAL client" at bounding box center [391, 663] width 118 height 17
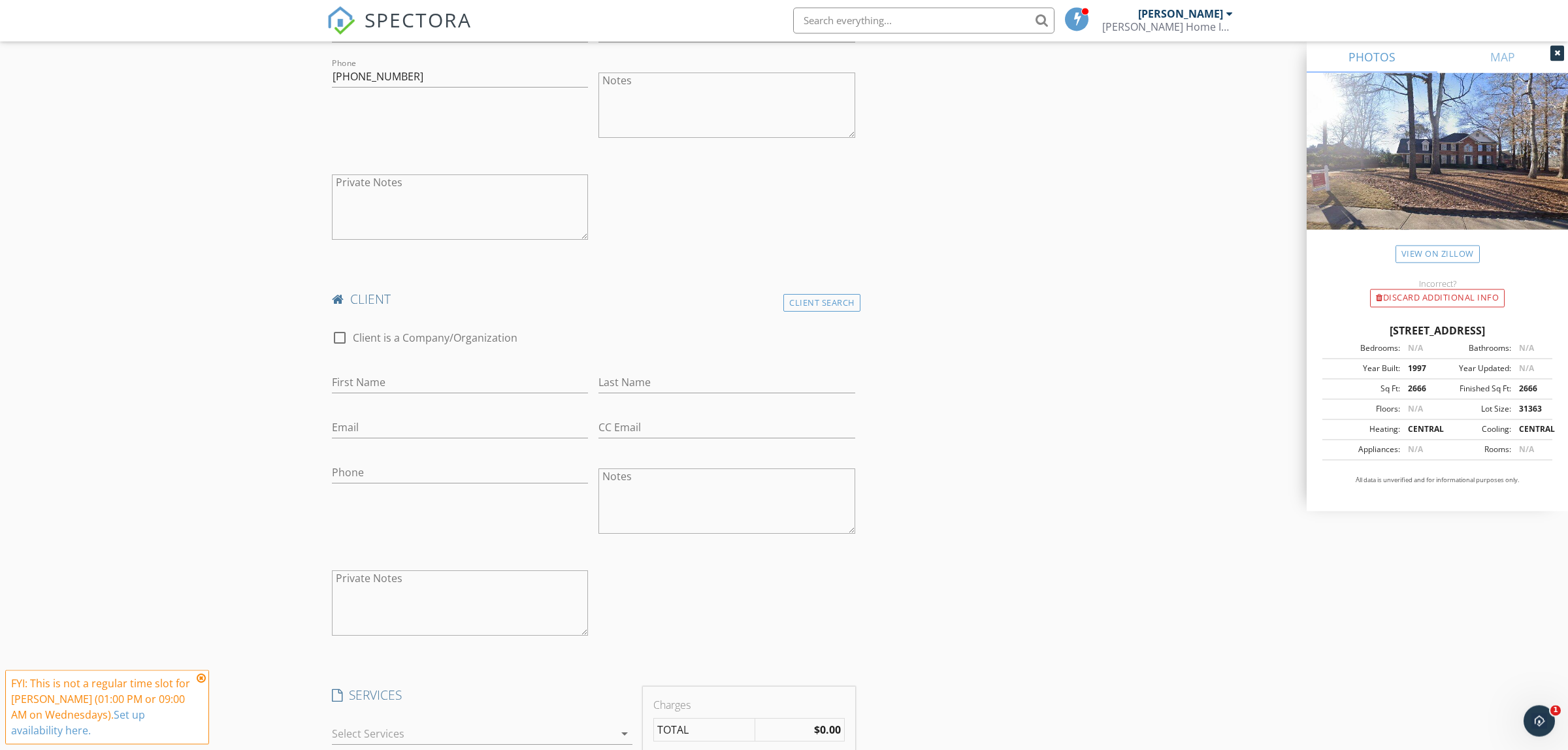
scroll to position [823, 0]
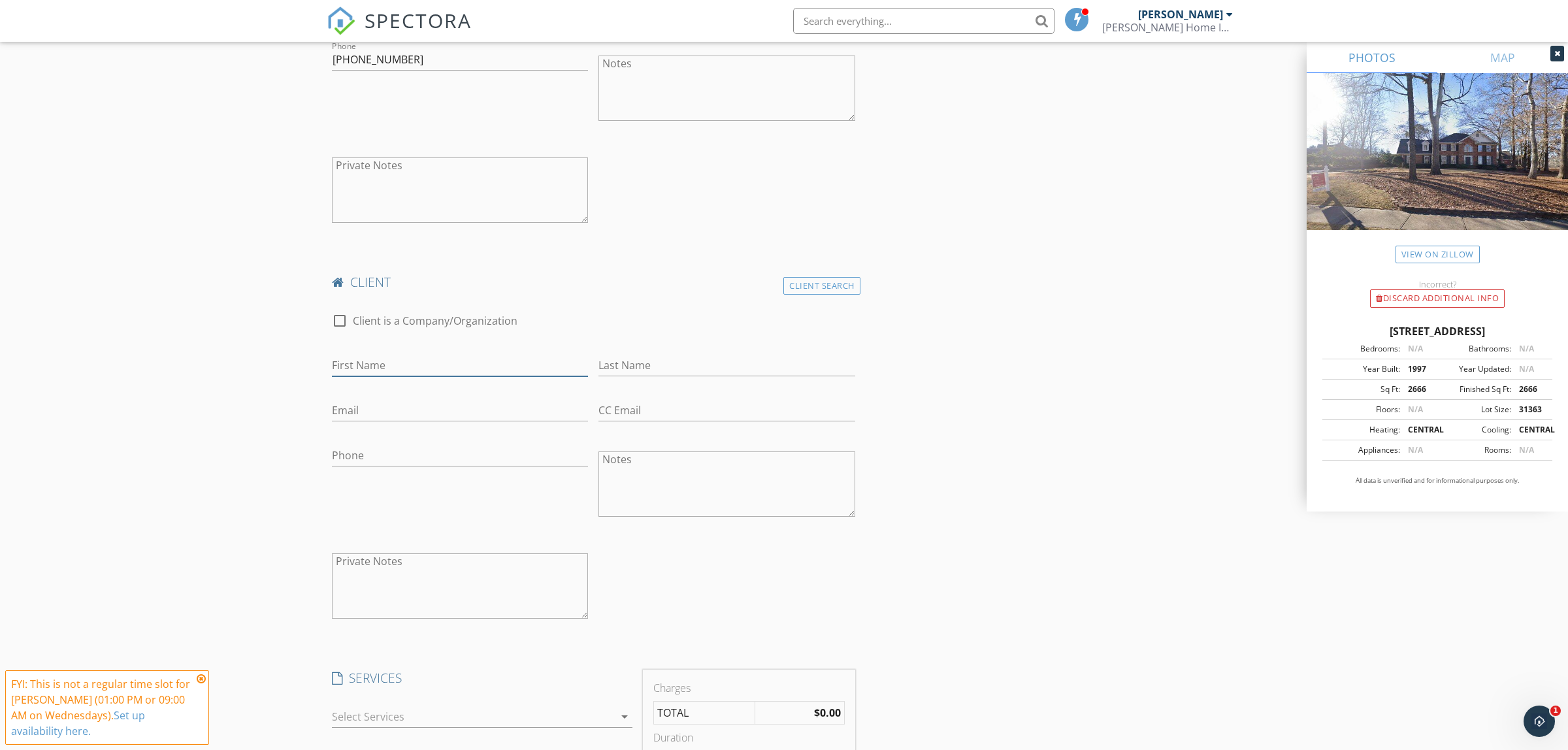
click at [439, 365] on input "First Name" at bounding box center [460, 365] width 256 height 22
type input "Caroline"
type input "Brock"
click at [418, 407] on input "Email" at bounding box center [460, 410] width 256 height 22
type input "caroline.mcleod10@gmail.com"
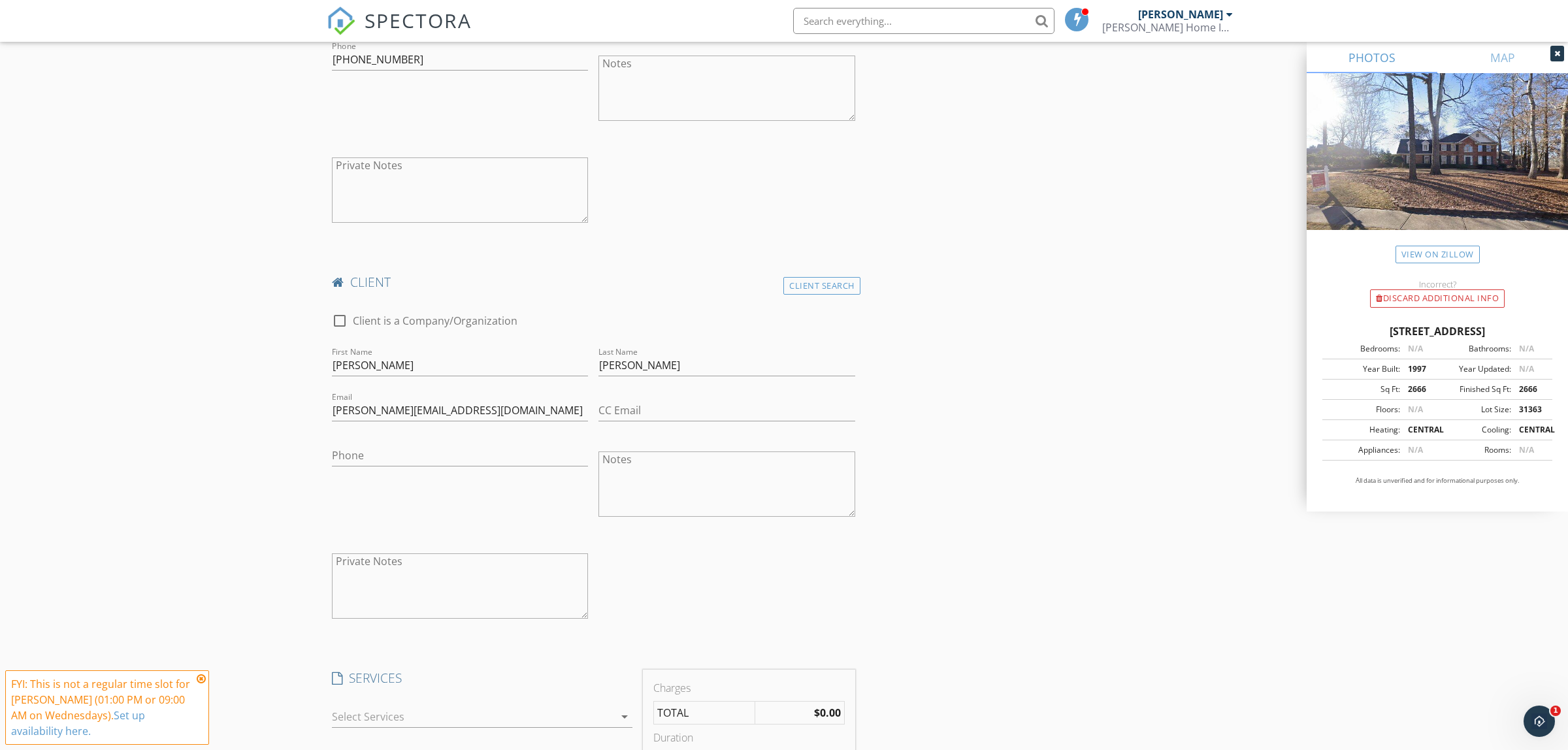
click at [376, 440] on div "Phone" at bounding box center [460, 458] width 256 height 43
click at [502, 411] on input "caroline.mcleod10@gmail.com" at bounding box center [460, 410] width 256 height 22
click at [441, 456] on input "Phone" at bounding box center [460, 455] width 256 height 22
type input "678-431-2903"
click at [174, 486] on div "New Inspection Click here to use the New Order Form INSPECTOR(S) check_box Benj…" at bounding box center [784, 567] width 1568 height 2627
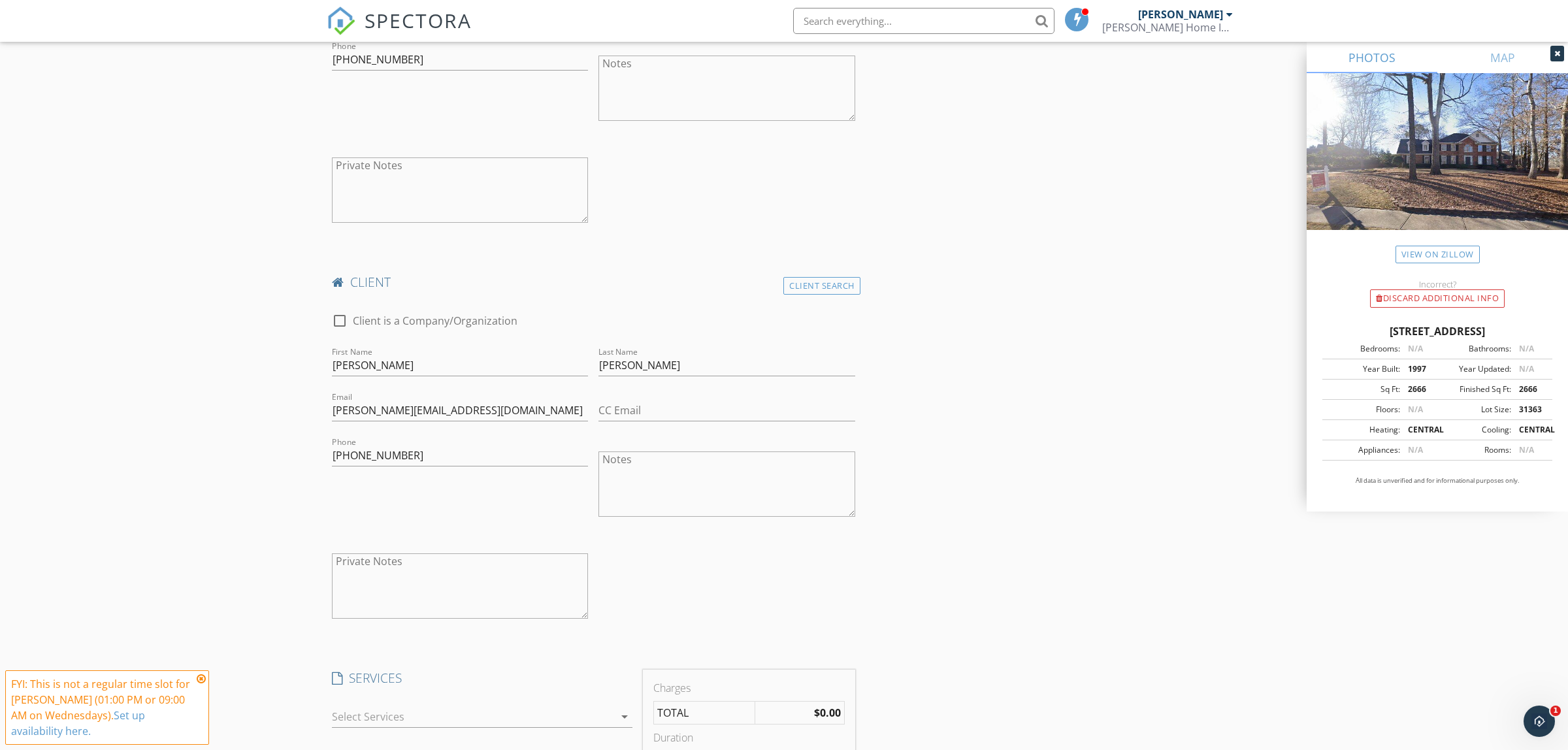
click at [833, 589] on div "check_box_outline_blank Client is a Company/Organization First Name Caroline La…" at bounding box center [594, 469] width 534 height 338
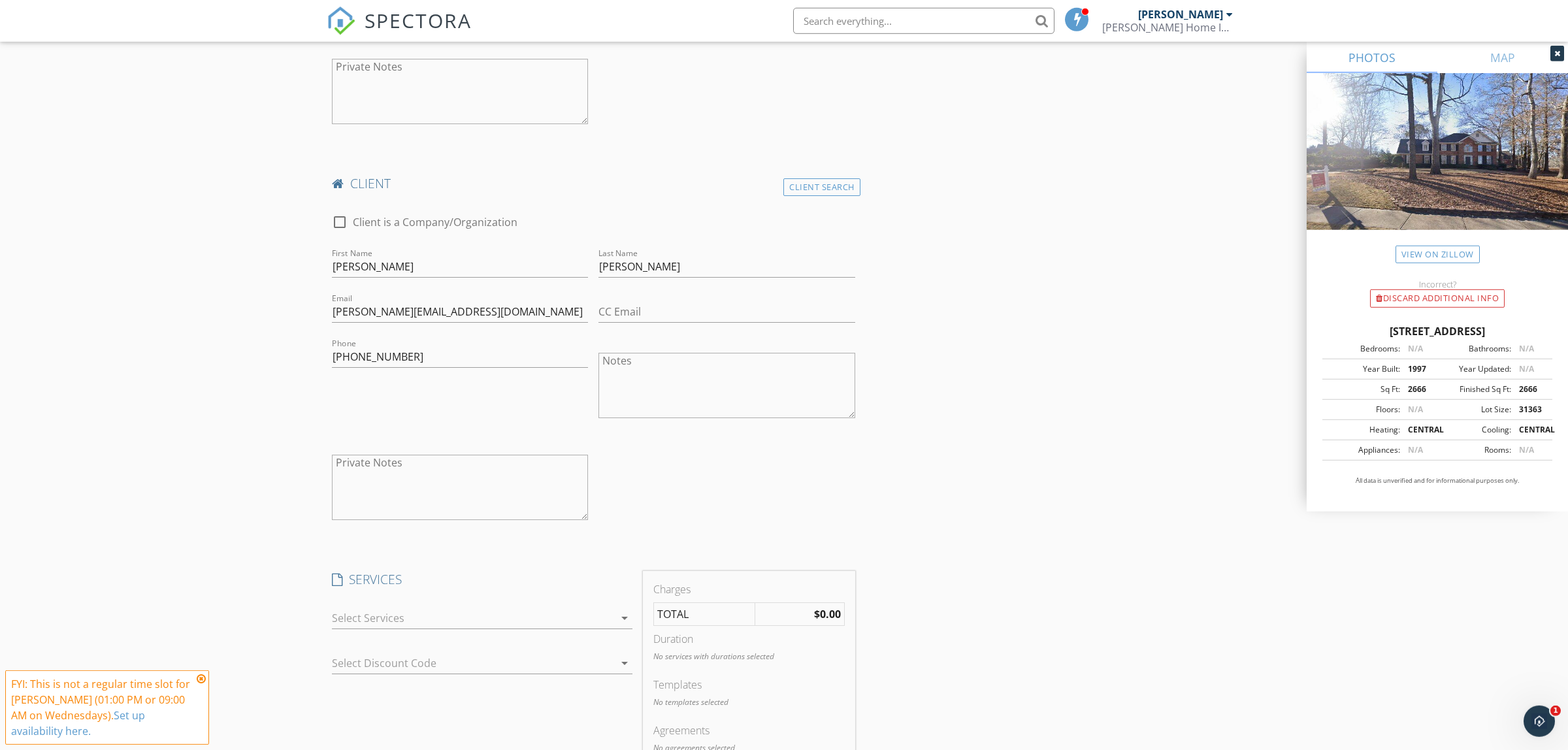
scroll to position [1097, 0]
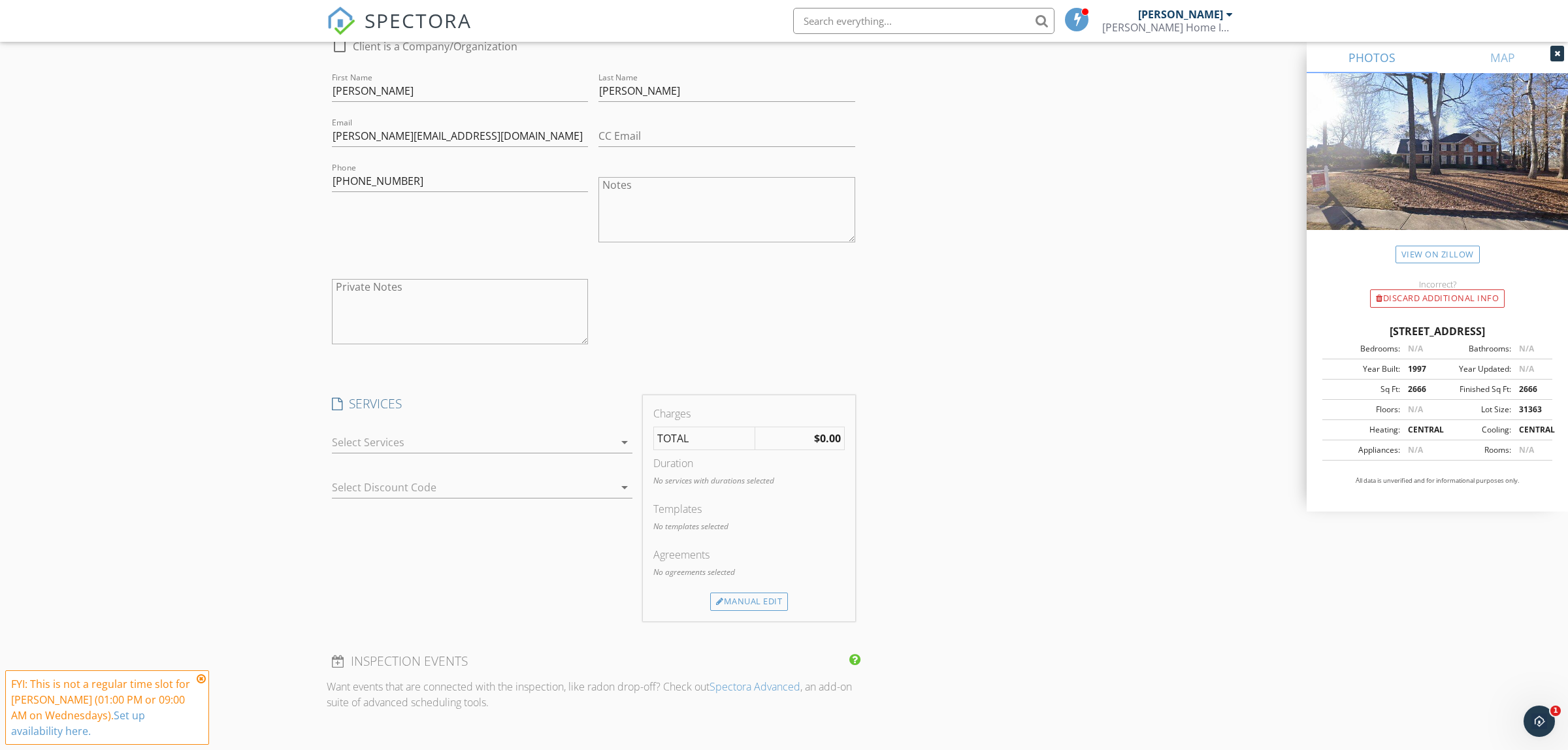
click at [509, 441] on div at bounding box center [474, 442] width 283 height 21
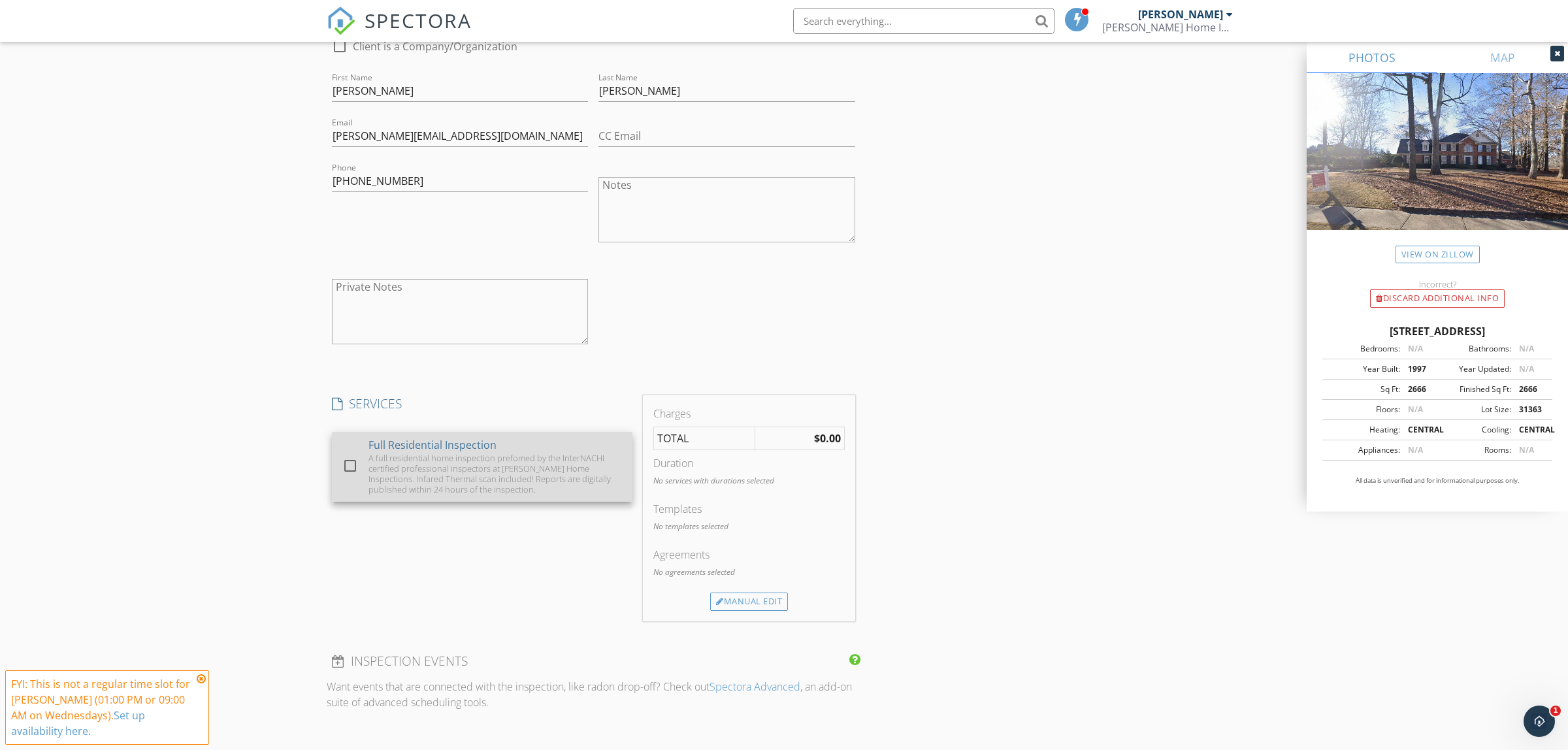
click at [484, 461] on div "A full residential home inspection prefomed by the InterNACHI certified profess…" at bounding box center [494, 474] width 254 height 42
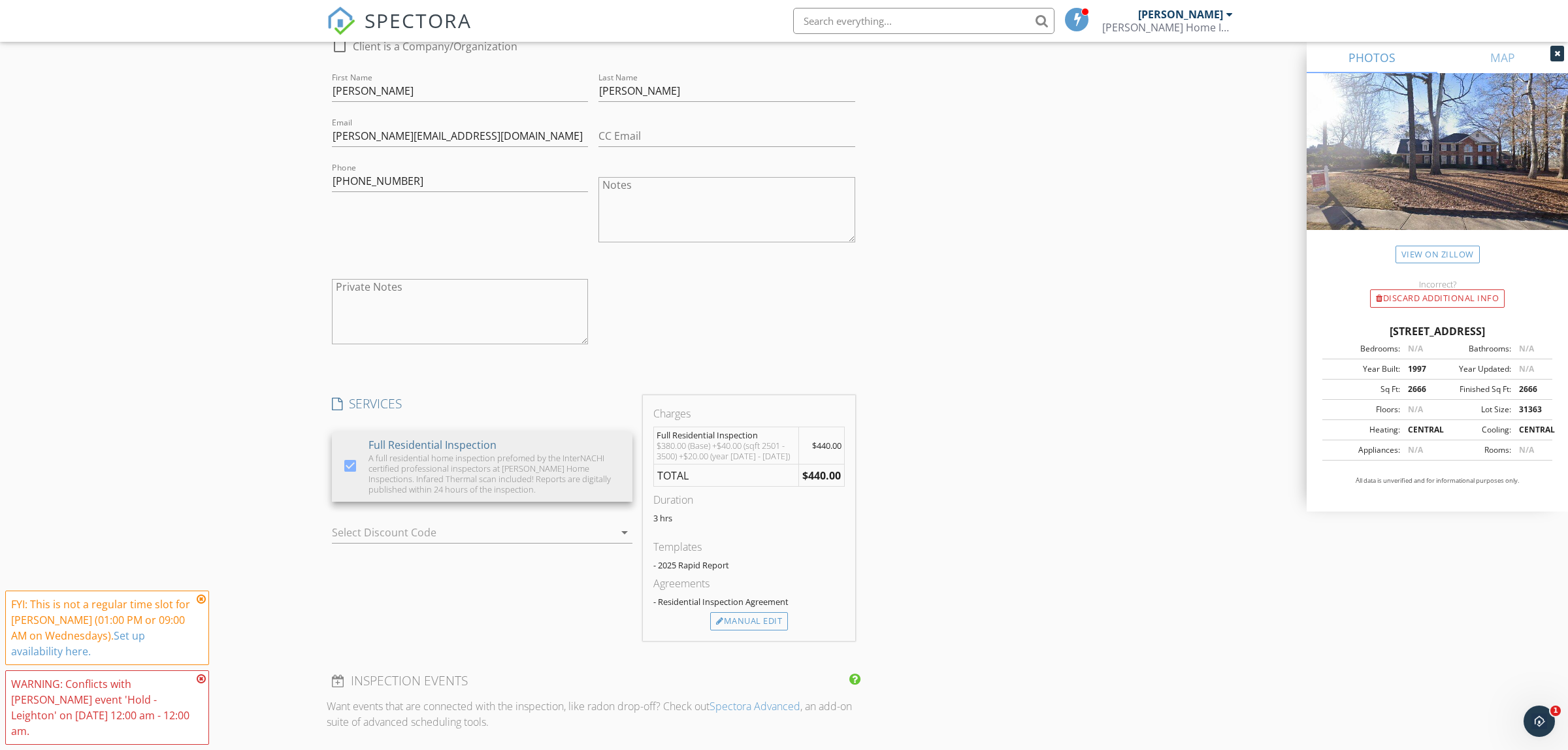
click at [891, 577] on div "INSPECTOR(S) check_box Benjamin Marney PRIMARY Benjamin Marney arrow_drop_down …" at bounding box center [784, 324] width 915 height 2540
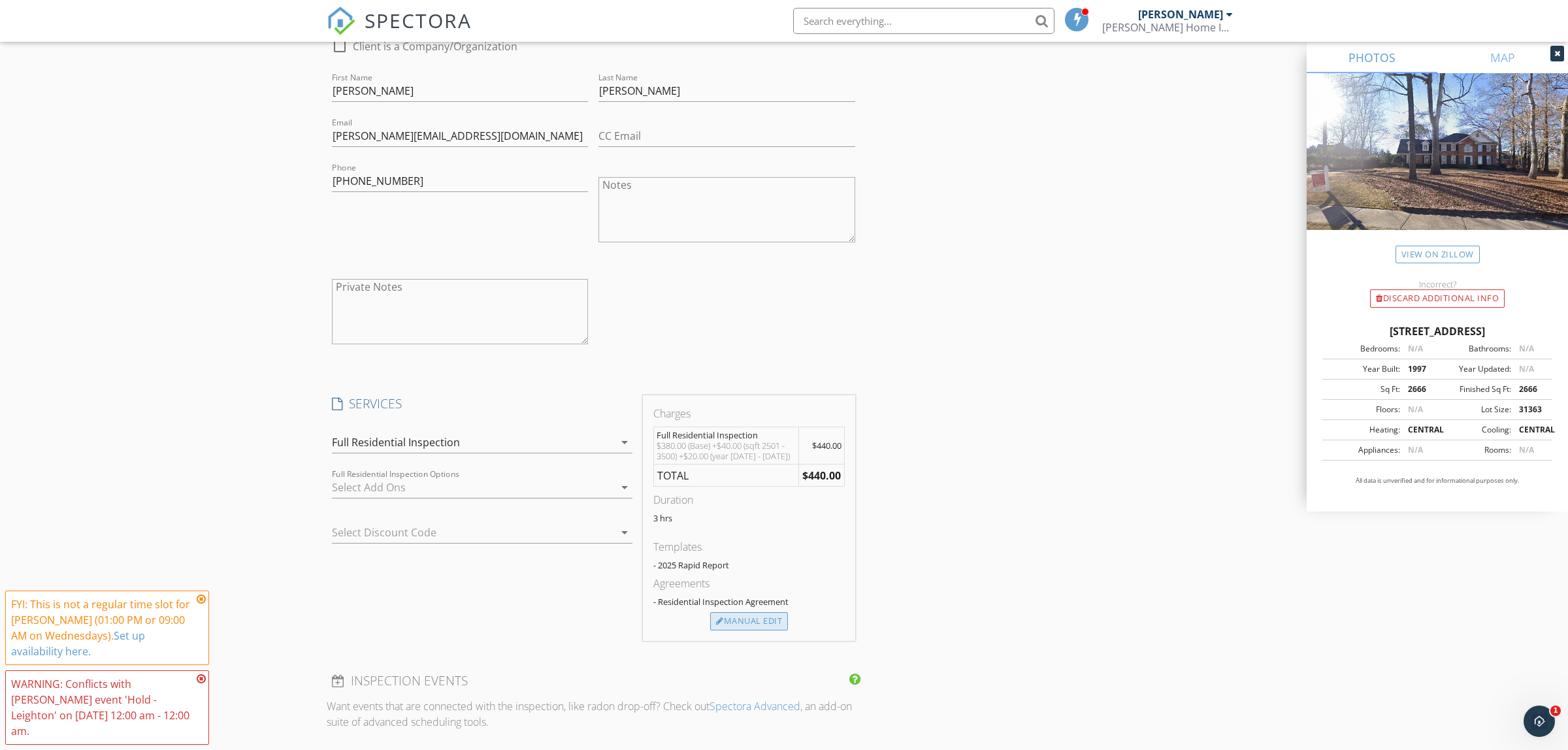
click at [748, 615] on div "Manual Edit" at bounding box center [748, 621] width 78 height 18
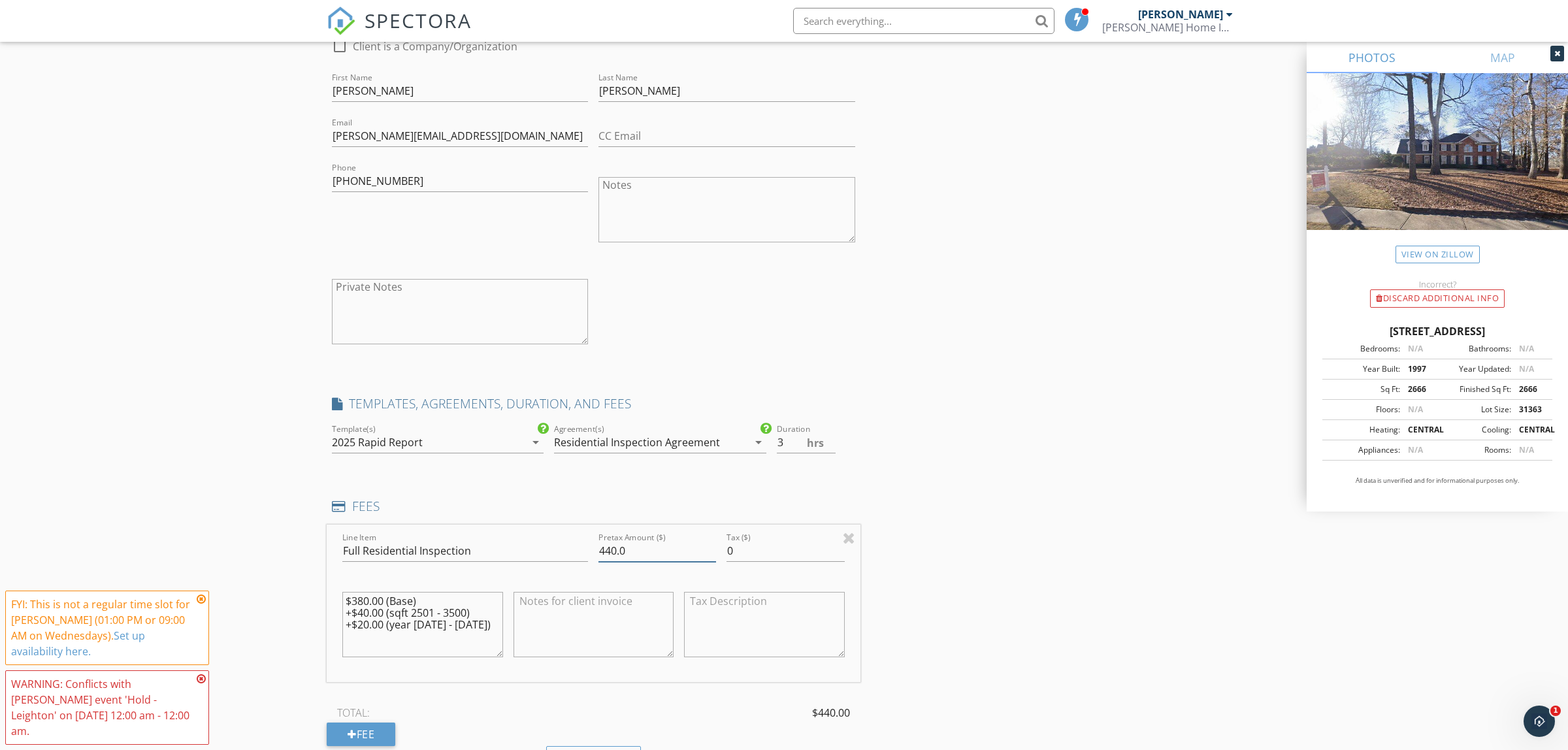
drag, startPoint x: 663, startPoint y: 549, endPoint x: 487, endPoint y: 556, distance: 176.1
click at [598, 556] on input "440.0" at bounding box center [657, 550] width 118 height 22
type input "370.00"
click at [989, 590] on div "INSPECTOR(S) check_box Benjamin Marney PRIMARY Benjamin Marney arrow_drop_down …" at bounding box center [784, 385] width 915 height 2662
click at [196, 604] on icon at bounding box center [201, 599] width 9 height 10
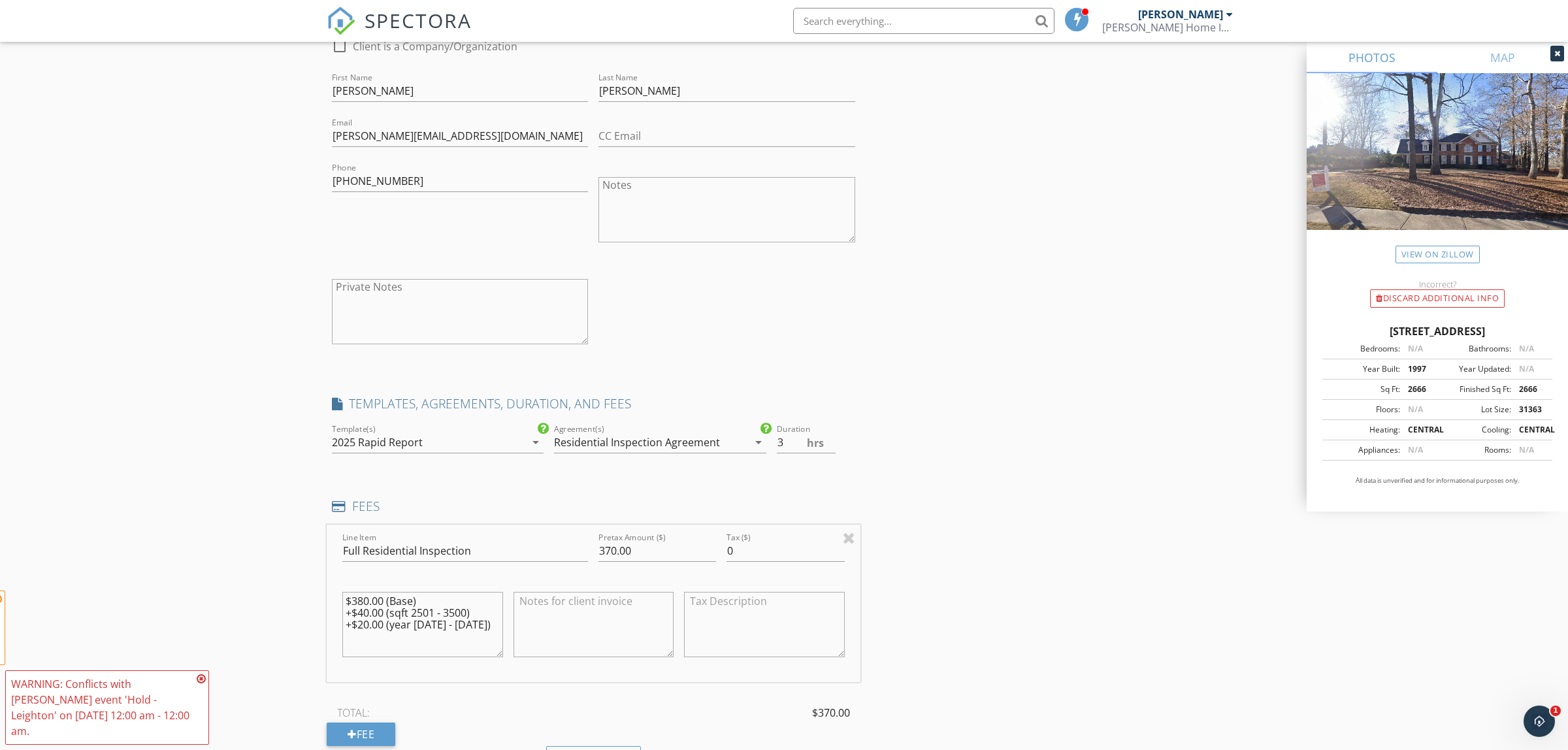
click at [194, 690] on div "WARNING: Conflicts with Benjamin Marney's event 'Hold - Leighton' on 10/01/2025…" at bounding box center [107, 707] width 204 height 74
click at [201, 684] on icon at bounding box center [201, 678] width 9 height 10
click at [199, 634] on div "New Inspection Click here to use the New Order Form INSPECTOR(S) check_box Benj…" at bounding box center [784, 363] width 1568 height 2769
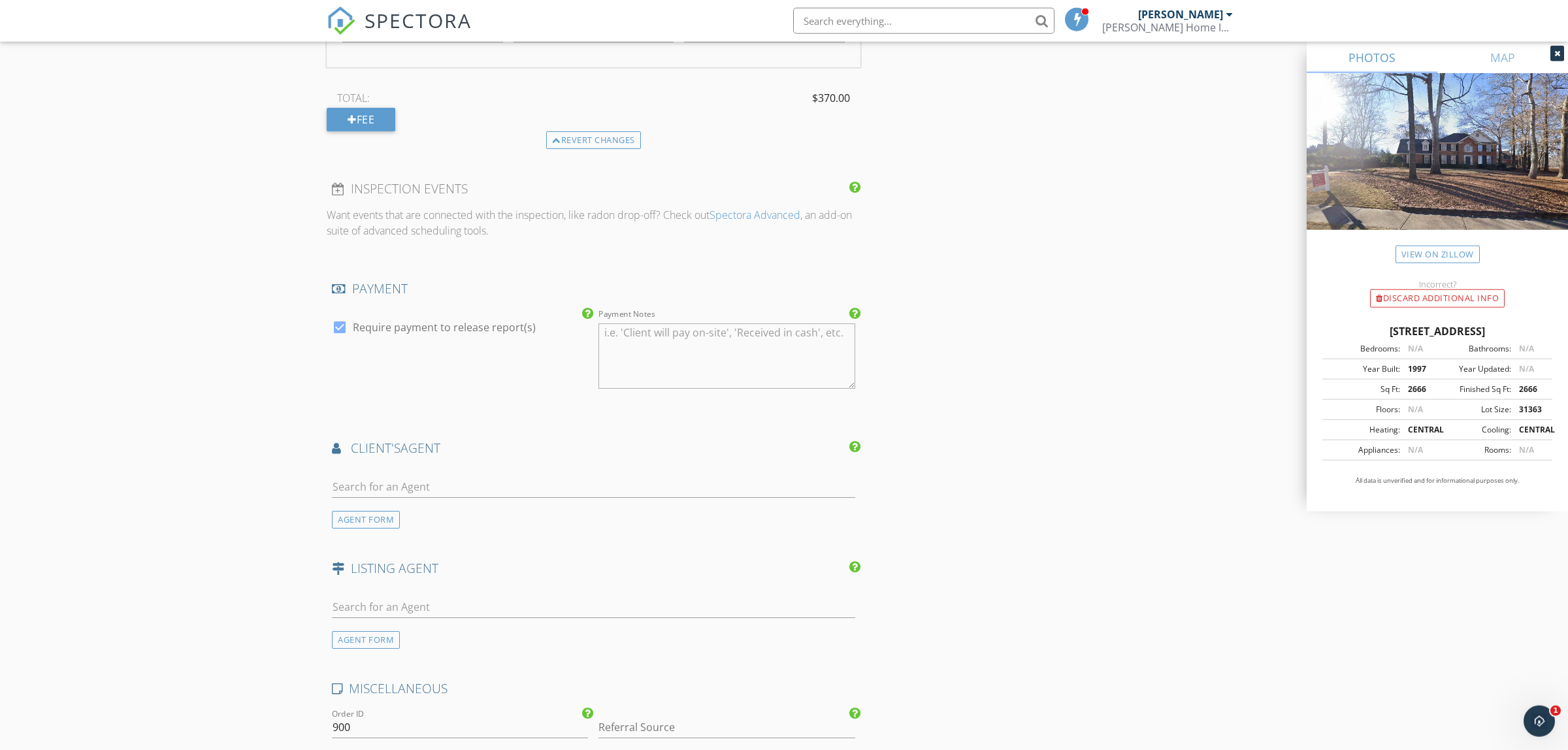
scroll to position [1783, 0]
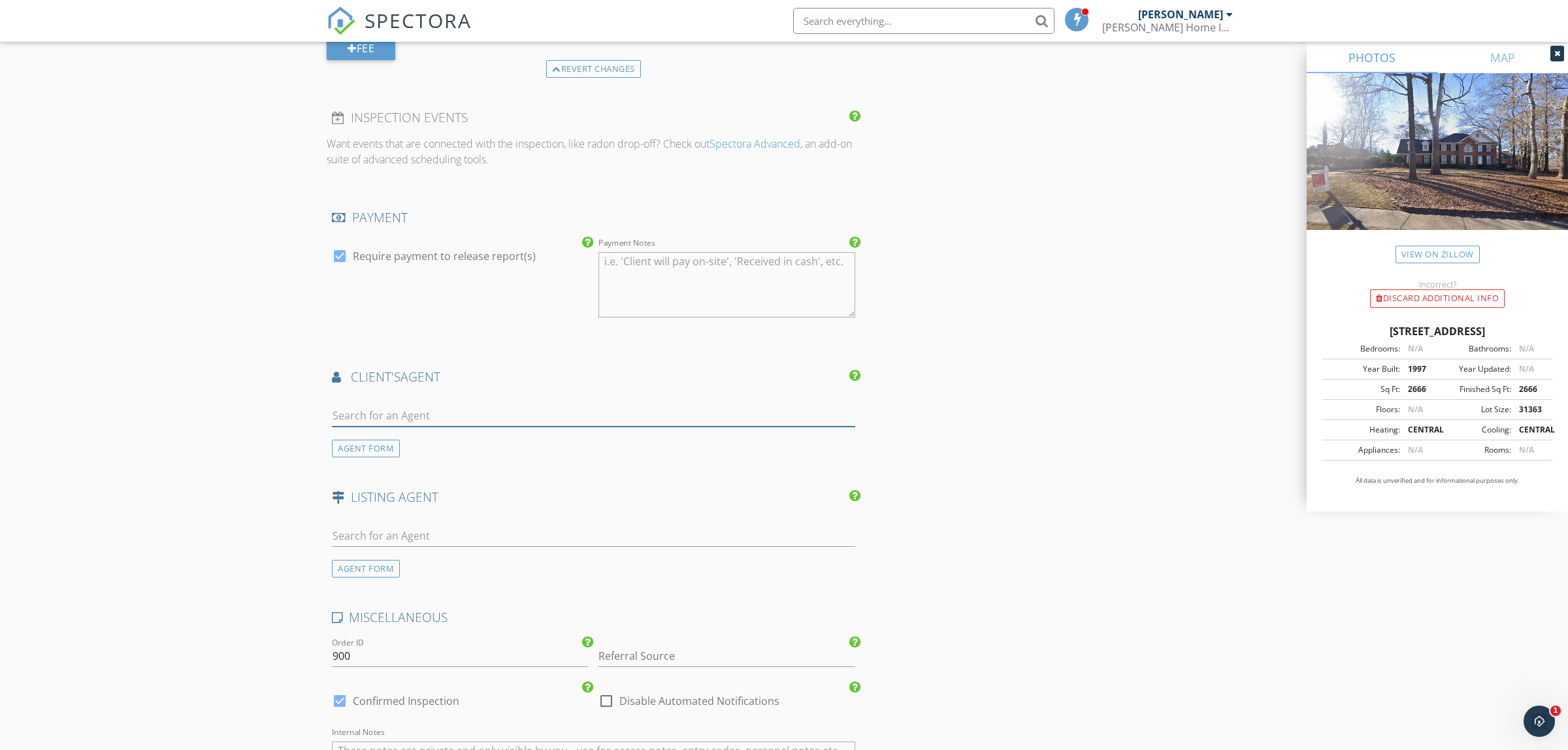
click at [512, 415] on input "text" at bounding box center [594, 415] width 523 height 22
type input "Leighton"
click at [528, 447] on li "Leighton Faulkner" at bounding box center [593, 445] width 522 height 37
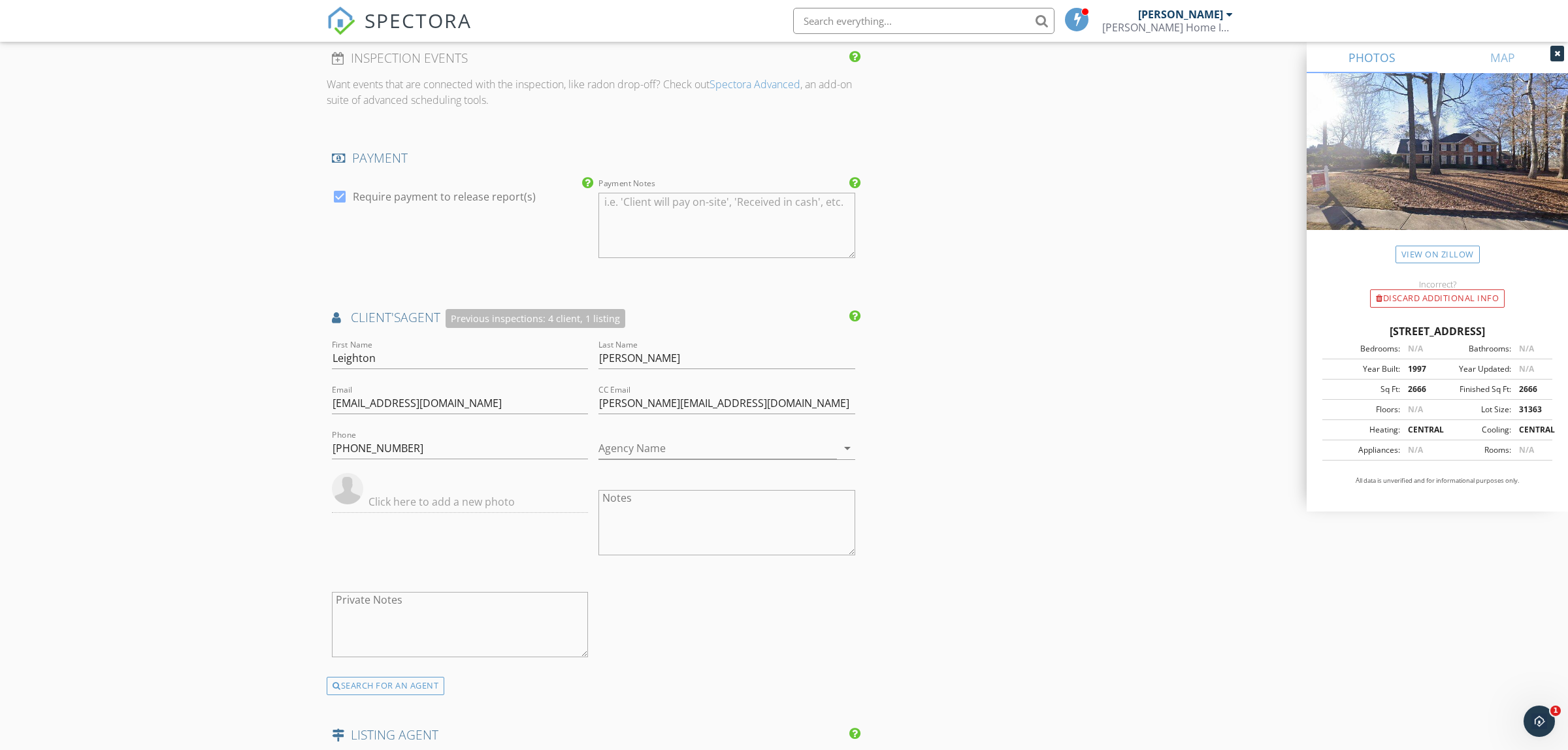
scroll to position [1852, 0]
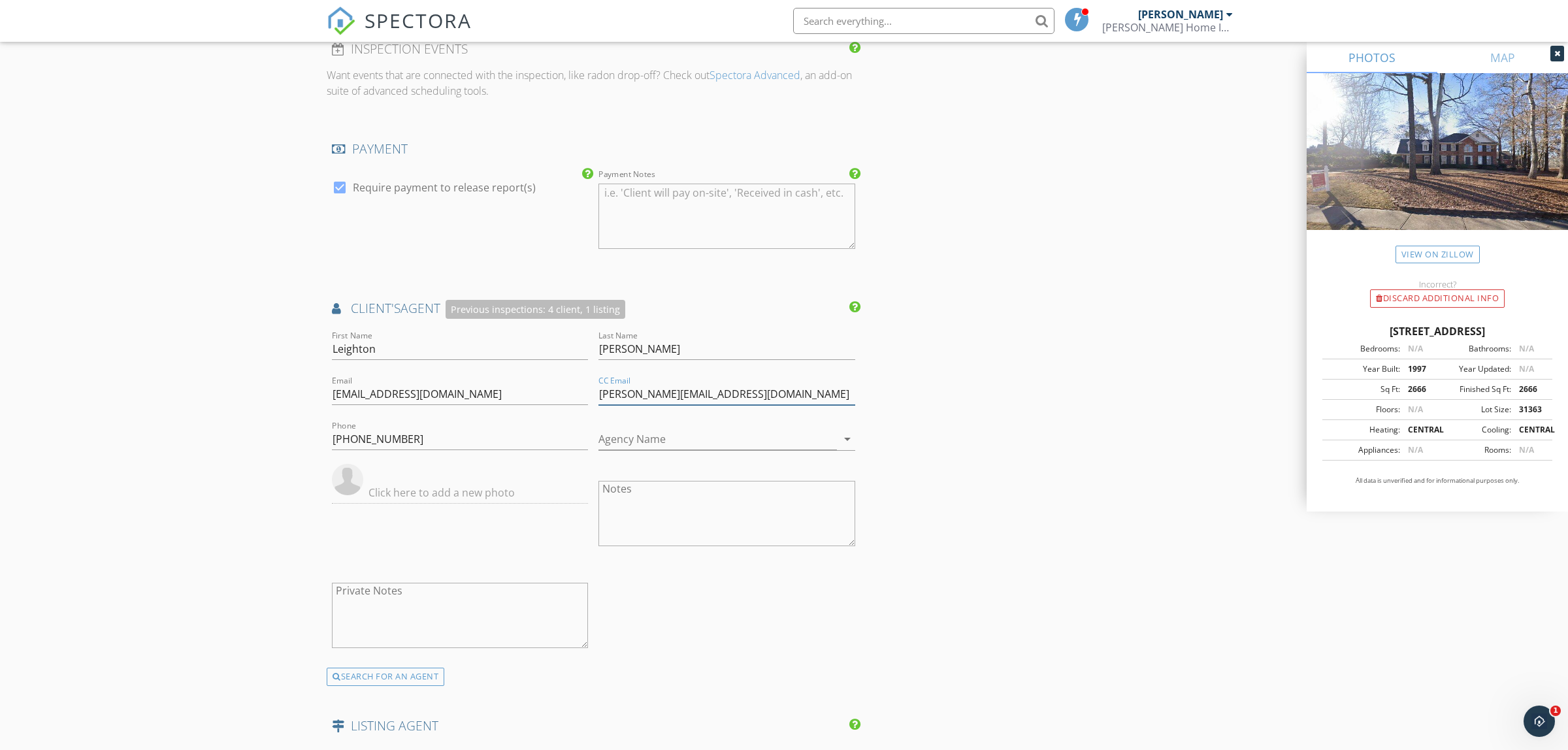
drag, startPoint x: 794, startPoint y: 392, endPoint x: 642, endPoint y: 408, distance: 152.8
click at [598, 394] on input "julia@woodallrealtygroup.com" at bounding box center [726, 394] width 256 height 22
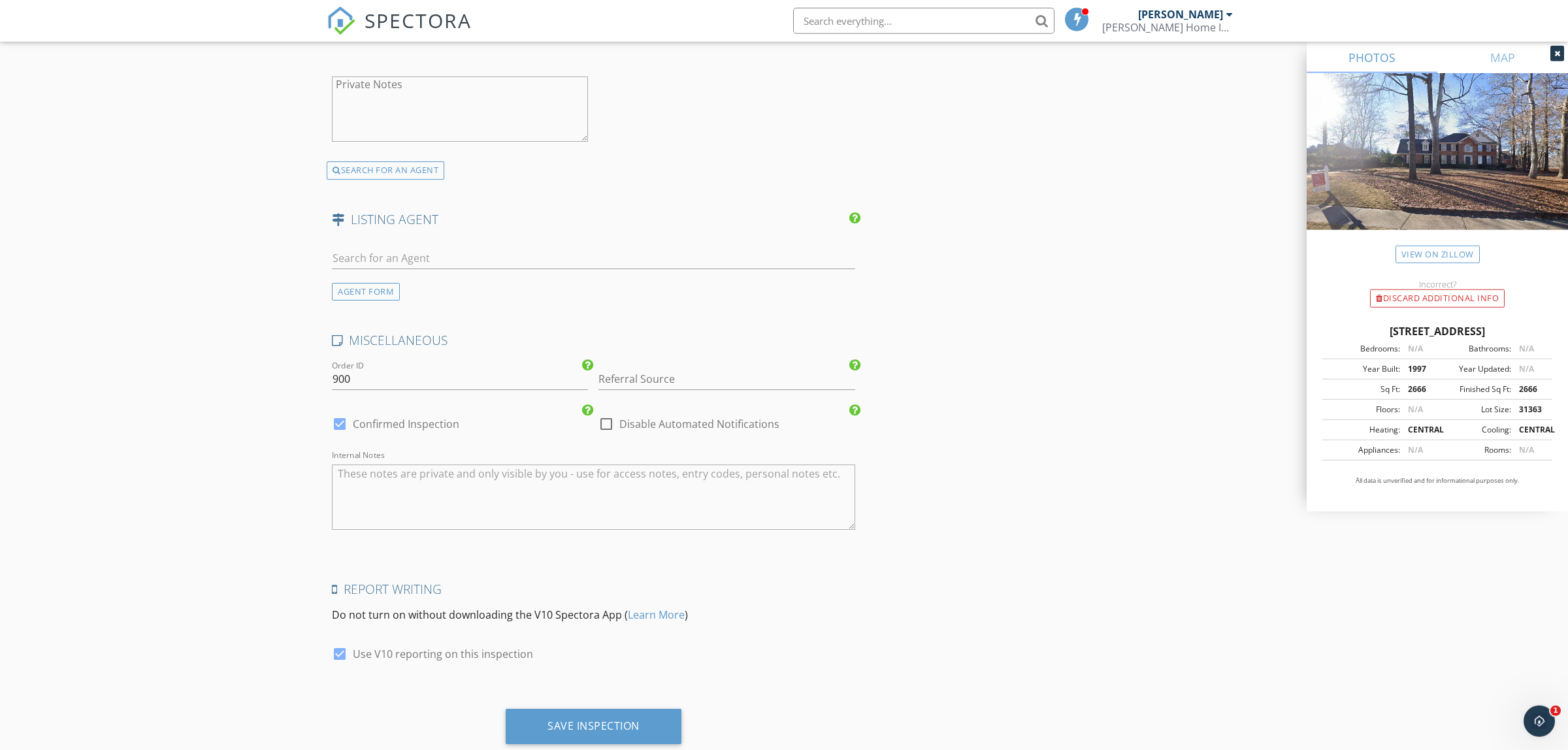
scroll to position [2397, 0]
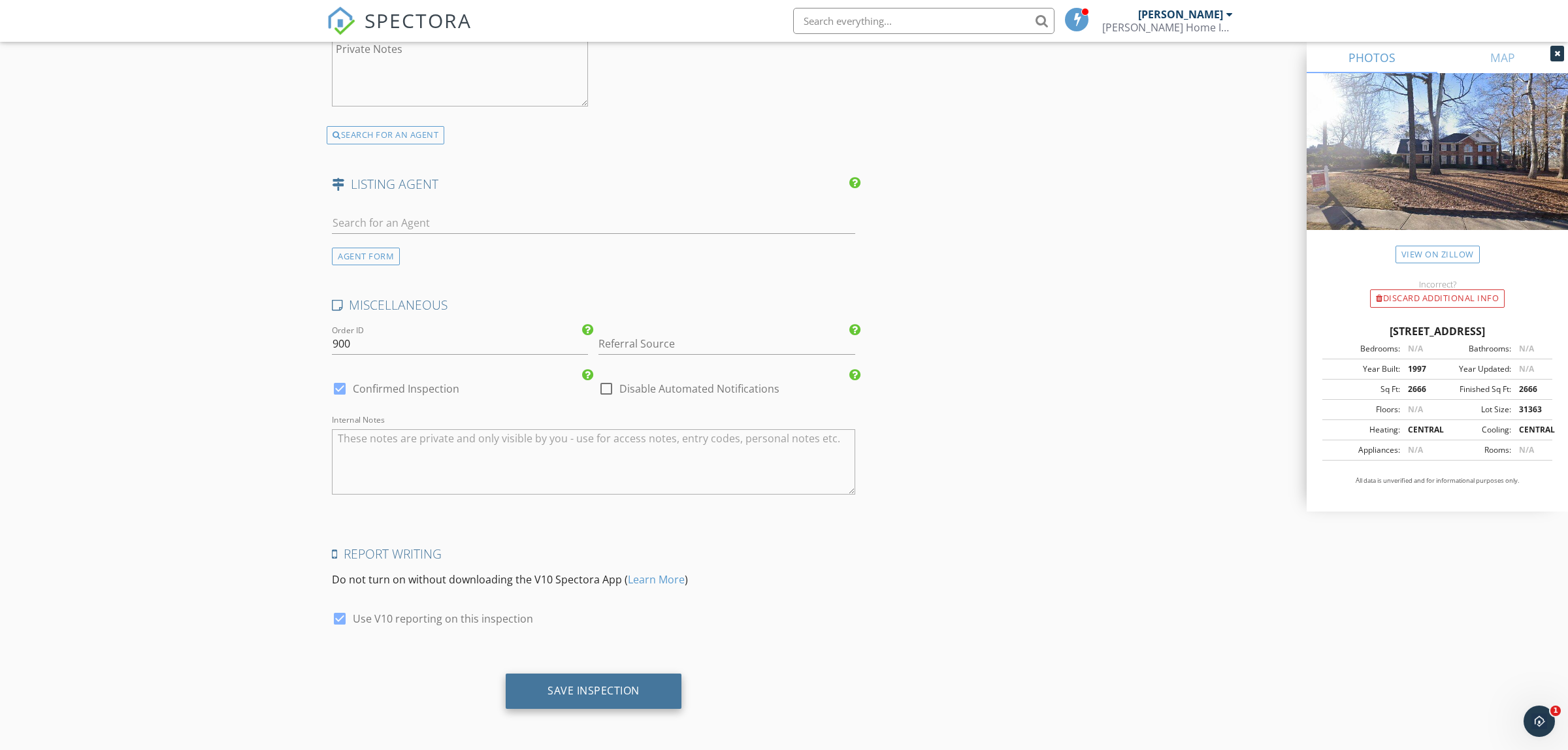
click at [603, 686] on div "Save Inspection" at bounding box center [594, 690] width 92 height 13
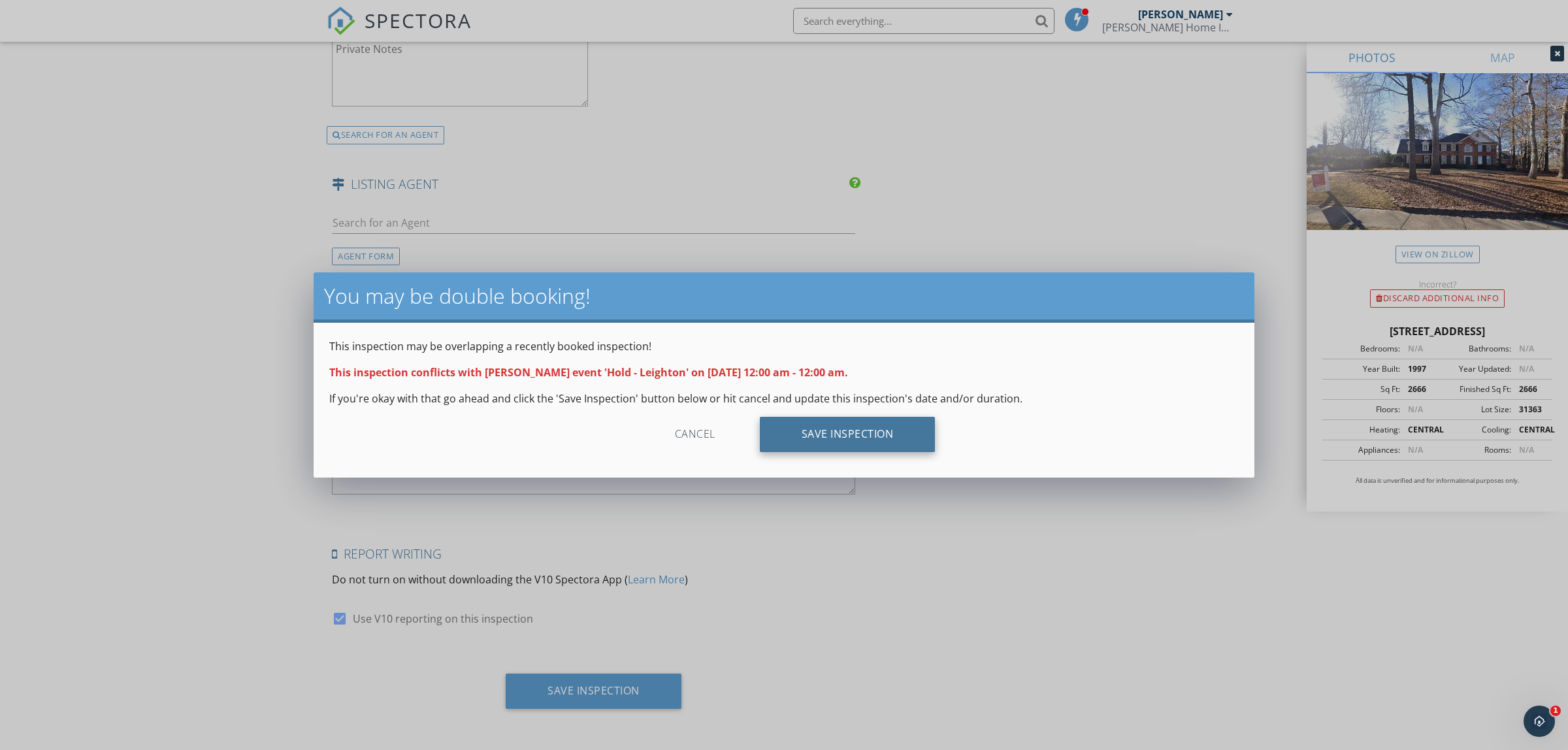
click at [834, 430] on div "Save Inspection" at bounding box center [848, 434] width 176 height 35
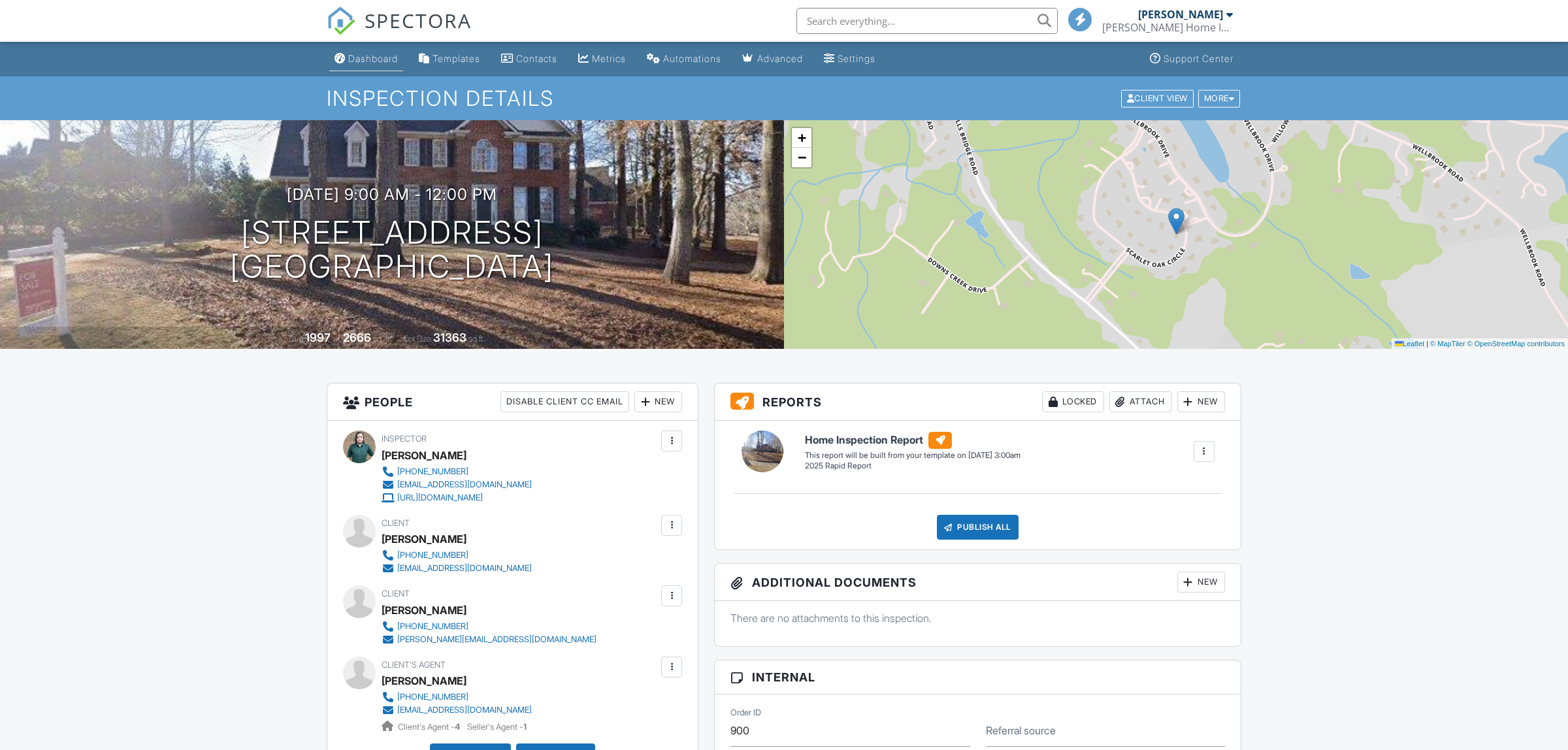
click at [366, 58] on div "Dashboard" at bounding box center [372, 58] width 50 height 11
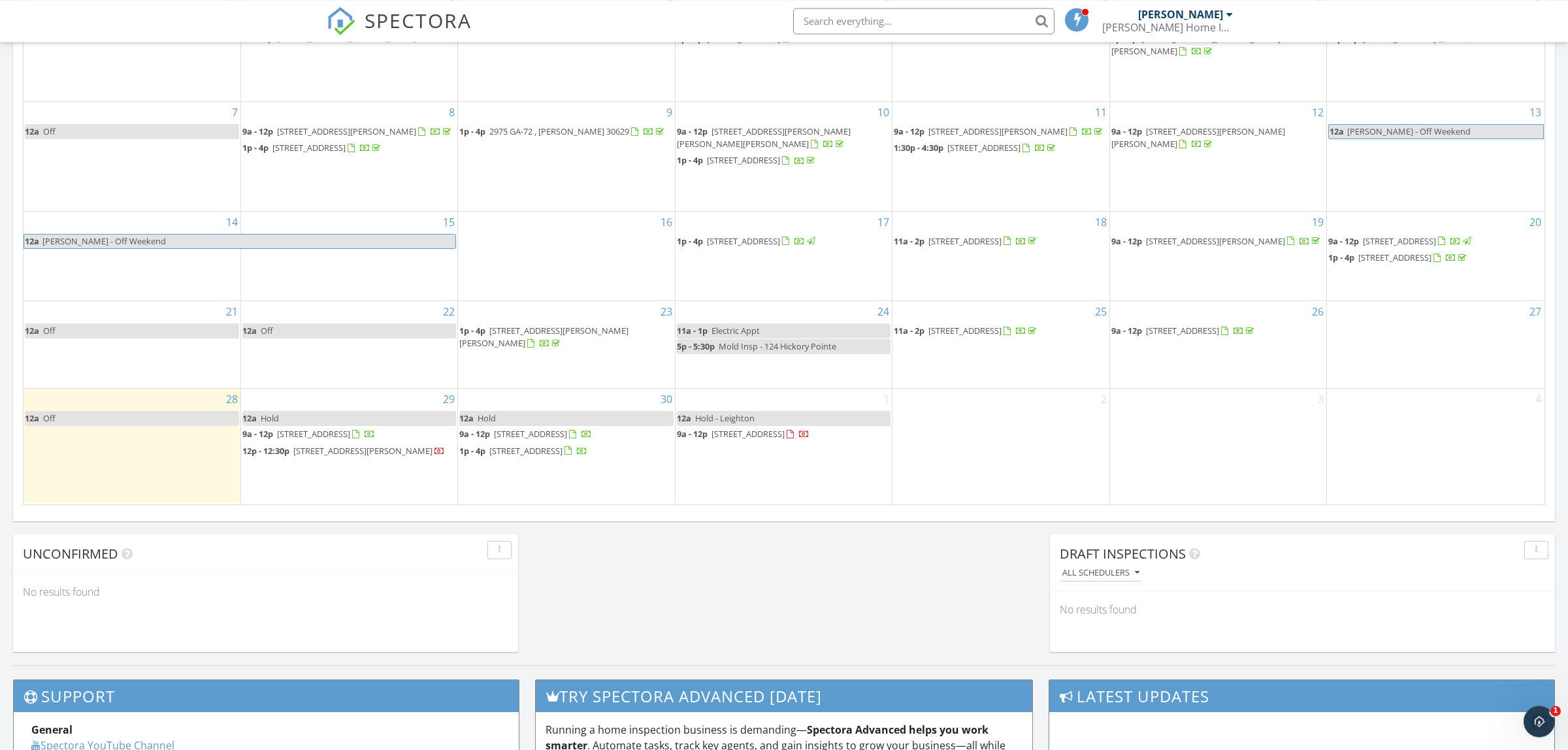
scroll to position [686, 0]
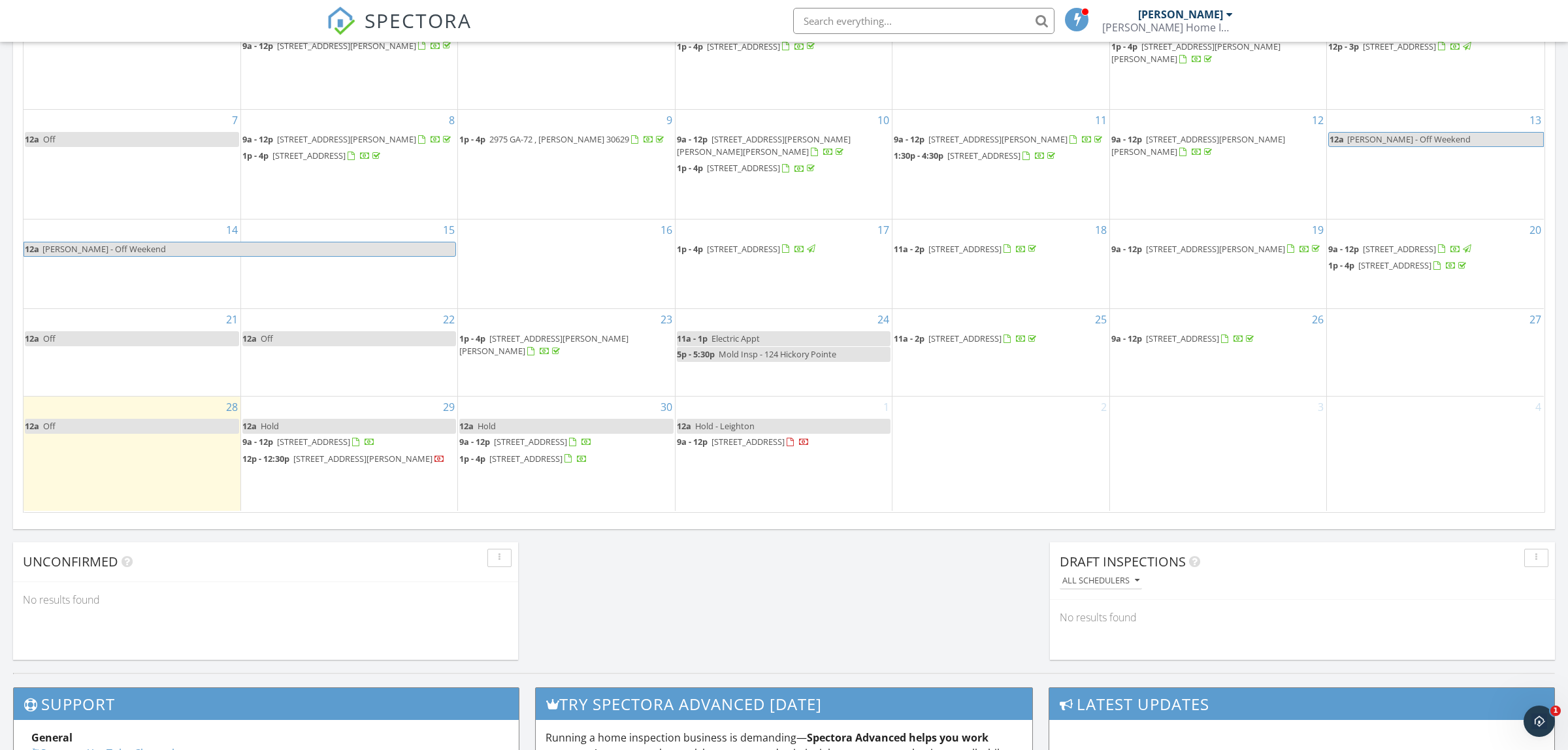
click at [757, 433] on link "12a Hold - [GEOGRAPHIC_DATA]" at bounding box center [783, 426] width 214 height 15
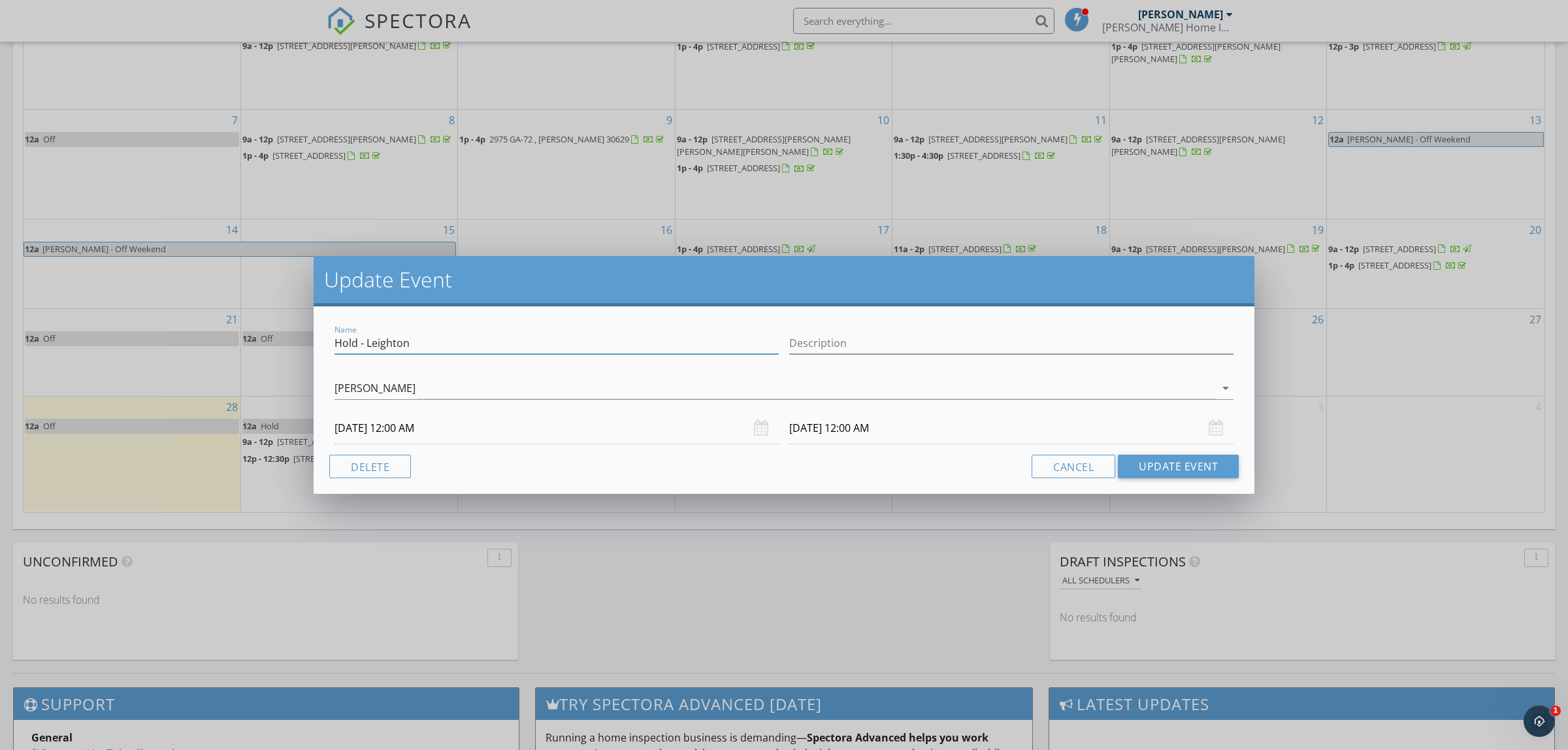
drag, startPoint x: 463, startPoint y: 351, endPoint x: 359, endPoint y: 362, distance: 104.6
click at [359, 354] on input "Hold - Leighton" at bounding box center [556, 343] width 444 height 22
type input "Hold"
click at [1155, 470] on button "Update Event" at bounding box center [1178, 466] width 121 height 24
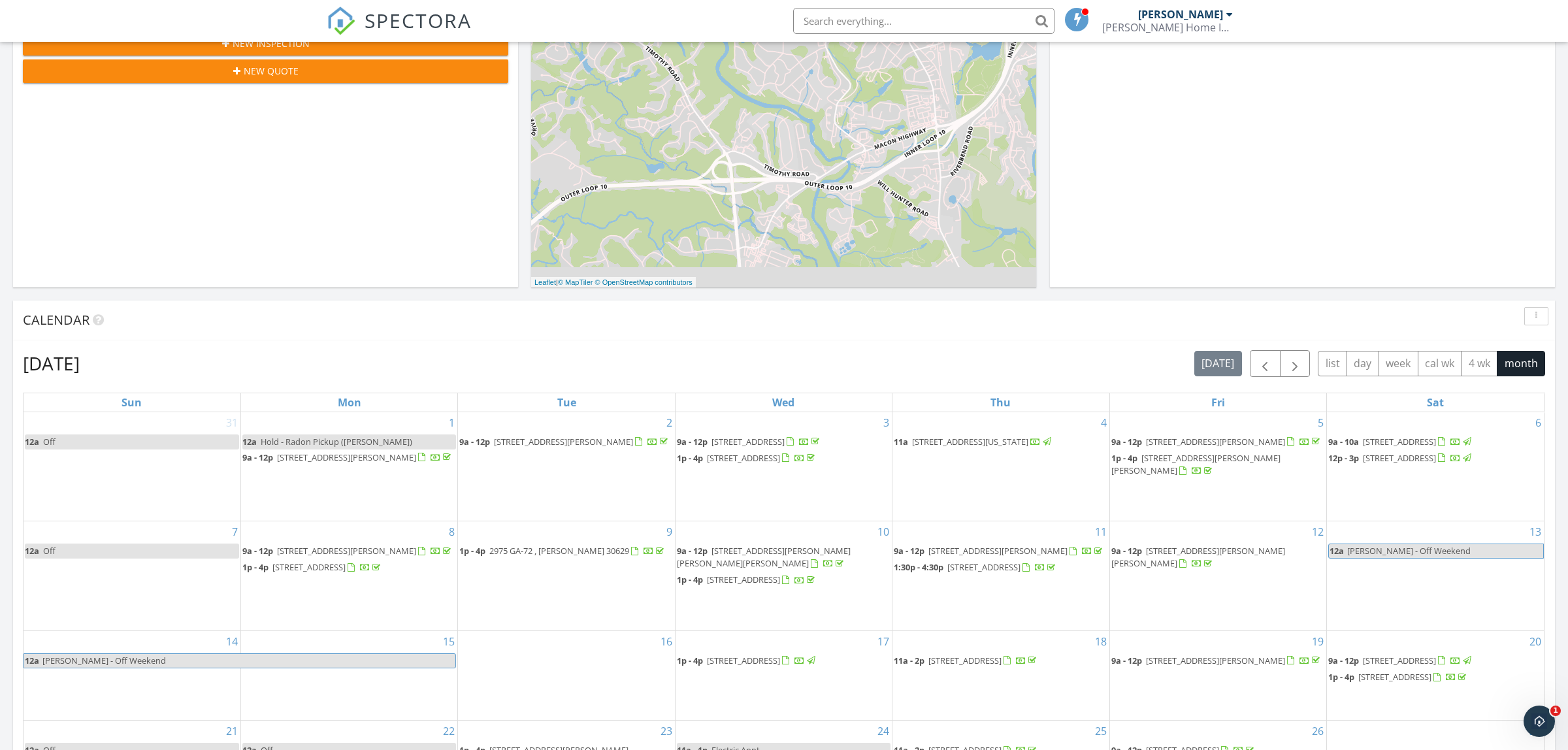
scroll to position [0, 0]
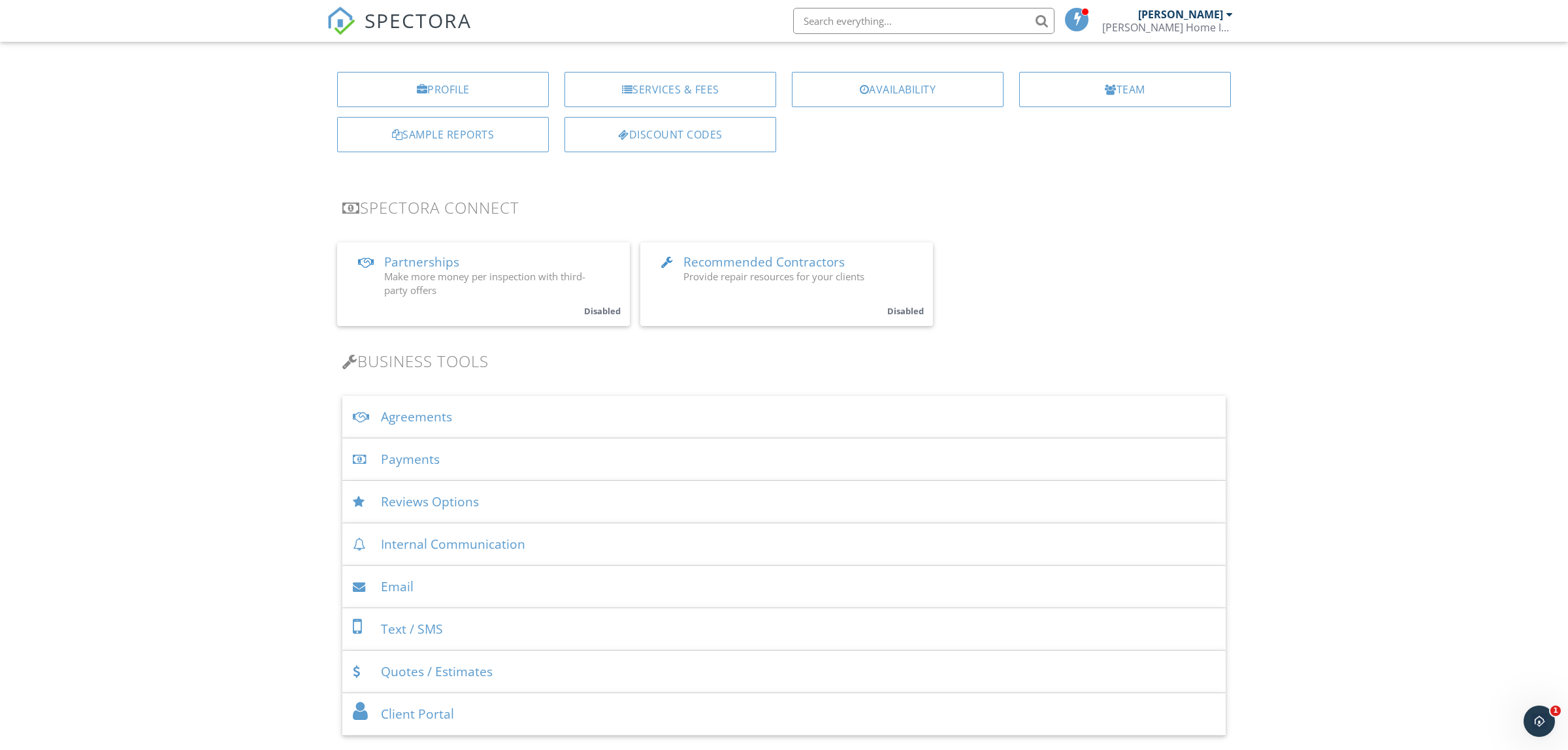
scroll to position [206, 0]
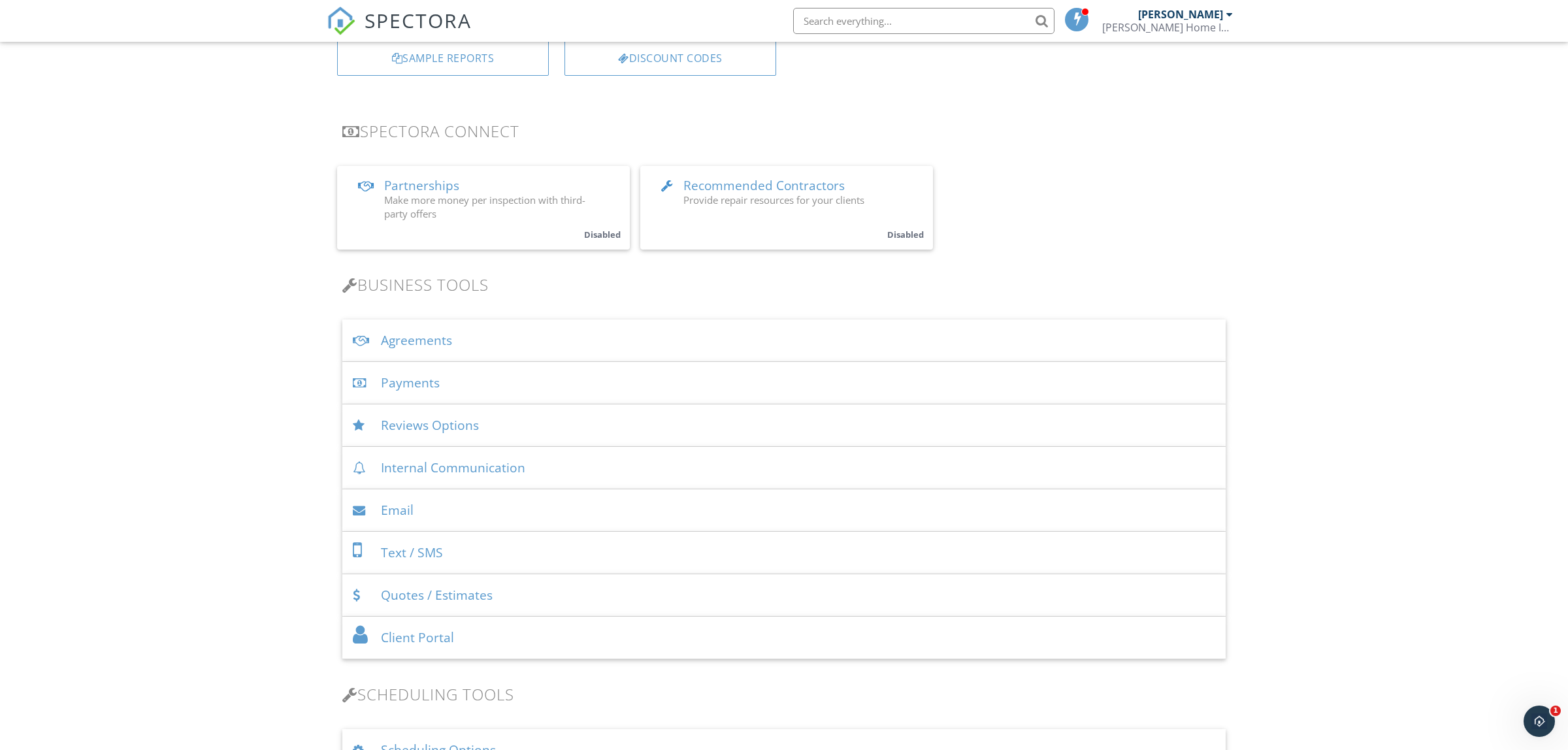
click at [462, 381] on div "Payments" at bounding box center [784, 383] width 883 height 43
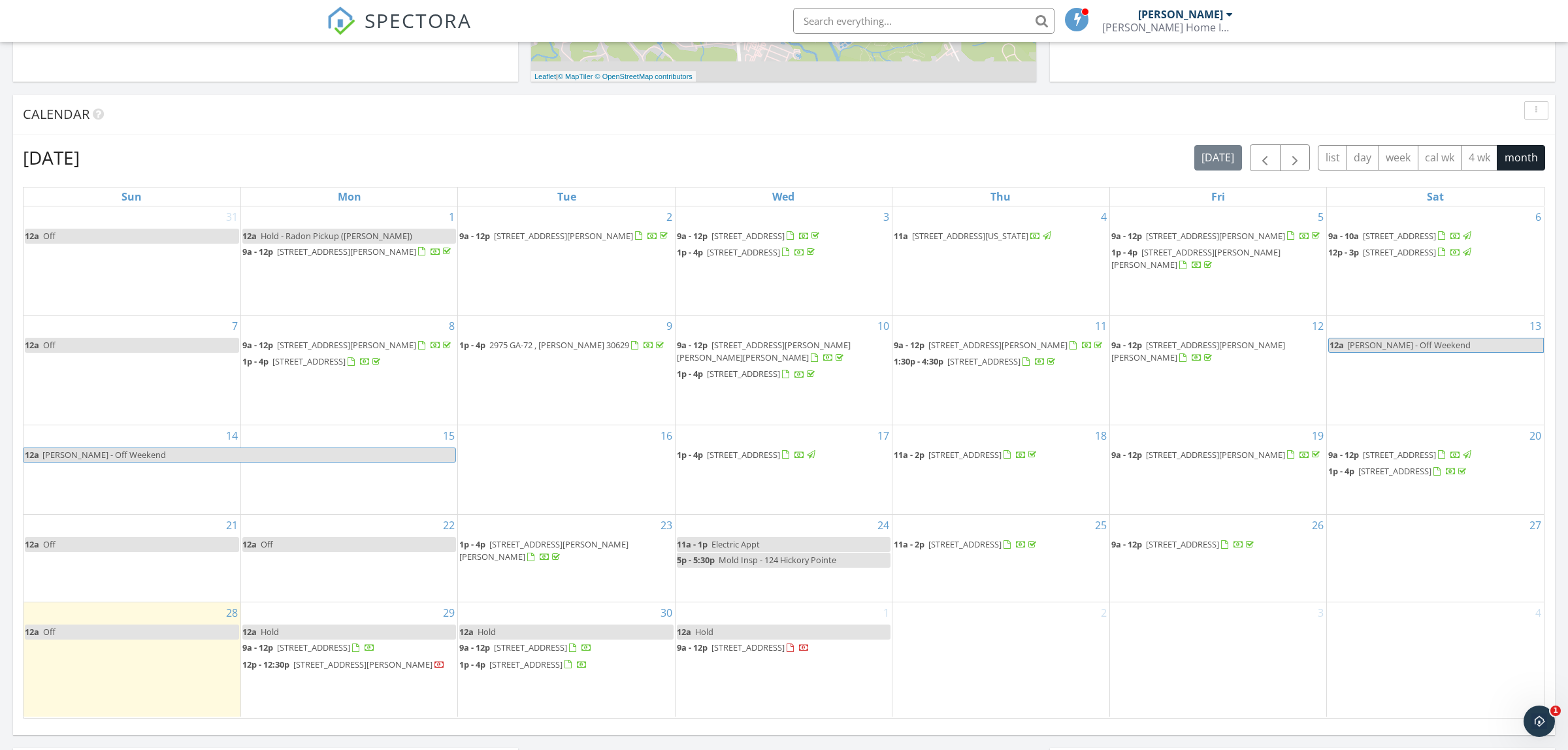
scroll to position [686, 0]
